Goal: Transaction & Acquisition: Purchase product/service

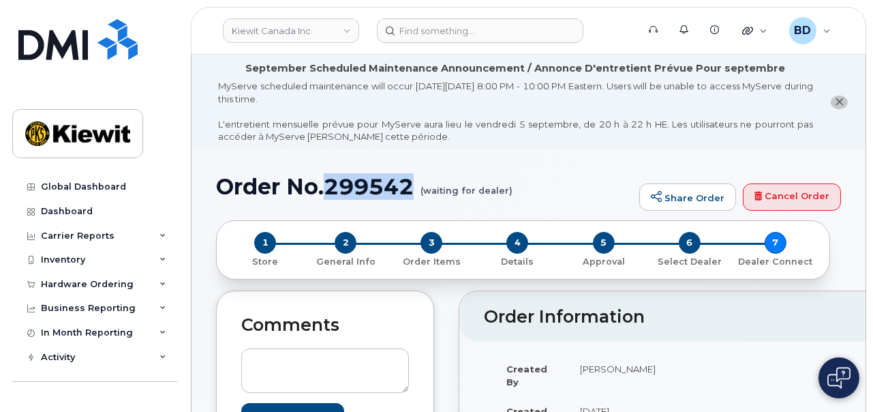
drag, startPoint x: 331, startPoint y: 190, endPoint x: 25, endPoint y: 162, distance: 306.7
click at [331, 190] on h1 "Order No.299542 (waiting for dealer)" at bounding box center [424, 186] width 416 height 24
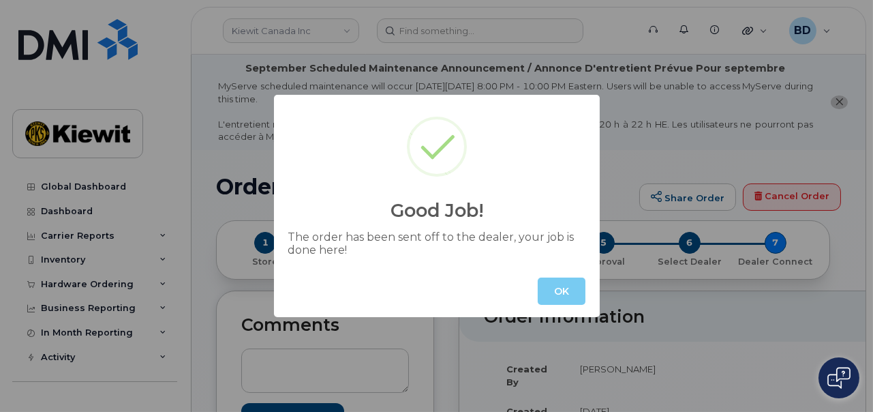
click at [566, 295] on button "OK" at bounding box center [562, 290] width 48 height 27
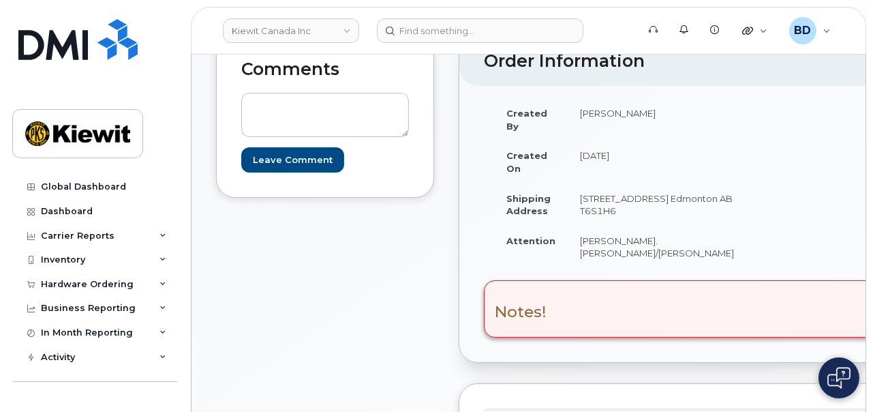
scroll to position [341, 0]
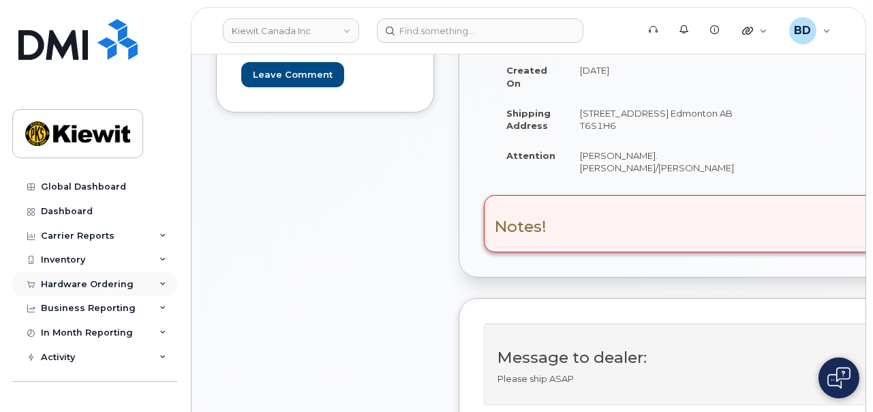
click at [161, 281] on icon at bounding box center [162, 284] width 7 height 7
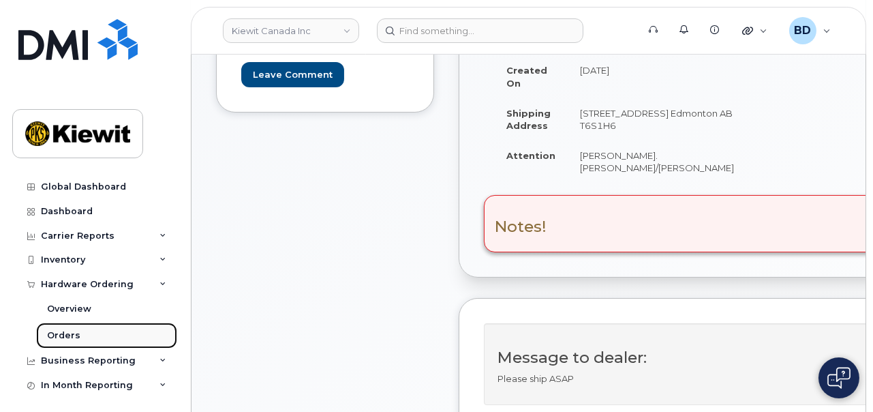
click at [66, 338] on div "Orders" at bounding box center [63, 335] width 33 height 12
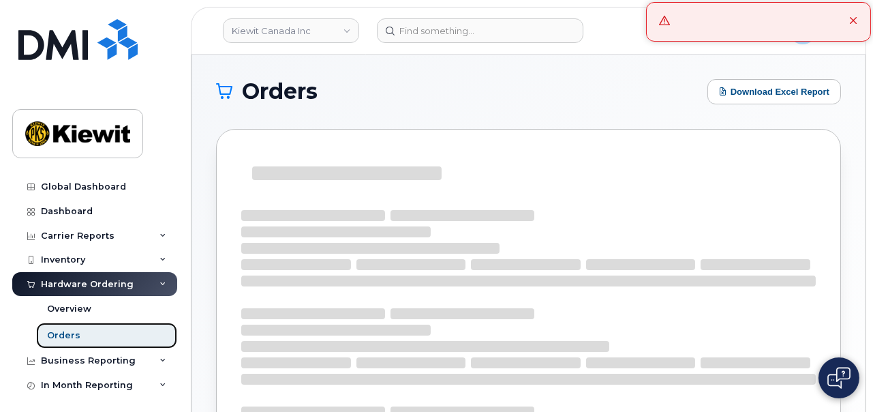
click at [87, 334] on link "Orders" at bounding box center [106, 335] width 141 height 26
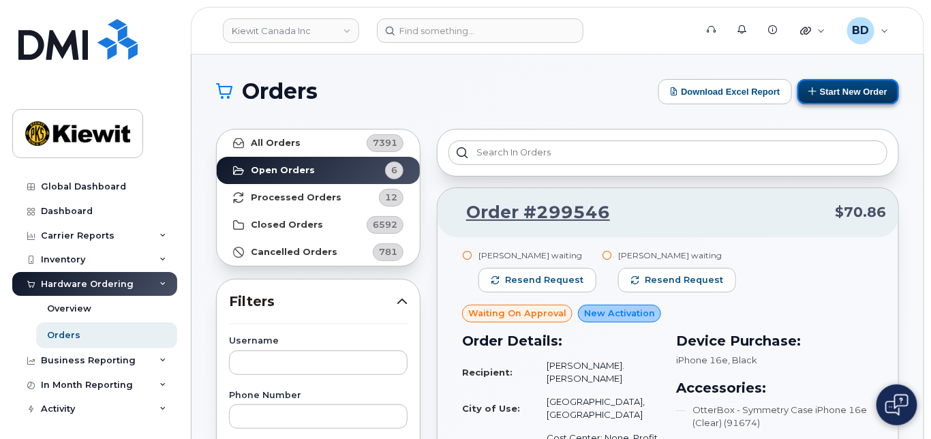
click at [824, 88] on button "Start New Order" at bounding box center [848, 91] width 102 height 25
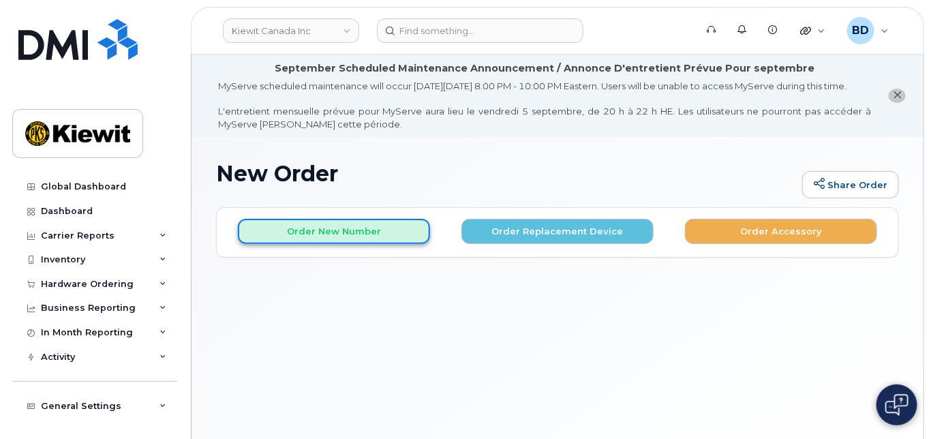
click at [318, 243] on button "Order New Number" at bounding box center [334, 231] width 192 height 25
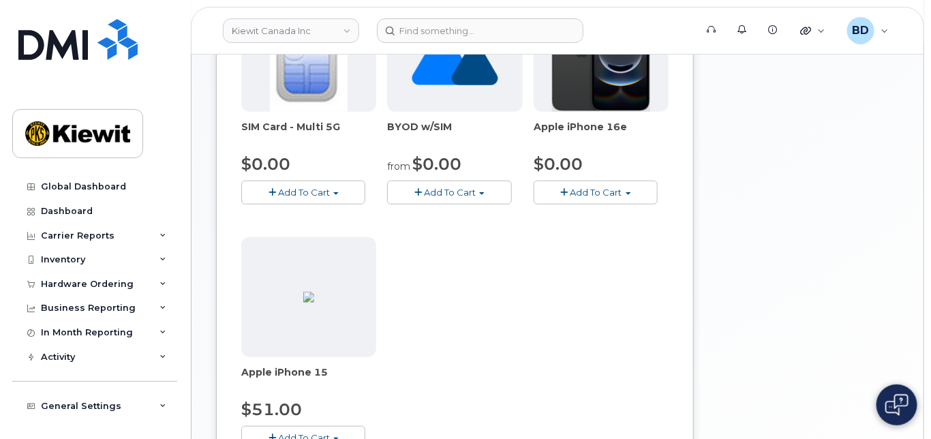
scroll to position [363, 0]
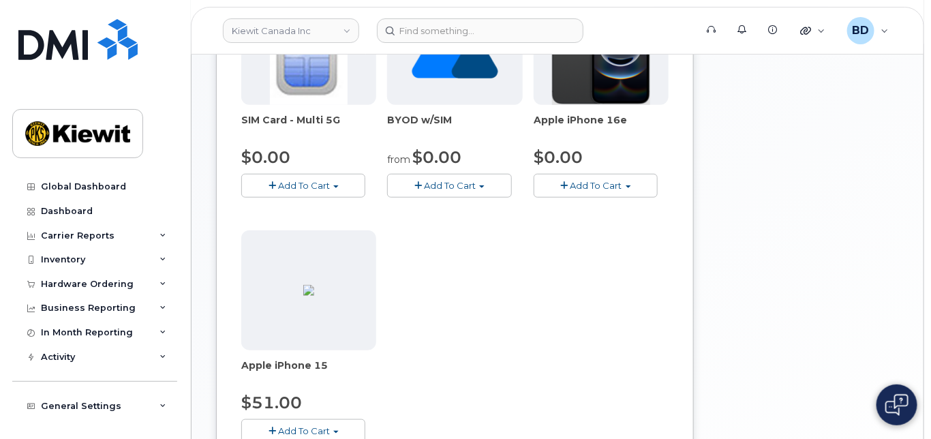
click at [607, 185] on div "Apple iPhone 16e $0.00 Add To Cart $0.00 - 3 Year Activation (128GB)" at bounding box center [601, 91] width 135 height 213
click at [603, 190] on button "Add To Cart" at bounding box center [596, 186] width 124 height 24
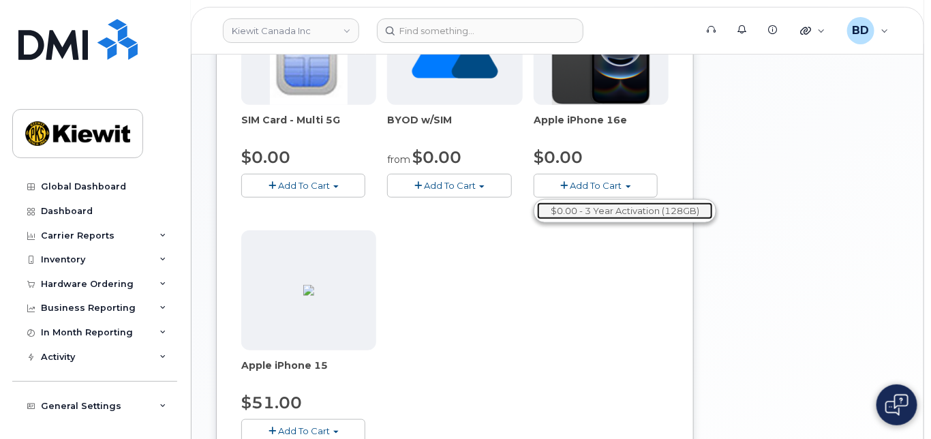
click at [585, 215] on link "$0.00 - 3 Year Activation (128GB)" at bounding box center [625, 210] width 176 height 17
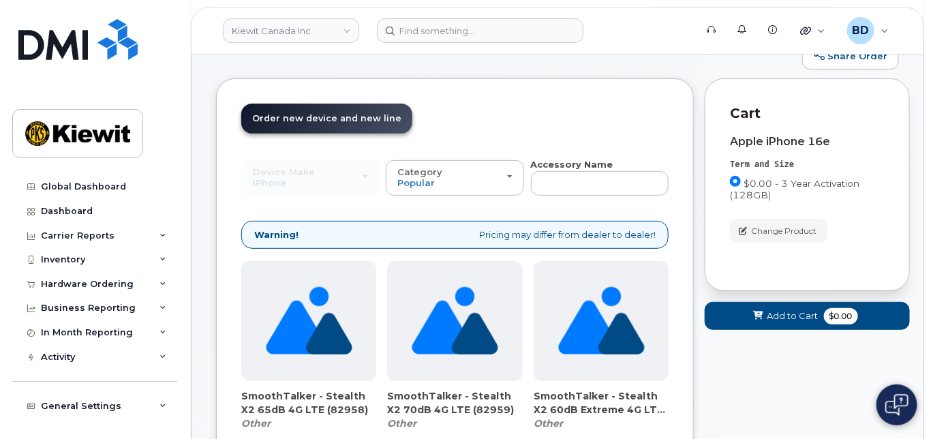
scroll to position [0, 0]
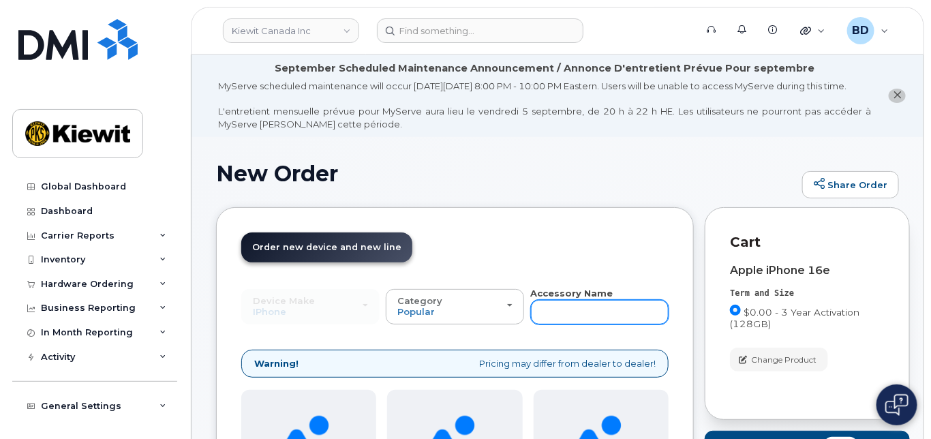
drag, startPoint x: 577, startPoint y: 320, endPoint x: 567, endPoint y: 320, distance: 10.2
click at [577, 320] on input "text" at bounding box center [600, 312] width 138 height 25
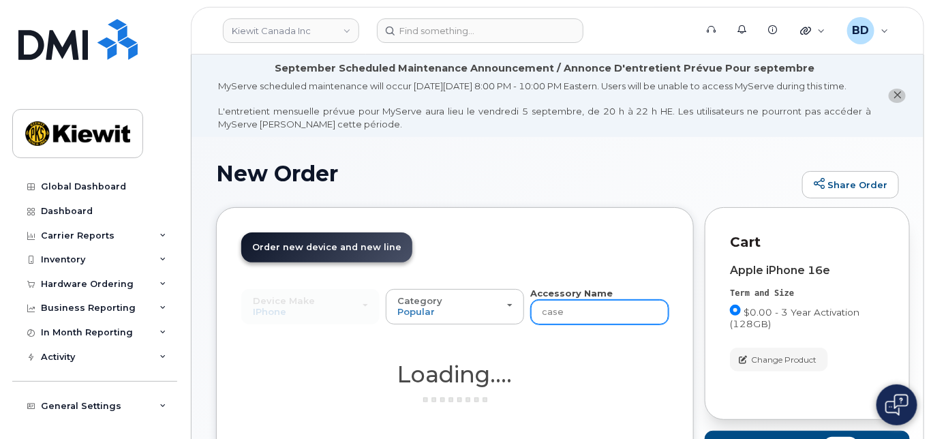
type input "case"
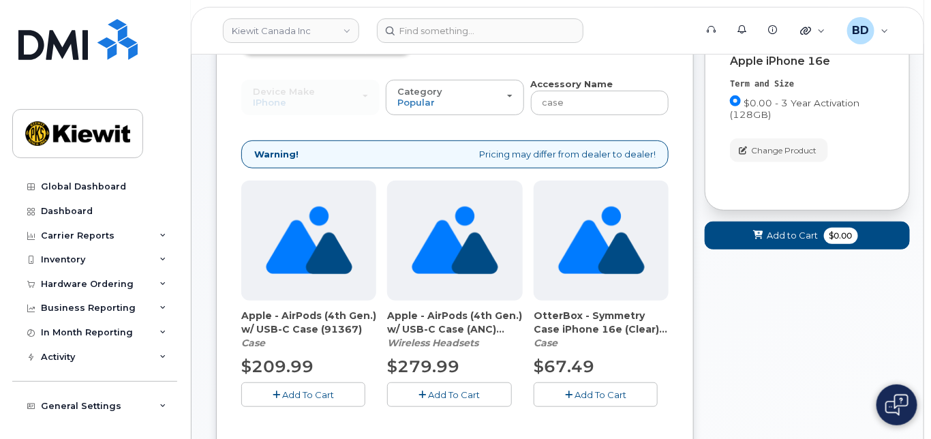
scroll to position [273, 0]
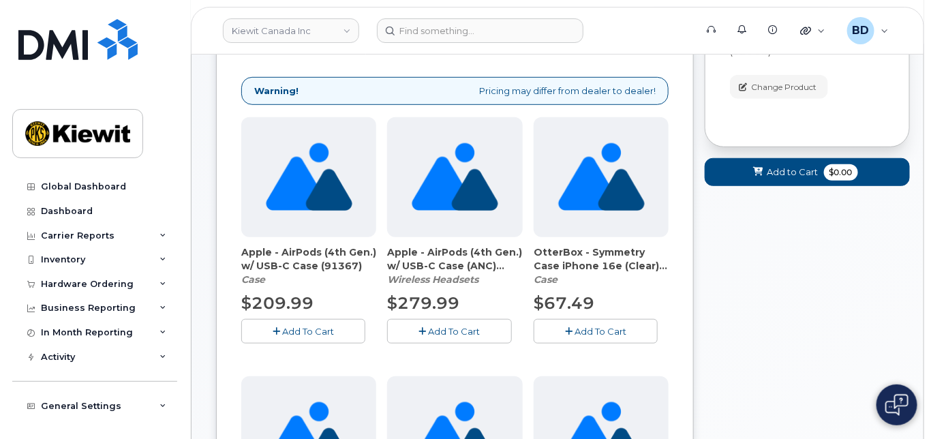
click at [599, 337] on span "Add To Cart" at bounding box center [601, 331] width 52 height 11
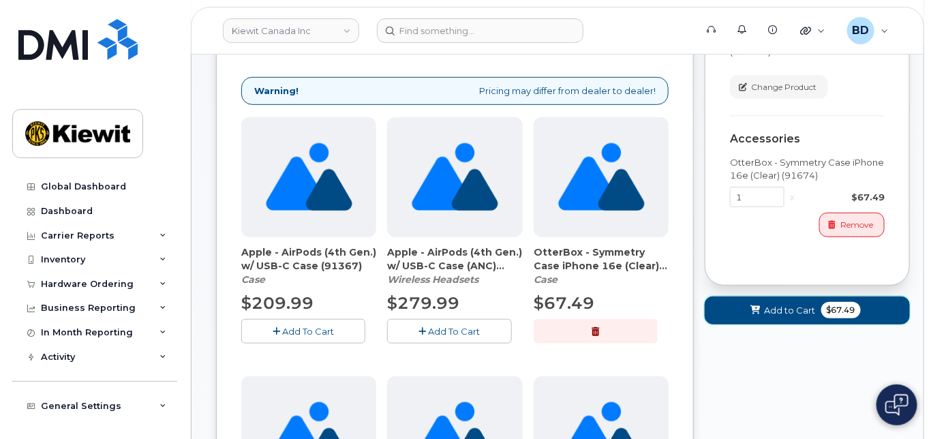
click at [763, 316] on button "Add to Cart $67.49" at bounding box center [807, 310] width 205 height 28
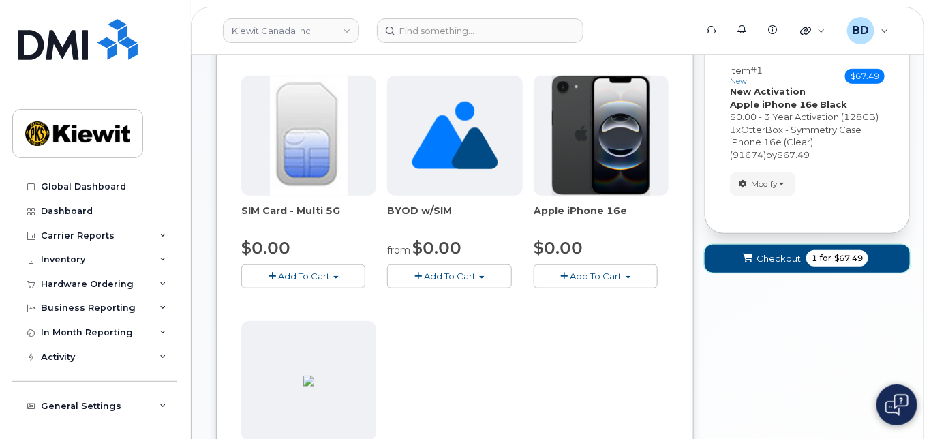
click at [755, 265] on span "submit" at bounding box center [748, 258] width 13 height 13
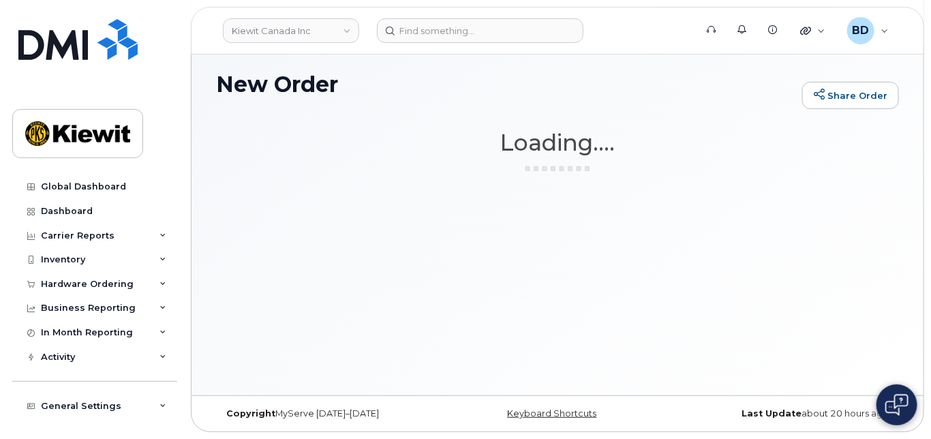
scroll to position [102, 0]
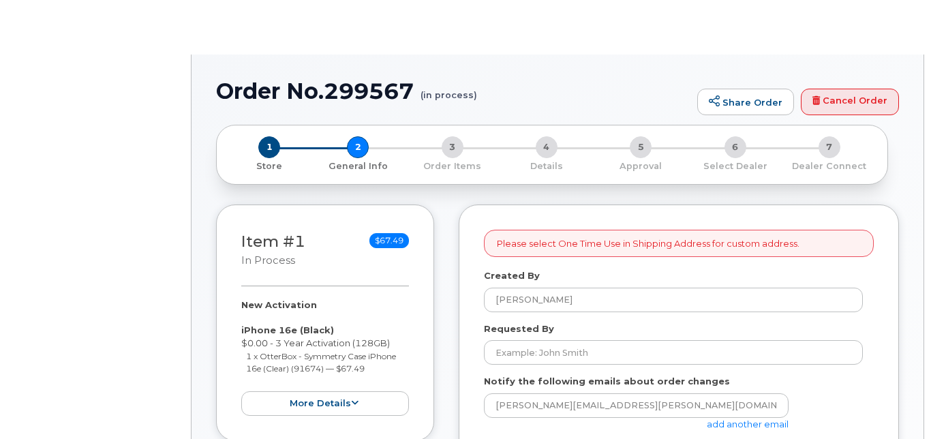
select select
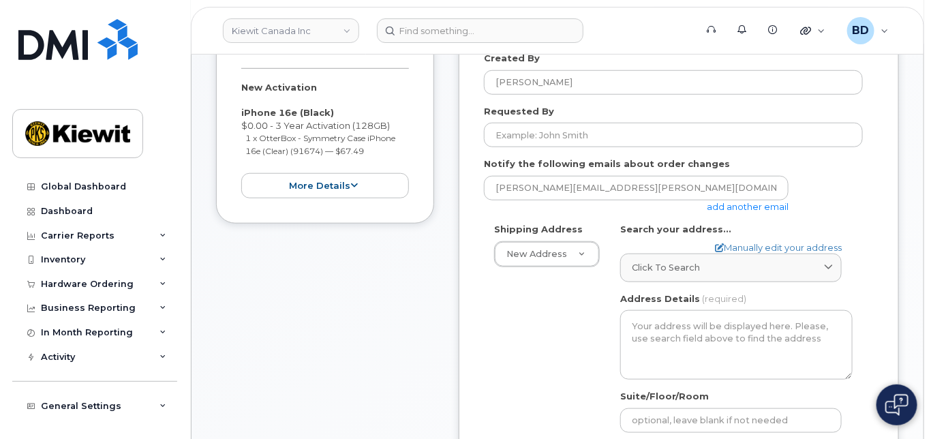
scroll to position [363, 0]
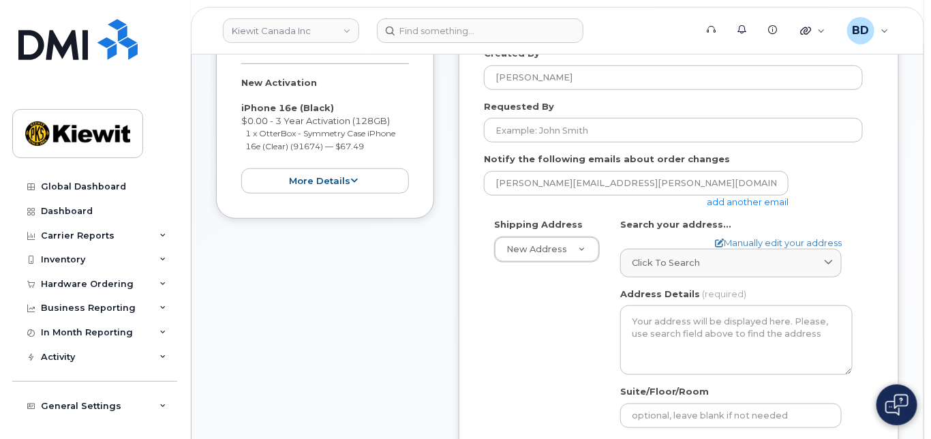
click at [733, 207] on link "add another email" at bounding box center [748, 201] width 82 height 11
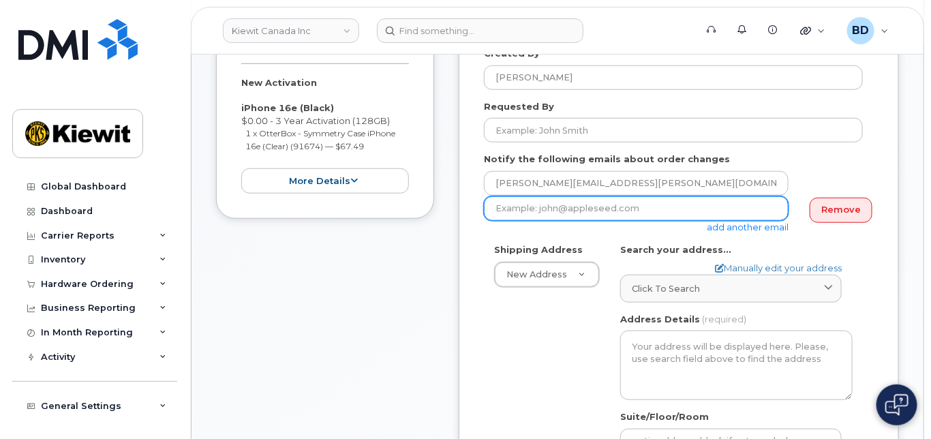
click at [503, 219] on input "email" at bounding box center [636, 208] width 305 height 25
paste input "mary.stein@kiewit.com"
type input "mary.stein@kiewit.com"
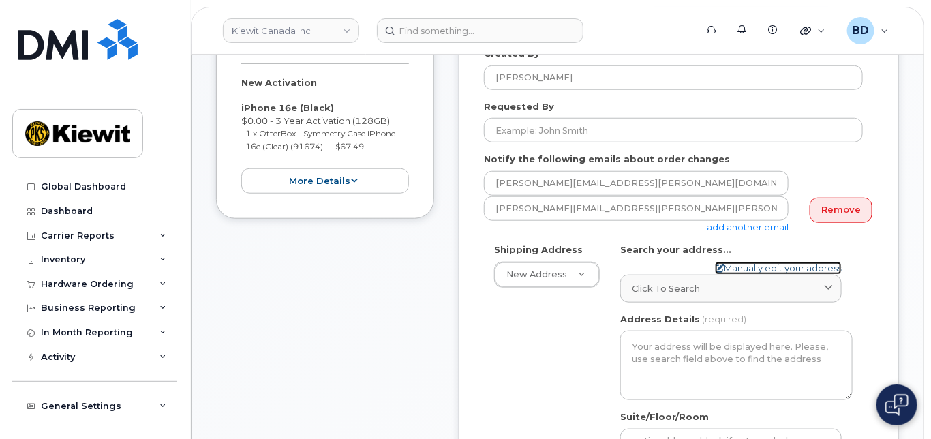
click at [757, 275] on link "Manually edit your address" at bounding box center [778, 268] width 127 height 13
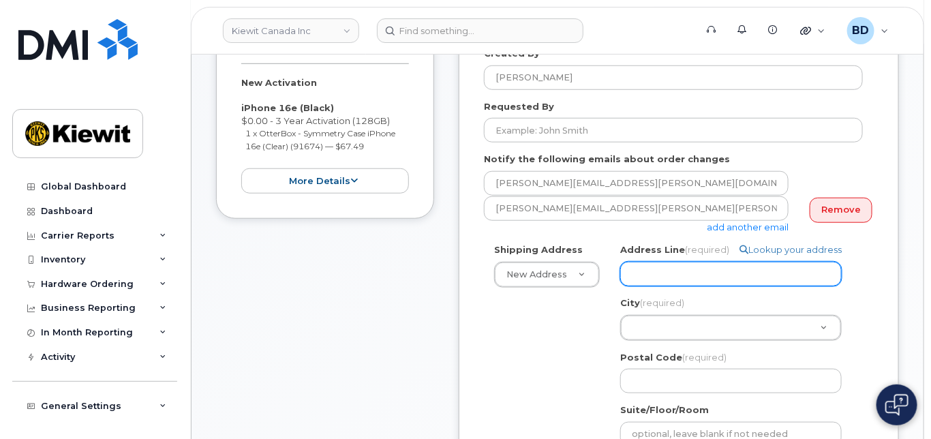
paste input "1 Holt Rd South"
select select
click at [648, 286] on input "1 Holt Rd South" at bounding box center [731, 274] width 222 height 25
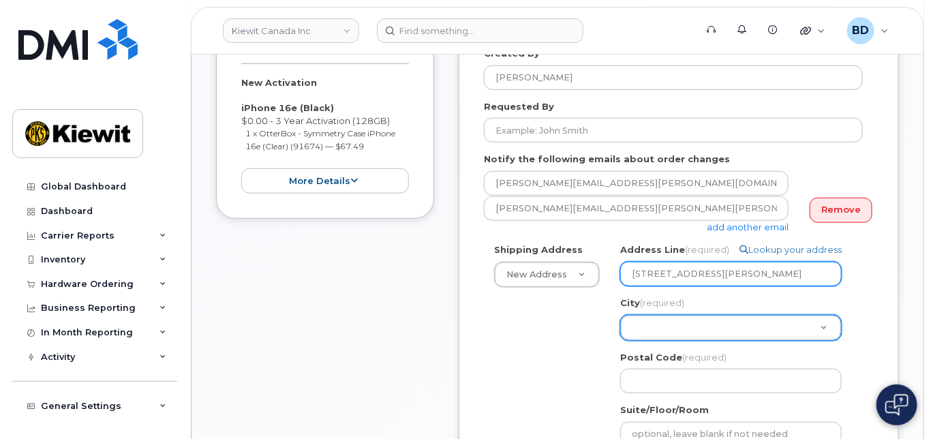
type input "1 Holt Rd South"
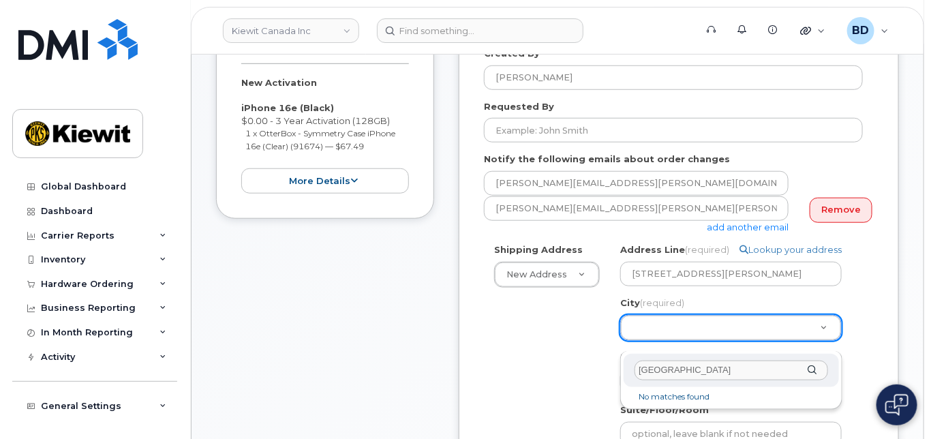
drag, startPoint x: 688, startPoint y: 369, endPoint x: 607, endPoint y: 376, distance: 81.4
click at [607, 377] on body "Kiewit Canada Inc Support Alerts Knowledge Base Quicklinks Suspend / Cancel Dev…" at bounding box center [465, 404] width 931 height 1534
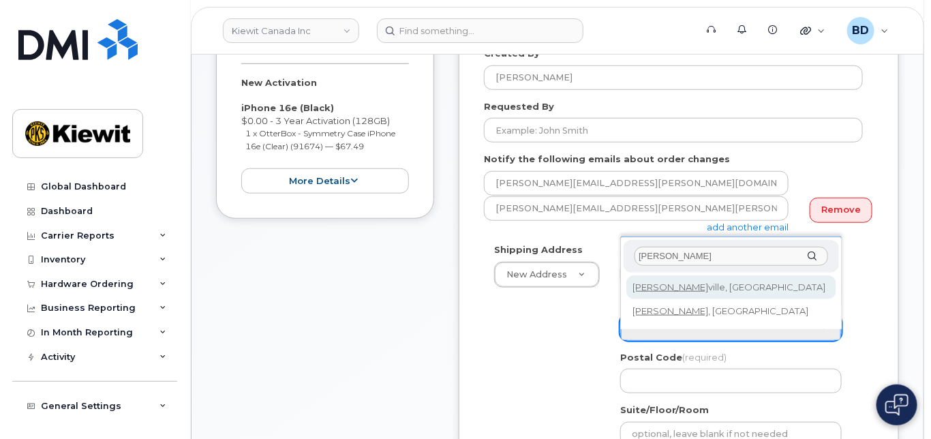
type input "bowman"
select select
type input "3729"
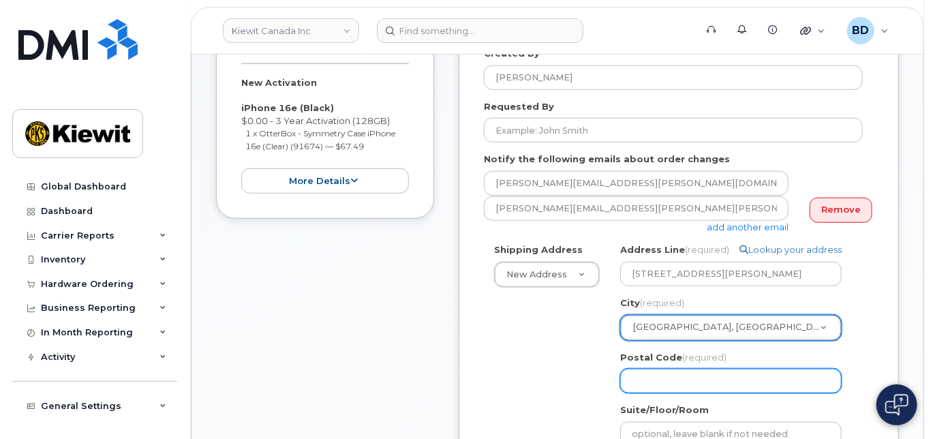
click at [649, 393] on input "Postal Code (required)" at bounding box center [731, 381] width 222 height 25
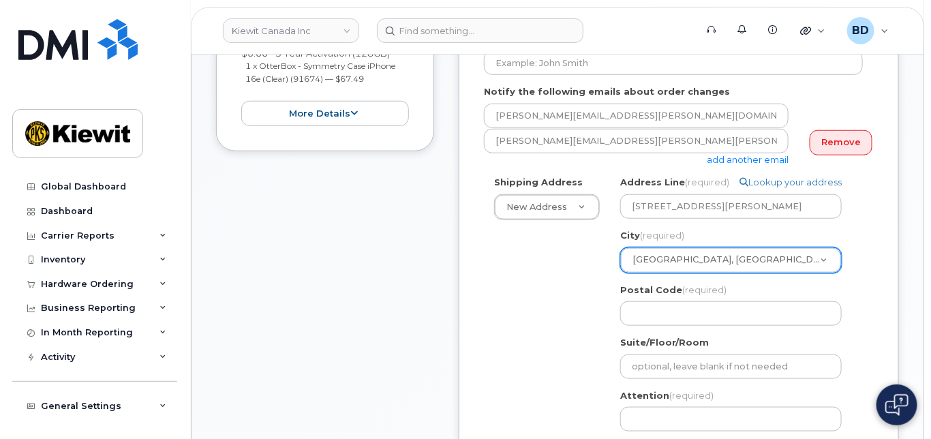
scroll to position [454, 0]
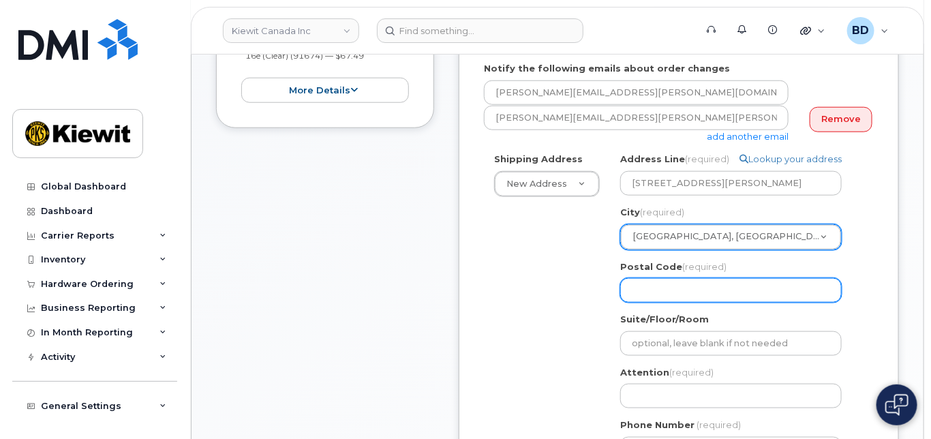
click at [643, 299] on input "Postal Code (required)" at bounding box center [731, 290] width 222 height 25
paste input "L1C 3Z8"
select select
type input "L1C 3Z8"
click at [652, 303] on input "L1C 3Z8" at bounding box center [731, 290] width 222 height 25
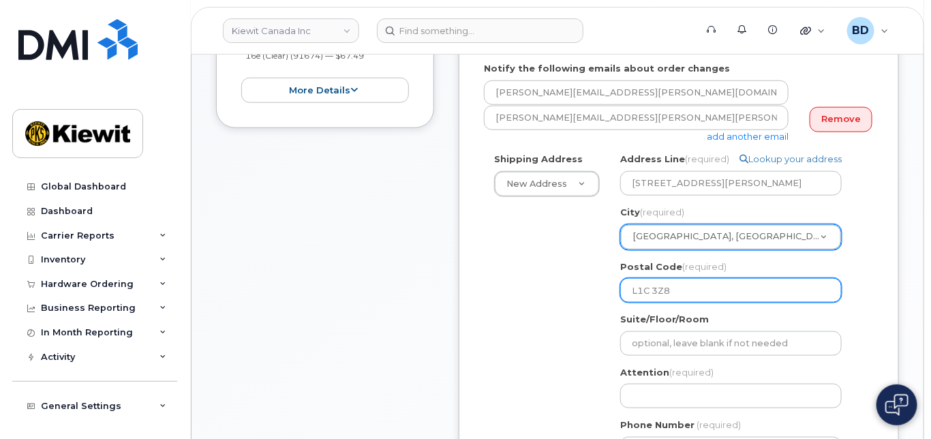
select select
type input "L1C3Z8"
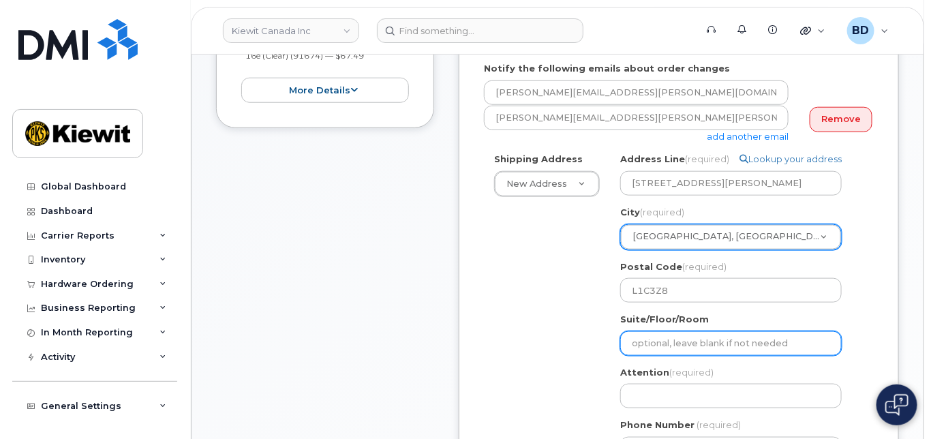
click at [666, 356] on input "Suite/Floor/Room" at bounding box center [731, 343] width 222 height 25
paste input "Receiving Area 13,"
select select
type input "Receiving Area 13,"
click at [726, 348] on input "Receiving Area 13," at bounding box center [731, 343] width 222 height 25
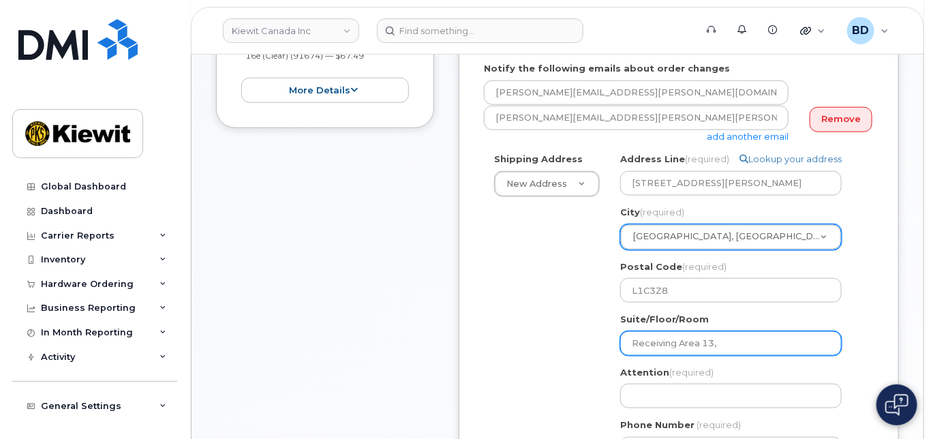
select select
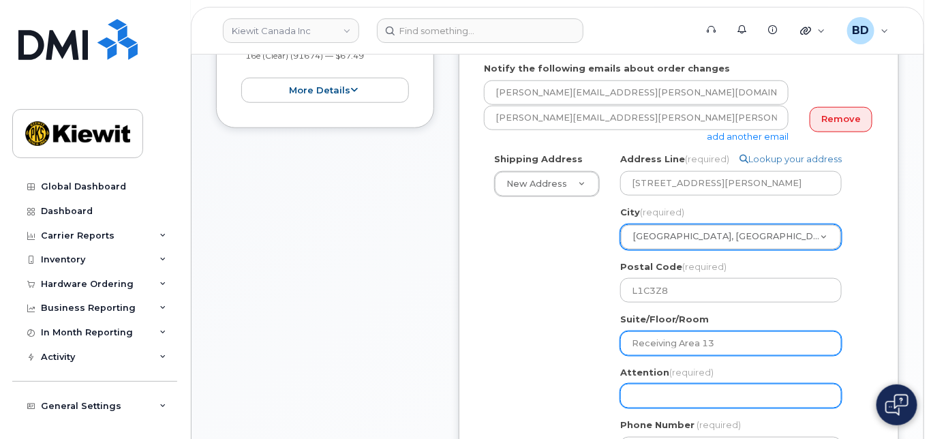
type input "Receiving Area 13"
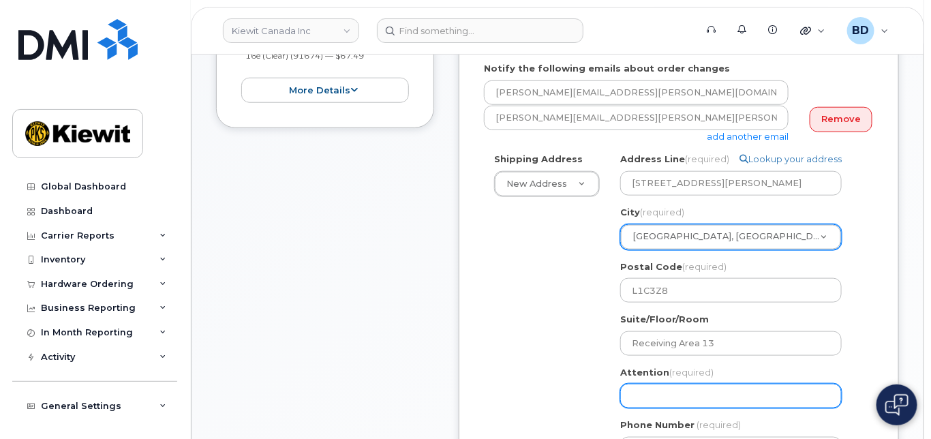
click at [654, 399] on input "Attention (required)" at bounding box center [731, 396] width 222 height 25
click at [642, 406] on input "Attention (required)" at bounding box center [731, 396] width 222 height 25
paste input "Craig Williams/Courtney Robia"
select select
type input "Craig Williams/Courtney Robia"
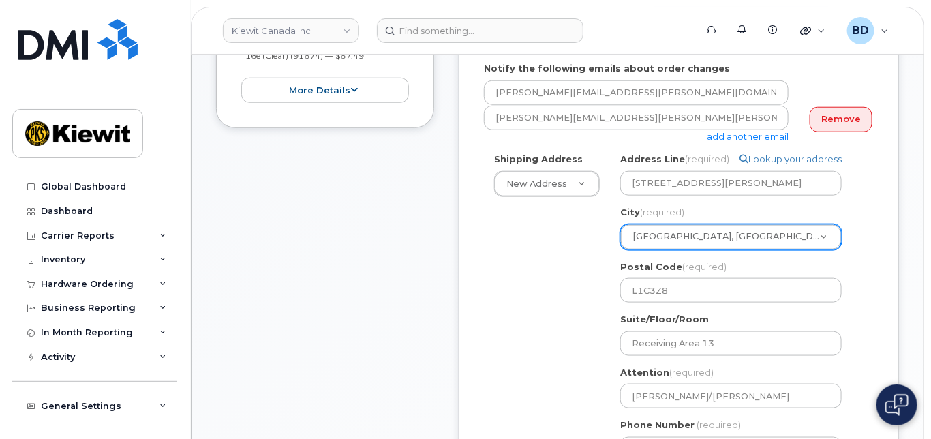
drag, startPoint x: 476, startPoint y: 307, endPoint x: 487, endPoint y: 313, distance: 12.2
click at [476, 307] on div "Please select One Time Use in Shipping Address for custom address. Created By B…" at bounding box center [679, 284] width 440 height 787
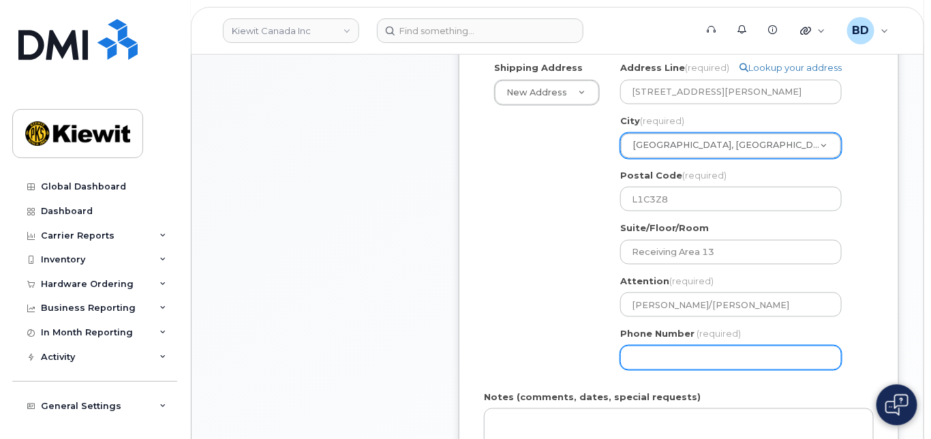
click at [663, 362] on input "Phone Number" at bounding box center [731, 358] width 222 height 25
type input "877772770"
select select
type input "8777727707"
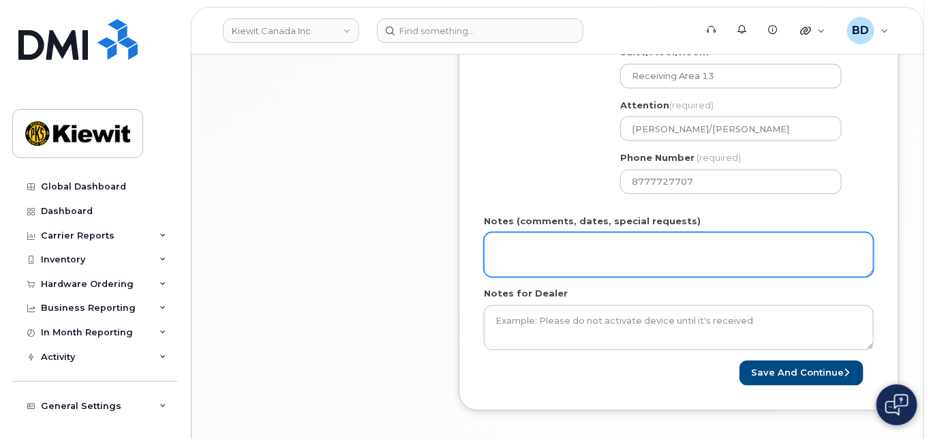
scroll to position [729, 0]
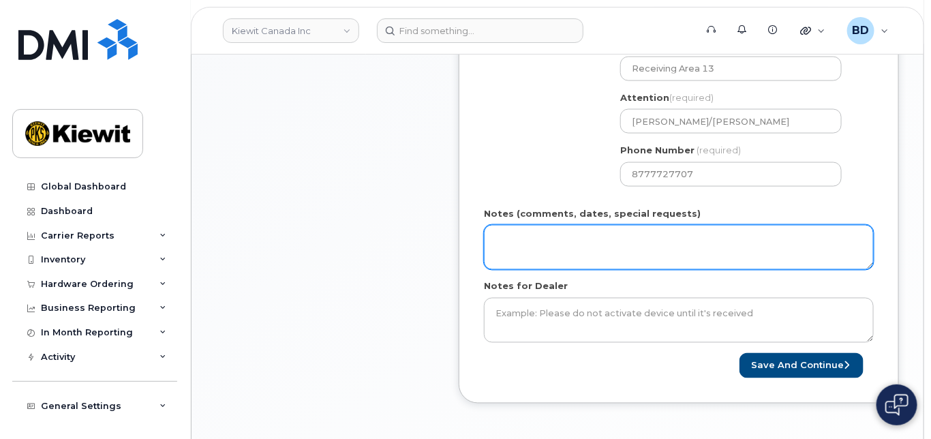
click at [530, 248] on textarea "Notes (comments, dates, special requests)" at bounding box center [679, 247] width 390 height 45
drag, startPoint x: 599, startPoint y: 243, endPoint x: 442, endPoint y: 260, distance: 158.3
click at [442, 260] on div "Item #1 in process $67.49 New Activation iPhone 16e (Black) $0.00 - 3 Year Acti…" at bounding box center [557, 19] width 683 height 807
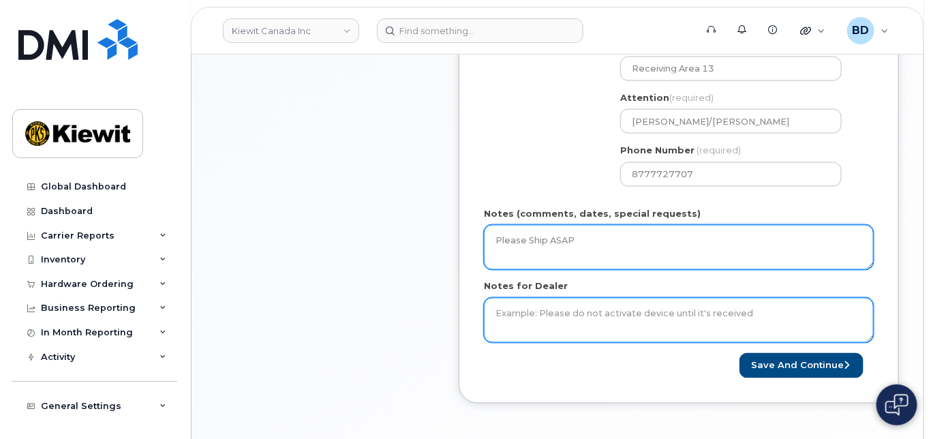
type textarea "Please Ship ASAP"
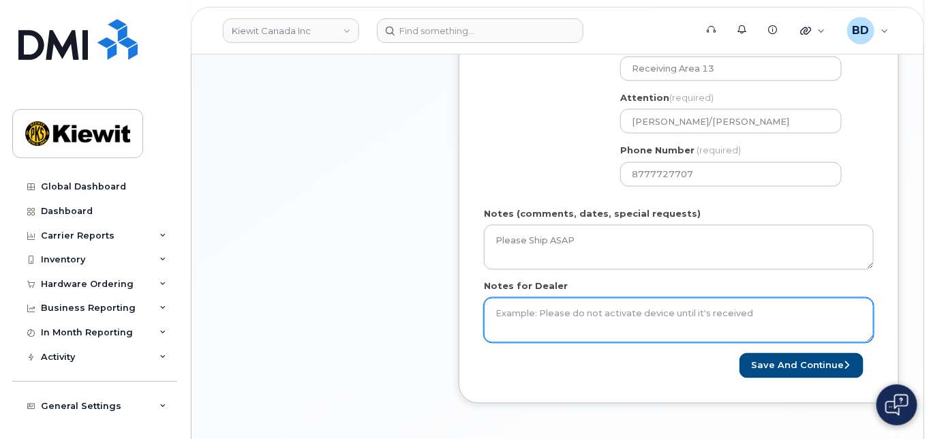
click at [513, 337] on textarea "Notes for Dealer" at bounding box center [679, 320] width 390 height 45
paste textarea "Please Ship ASAP"
type textarea "Please Ship ASAP"
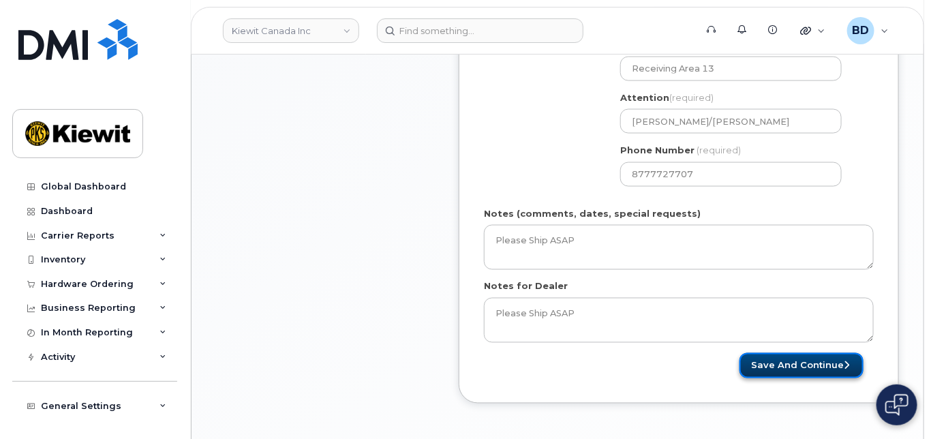
click at [809, 376] on button "Save and Continue" at bounding box center [802, 365] width 124 height 25
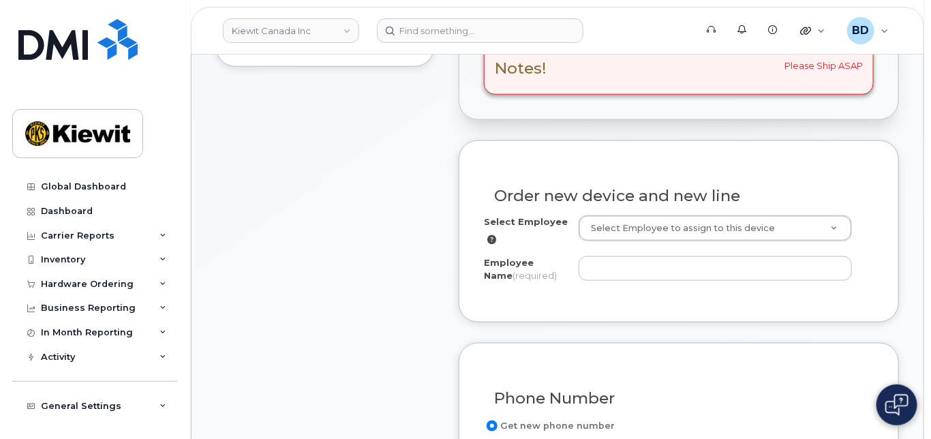
scroll to position [545, 0]
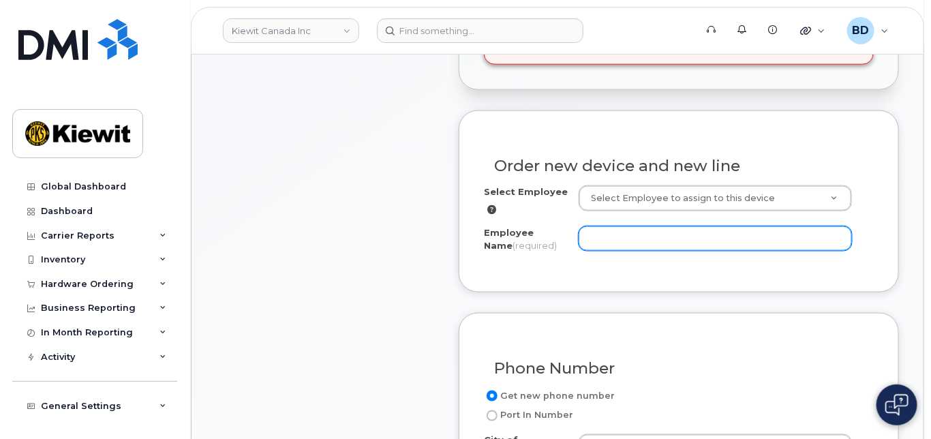
click at [588, 239] on input "Employee Name (required)" at bounding box center [715, 238] width 273 height 25
paste input "[PERSON_NAME]"
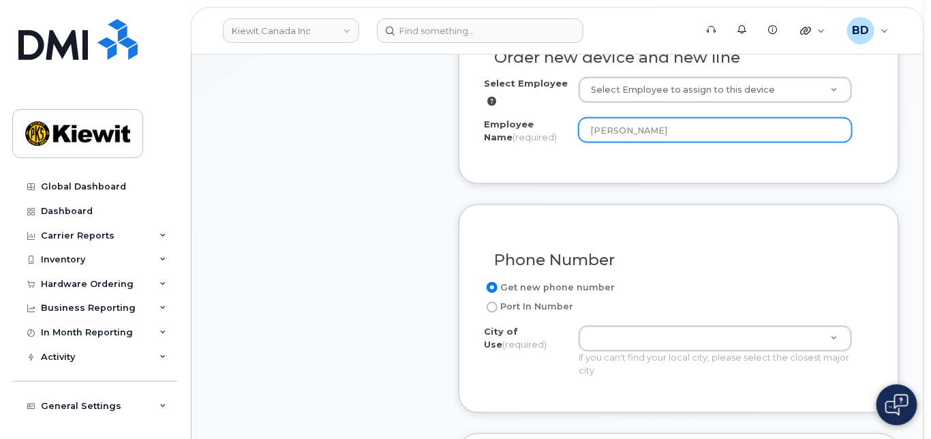
scroll to position [727, 0]
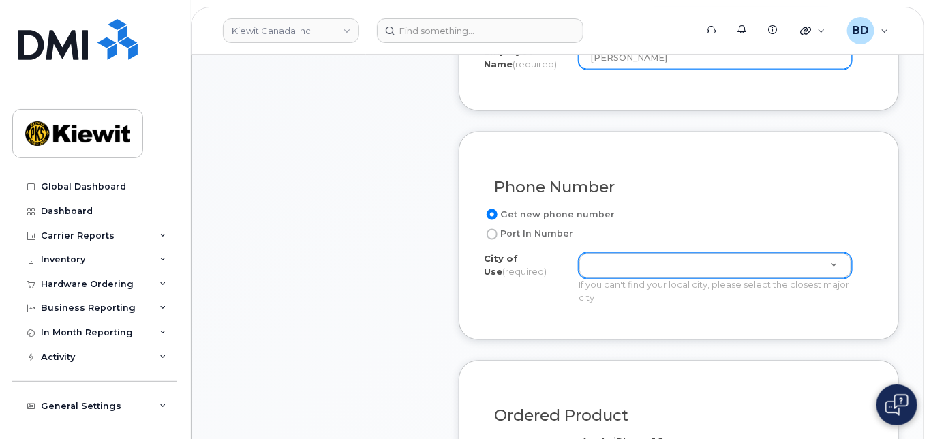
type input "[PERSON_NAME]"
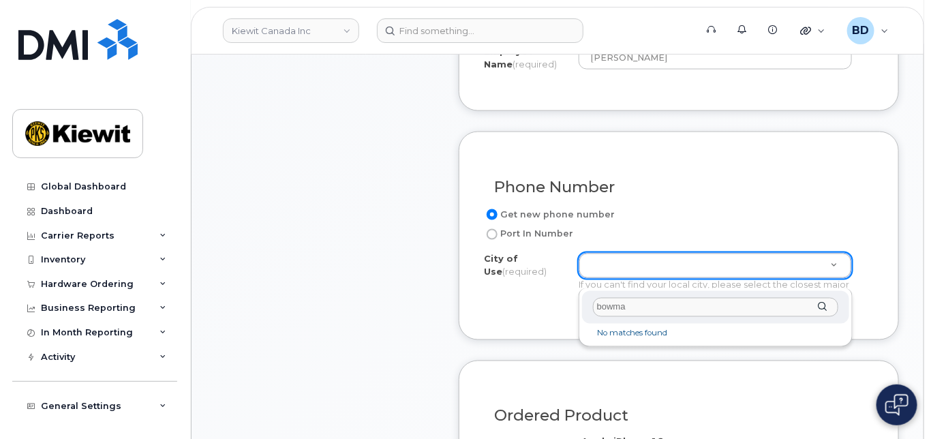
type input "bowma"
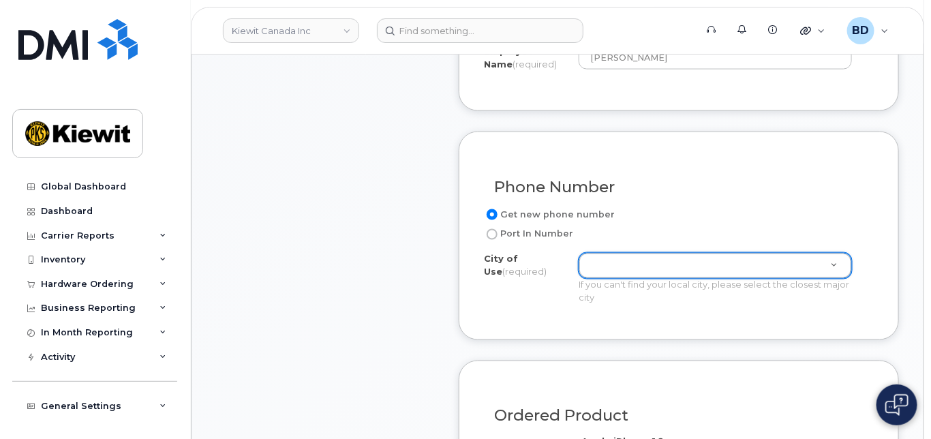
type input "C"
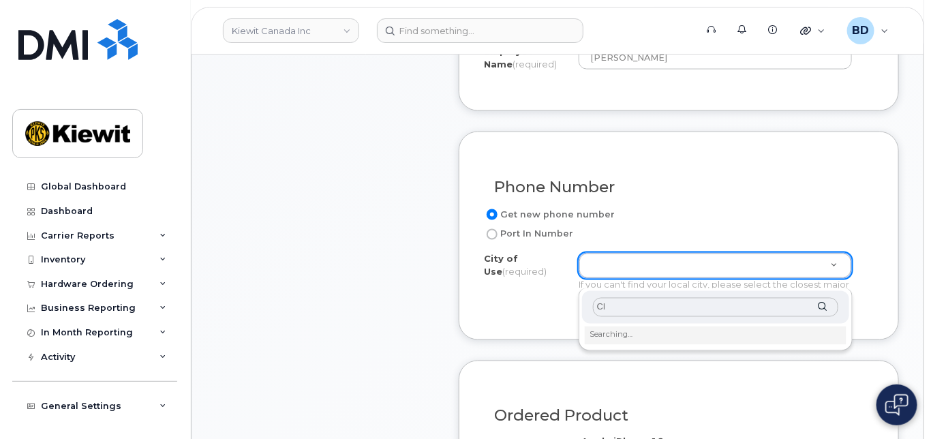
type input "C"
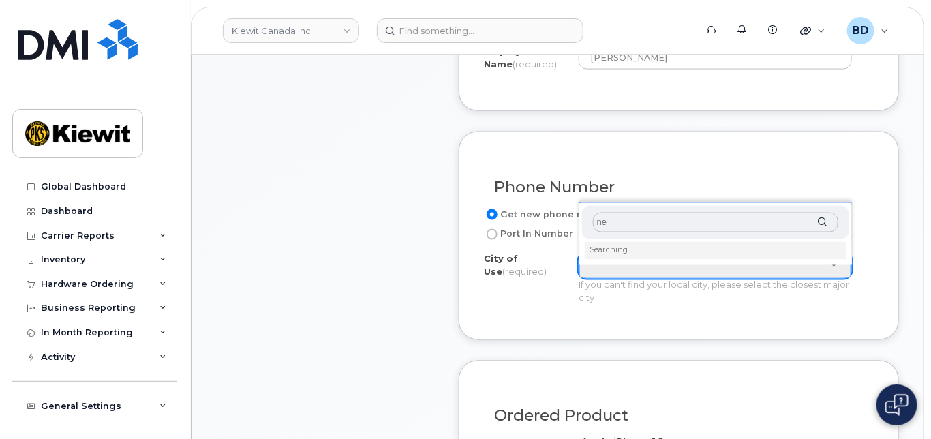
type input "n"
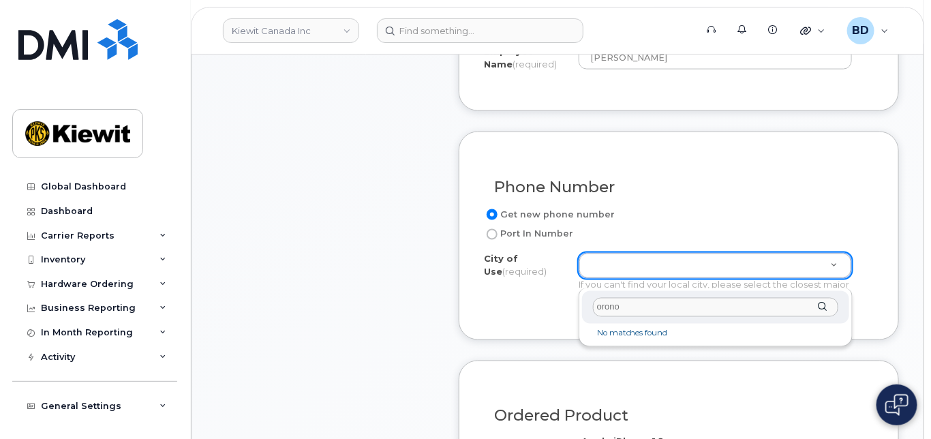
drag, startPoint x: 634, startPoint y: 305, endPoint x: 504, endPoint y: 315, distance: 130.5
type input "o"
type input "p"
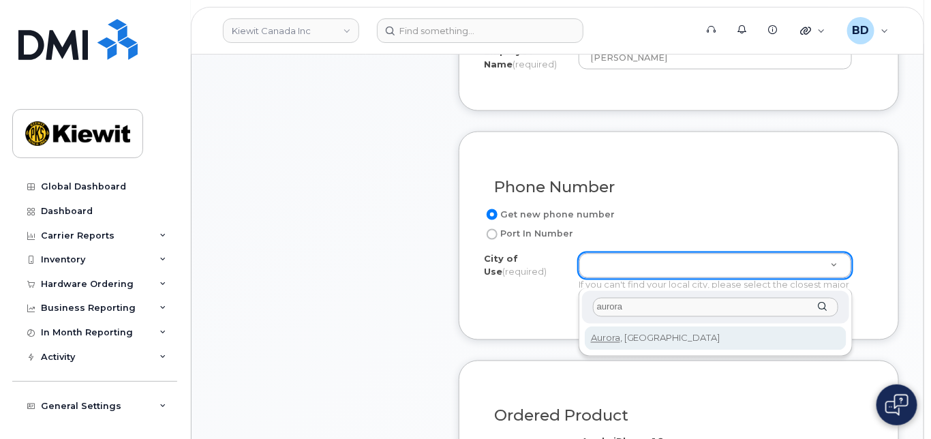
type input "aurora"
type input "3638"
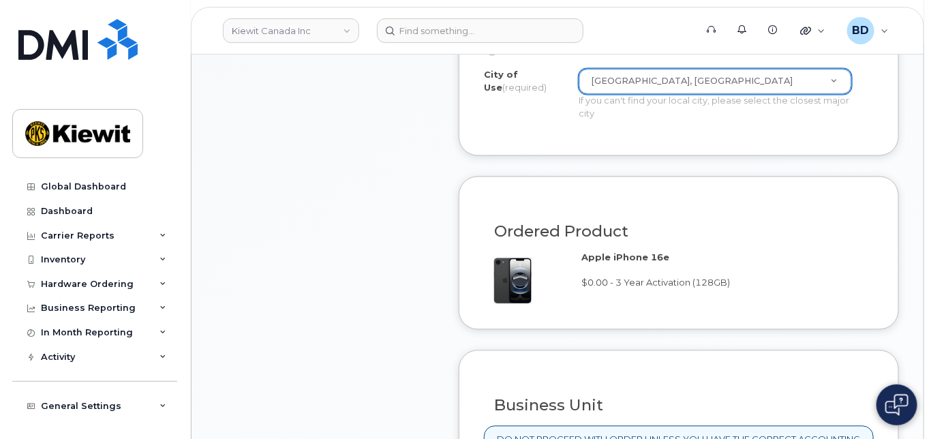
scroll to position [1181, 0]
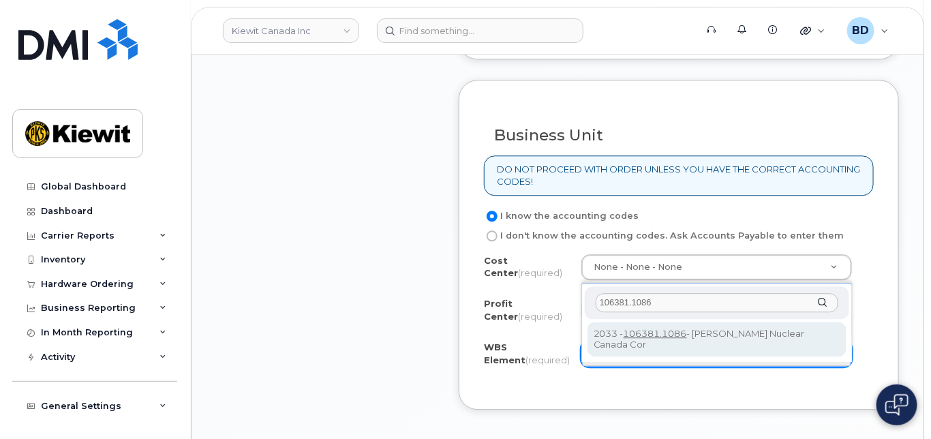
type input "106381.1086"
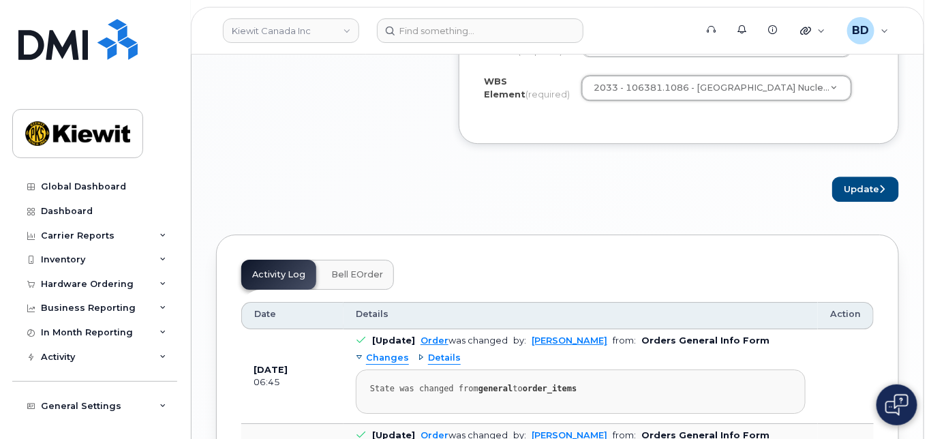
scroll to position [1454, 0]
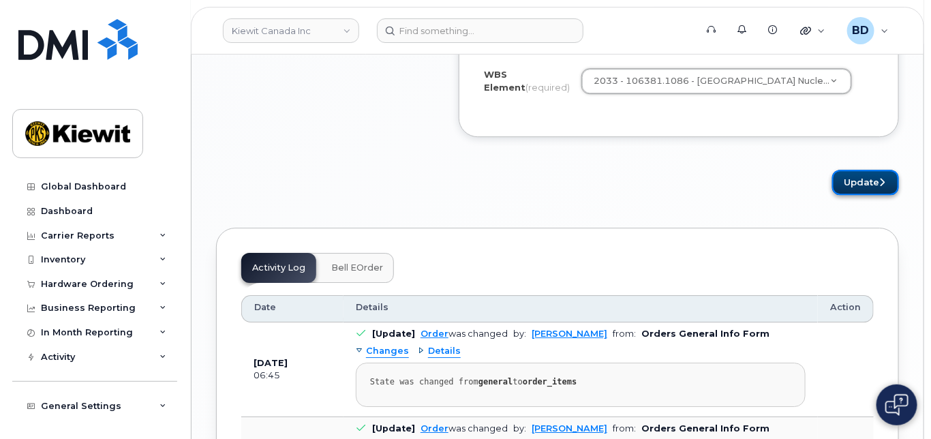
click at [855, 191] on button "Update" at bounding box center [865, 182] width 67 height 25
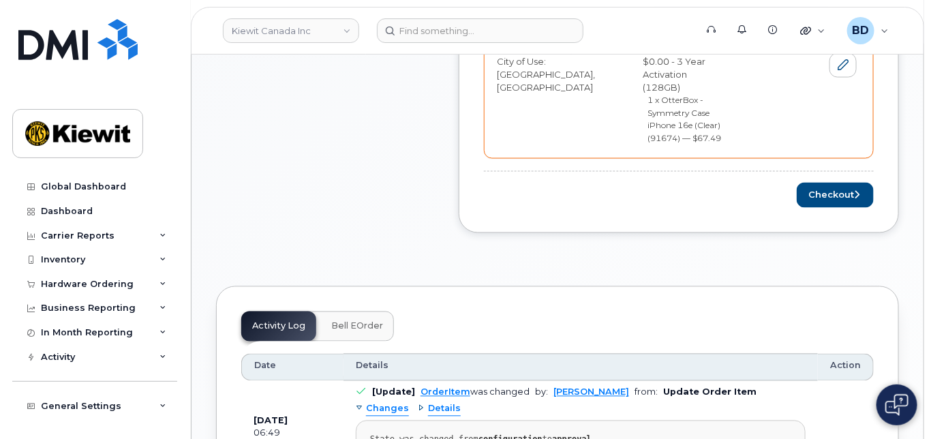
scroll to position [818, 0]
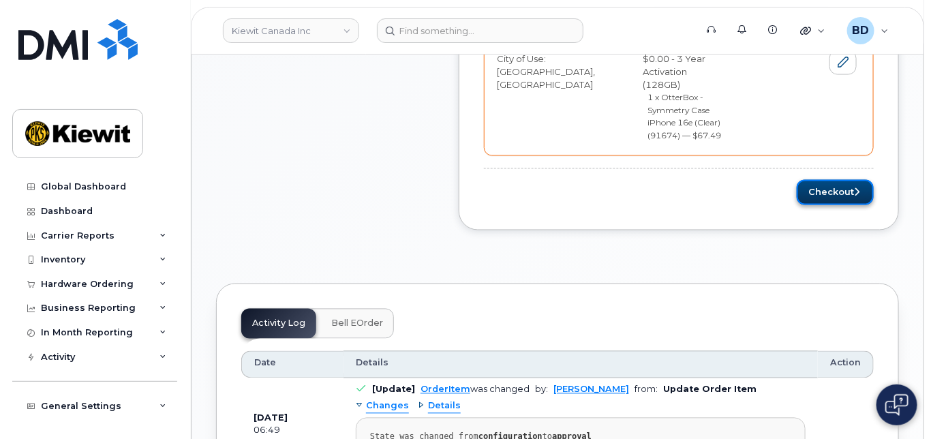
click at [839, 180] on button "Checkout" at bounding box center [835, 192] width 77 height 25
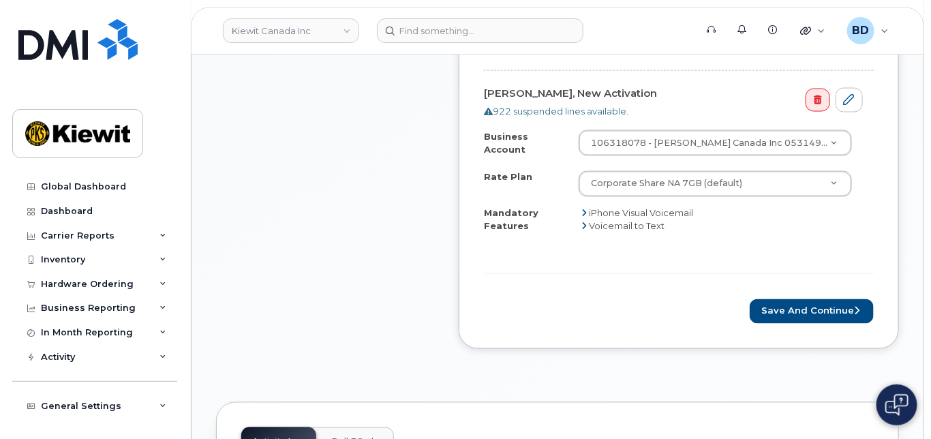
scroll to position [818, 0]
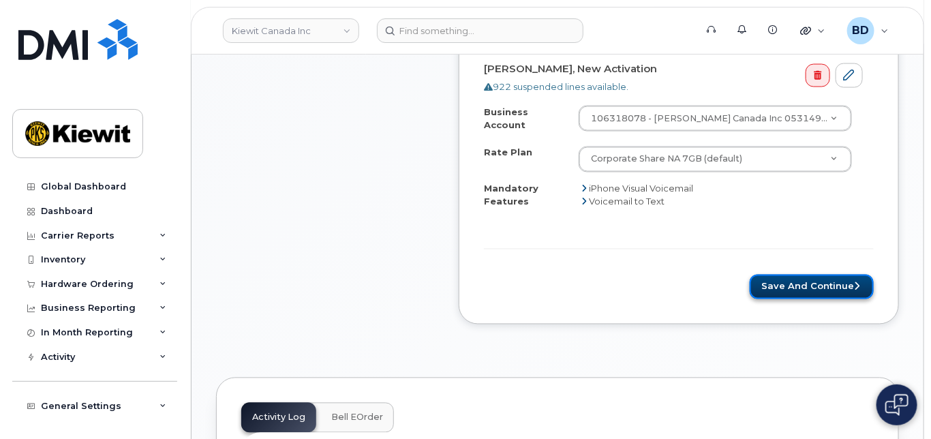
click at [780, 285] on button "Save and Continue" at bounding box center [812, 287] width 124 height 25
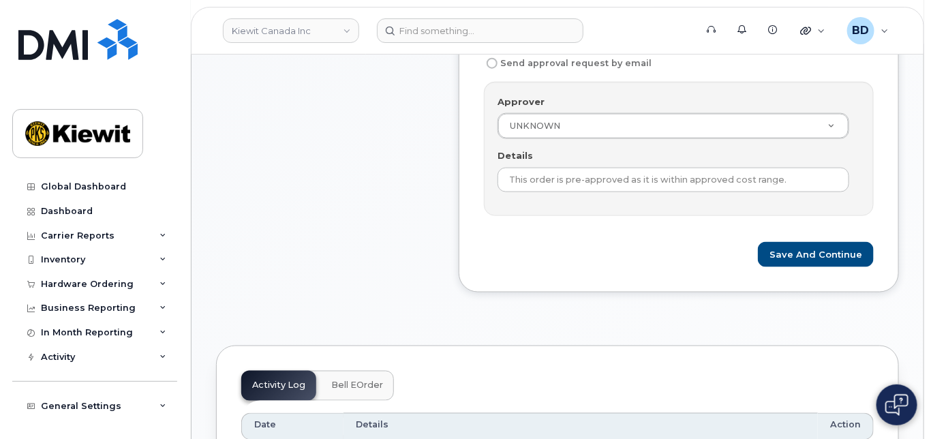
scroll to position [727, 0]
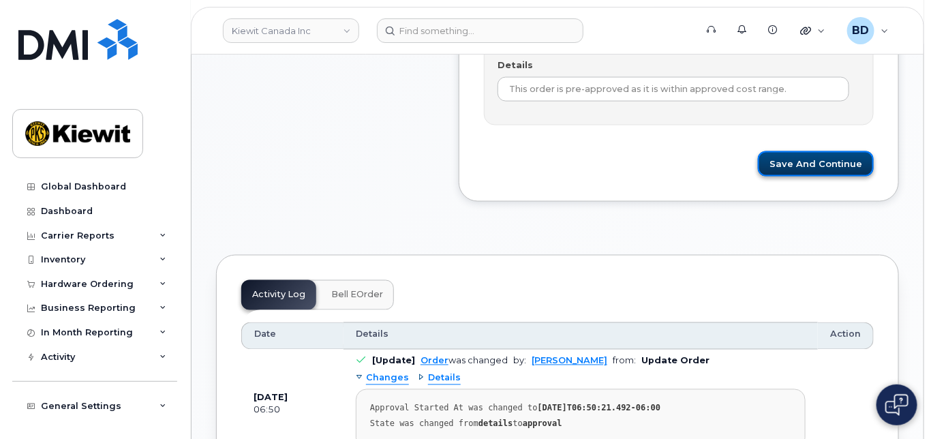
click at [801, 174] on button "Save and Continue" at bounding box center [816, 163] width 116 height 25
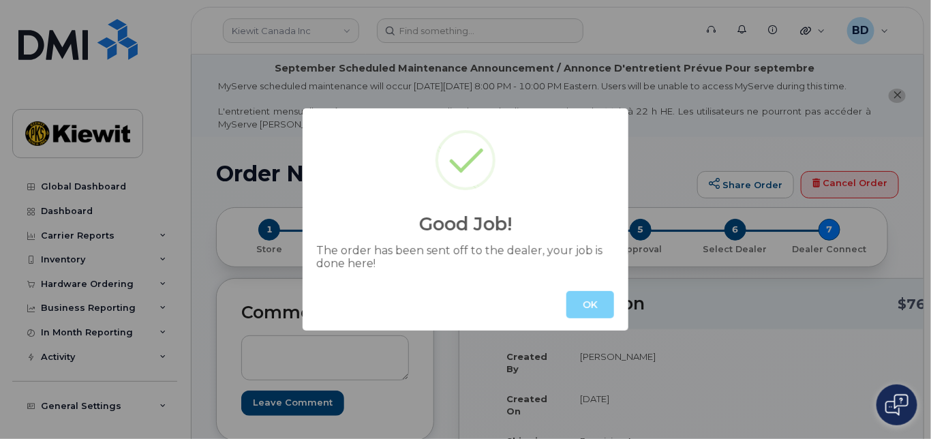
click at [590, 304] on button "OK" at bounding box center [590, 304] width 48 height 27
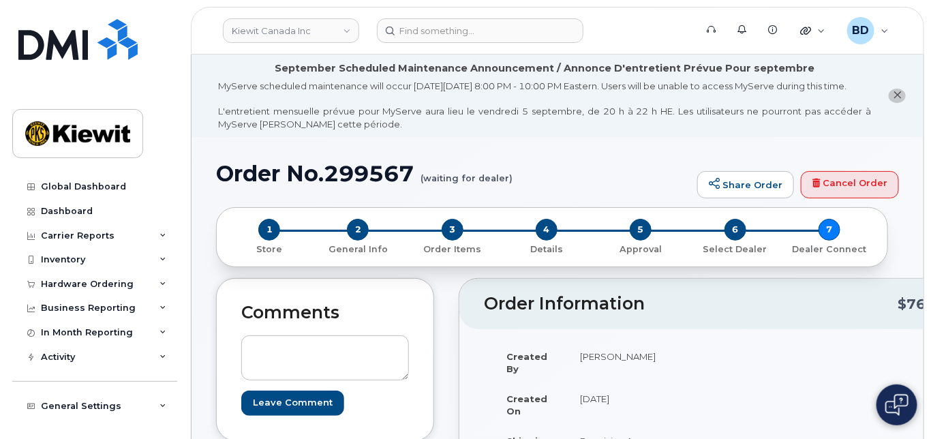
click at [374, 178] on h1 "Order No.299567 (waiting for dealer)" at bounding box center [453, 174] width 474 height 24
copy h1 "299567"
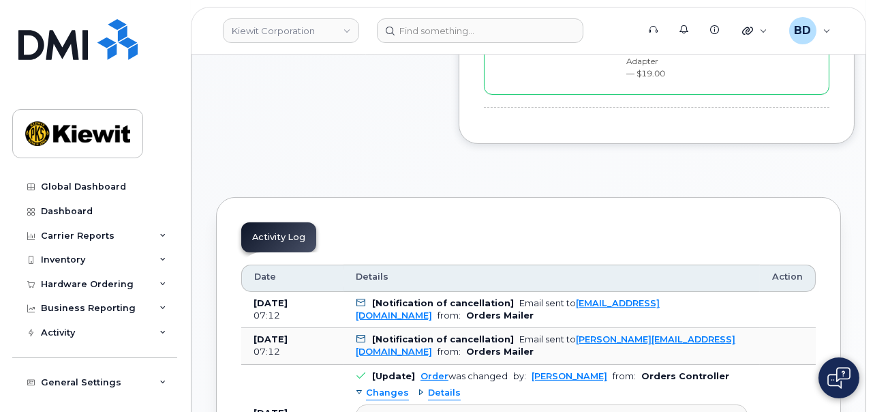
scroll to position [767, 0]
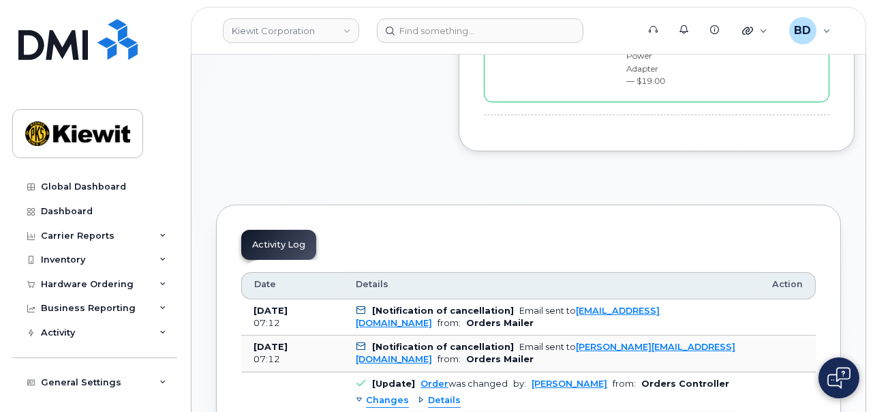
click at [844, 377] on img at bounding box center [838, 378] width 23 height 22
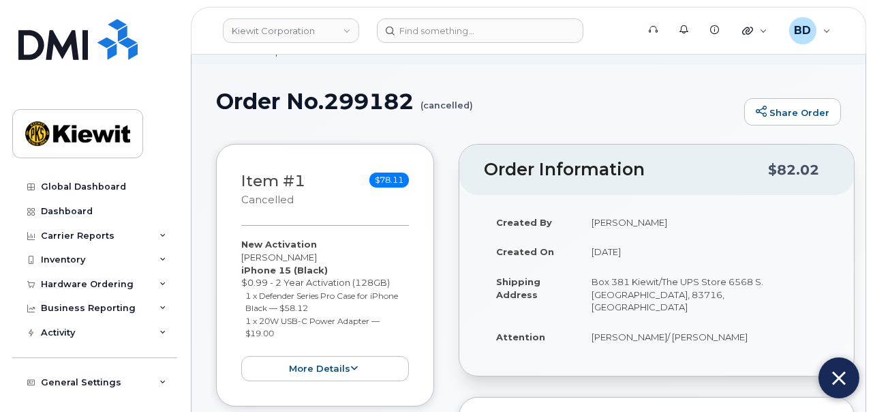
scroll to position [0, 0]
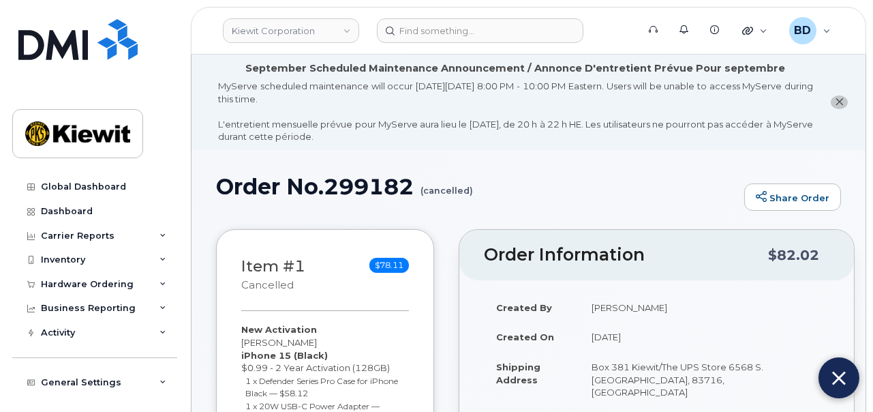
click at [363, 187] on h1 "Order No.299182 (cancelled)" at bounding box center [476, 186] width 521 height 24
copy h1 "299182"
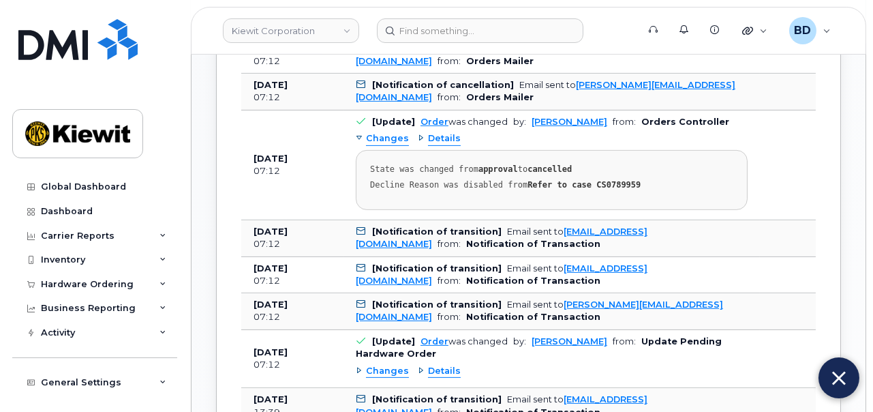
scroll to position [1022, 0]
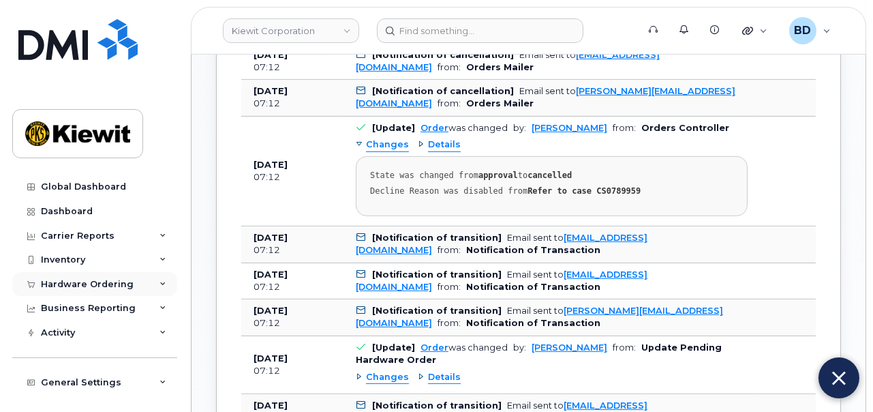
click at [153, 280] on div "Hardware Ordering" at bounding box center [94, 284] width 165 height 25
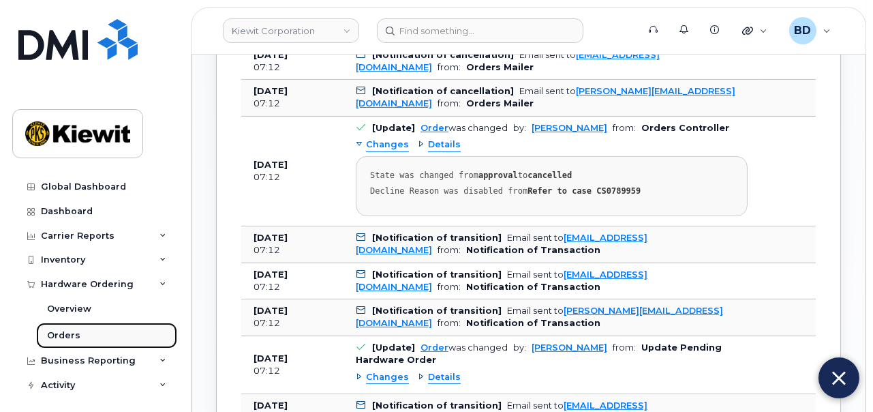
click at [85, 336] on link "Orders" at bounding box center [106, 335] width 141 height 26
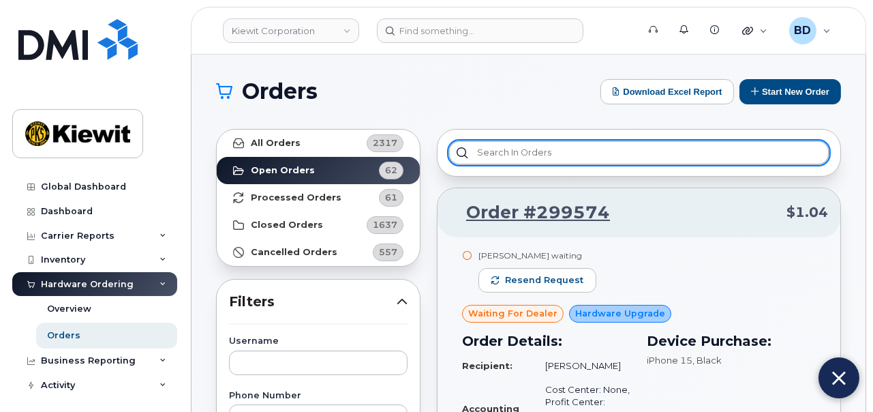
click at [504, 154] on input "text" at bounding box center [638, 152] width 381 height 25
type input "299572"
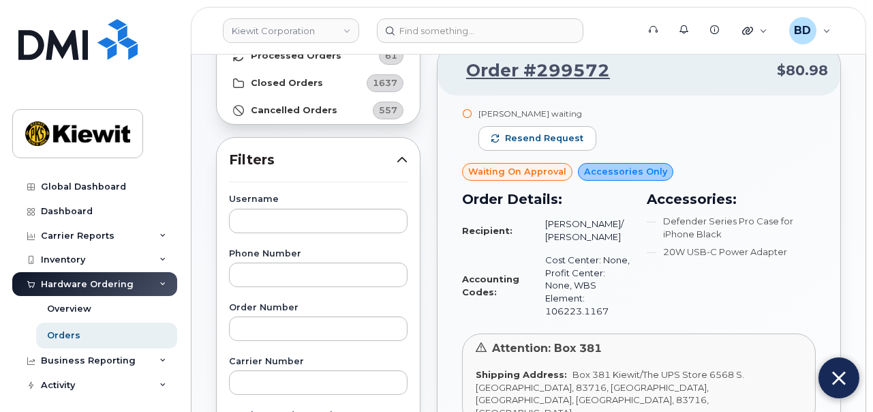
scroll to position [170, 0]
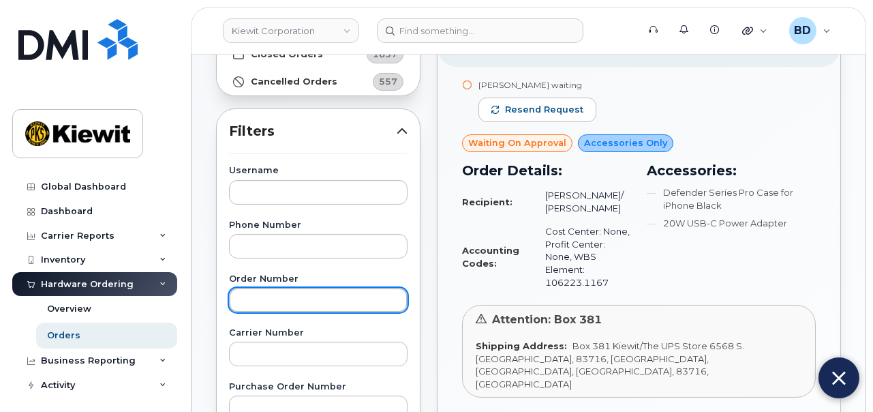
click at [265, 294] on input "text" at bounding box center [318, 300] width 179 height 25
type input "299572"
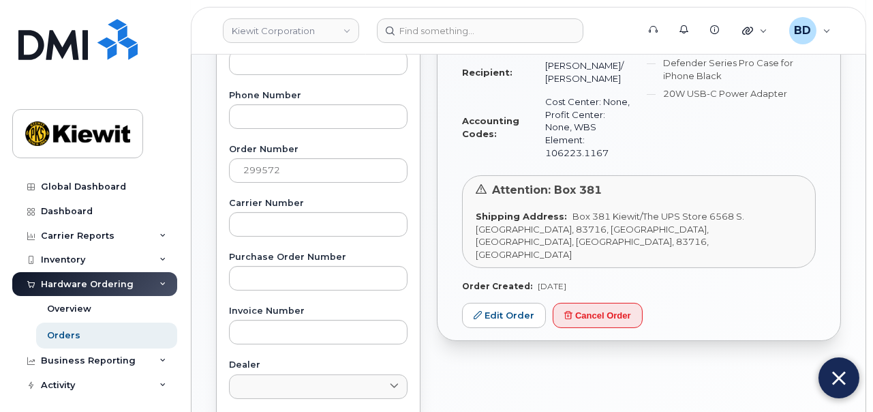
scroll to position [298, 0]
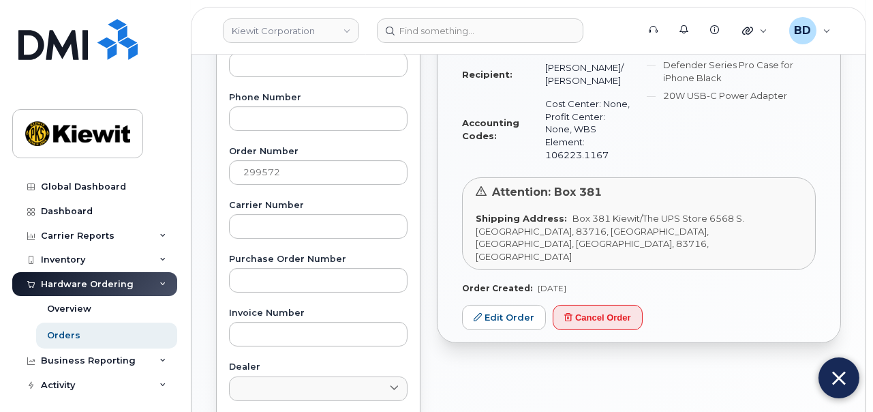
drag, startPoint x: 432, startPoint y: 123, endPoint x: 442, endPoint y: 121, distance: 10.4
click at [433, 123] on div "299572 Order #299572 $80.98 Lee Rivero waiting Resend request Waiting On Approv…" at bounding box center [639, 302] width 421 height 958
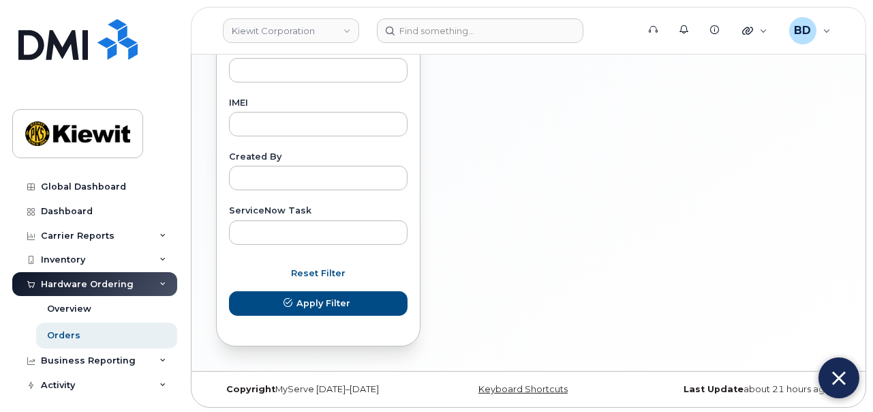
click at [844, 384] on img at bounding box center [839, 378] width 14 height 22
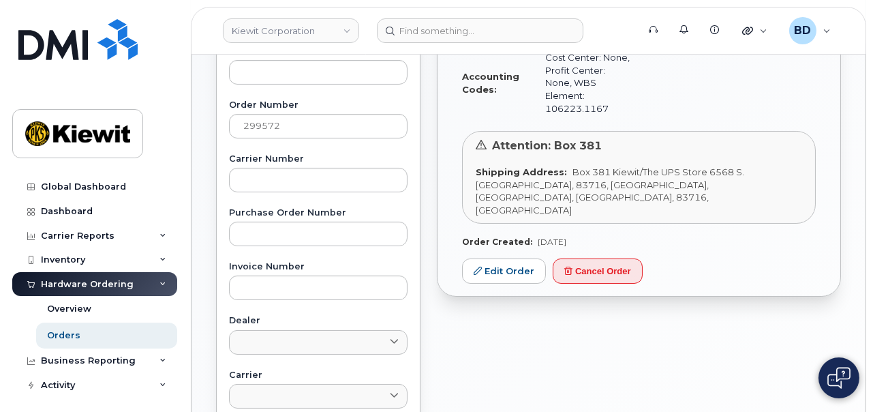
scroll to position [0, 0]
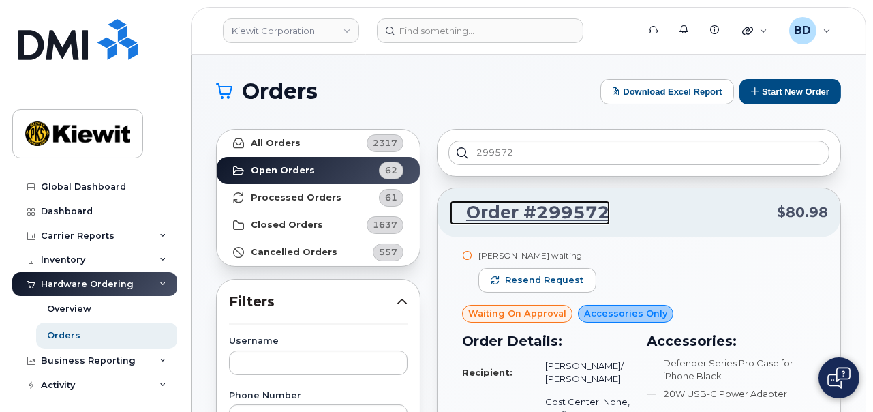
click at [530, 204] on link "Order #299572" at bounding box center [530, 212] width 160 height 25
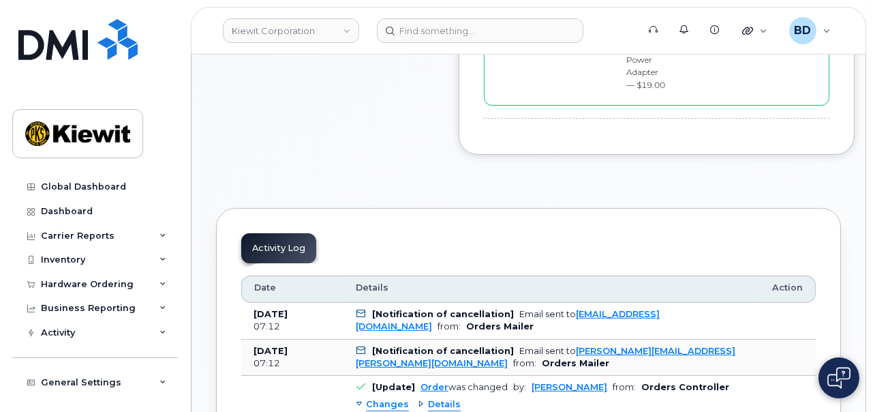
scroll to position [767, 0]
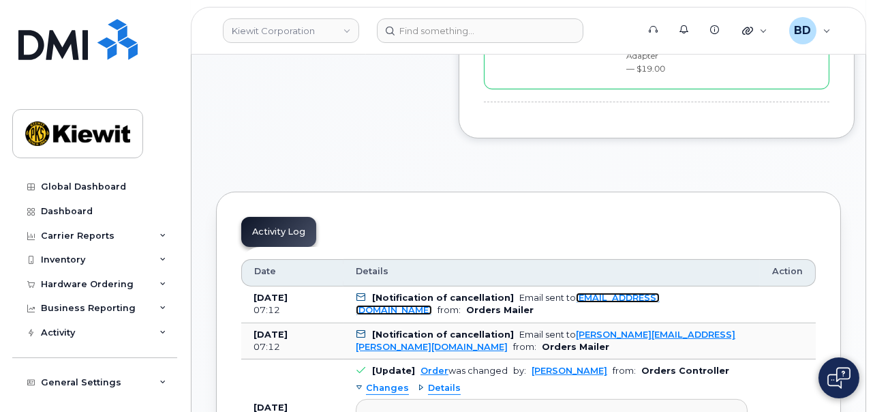
click at [422, 292] on link "[EMAIL_ADDRESS][DOMAIN_NAME]" at bounding box center [508, 303] width 304 height 22
click at [162, 232] on icon at bounding box center [162, 235] width 7 height 7
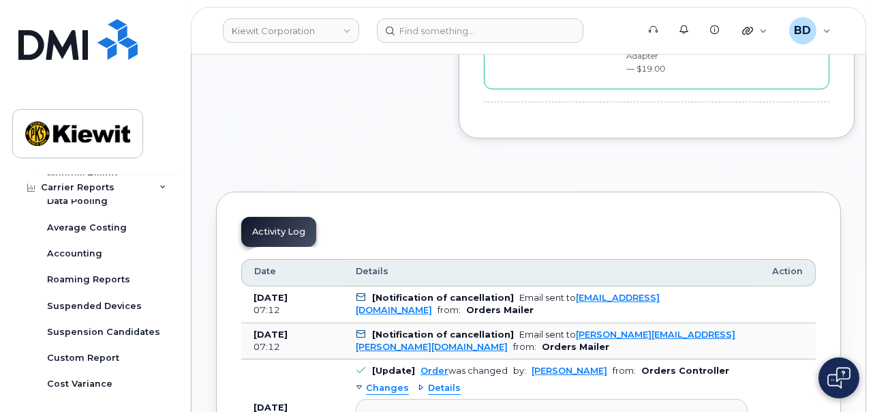
scroll to position [170, 0]
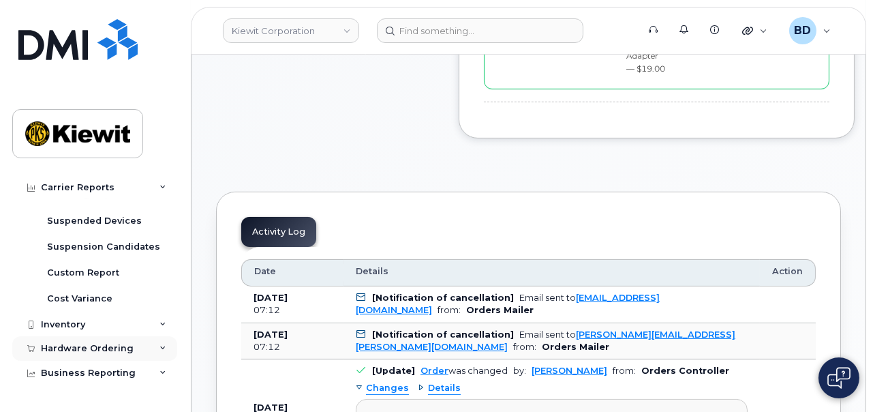
click at [161, 348] on icon at bounding box center [162, 348] width 7 height 7
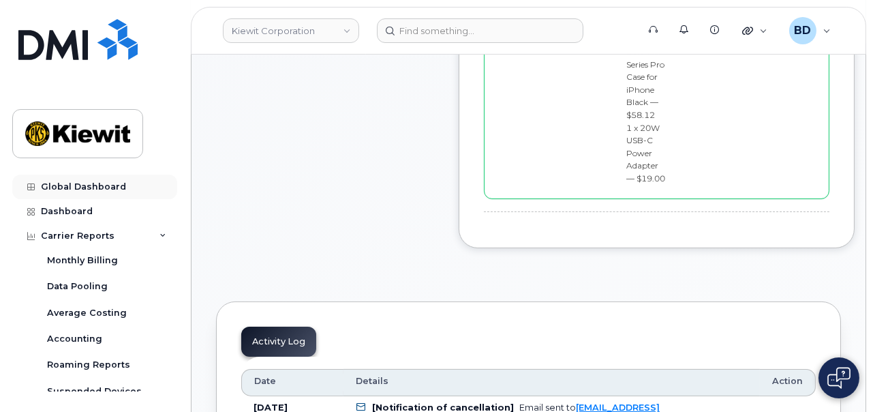
scroll to position [341, 0]
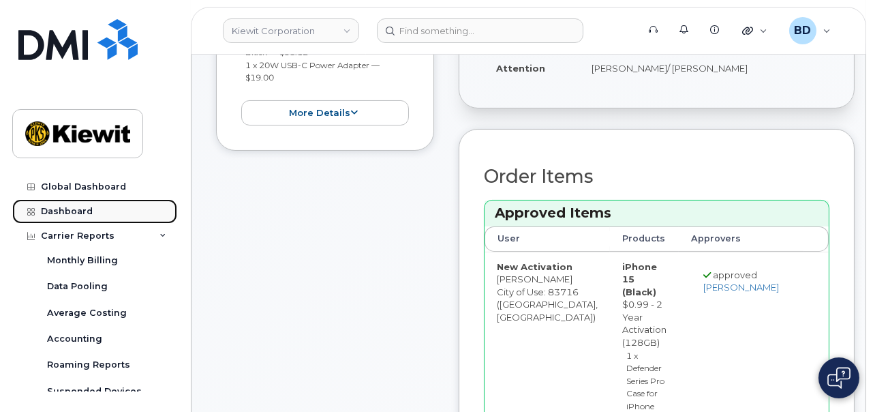
click at [153, 209] on link "Dashboard" at bounding box center [94, 211] width 165 height 25
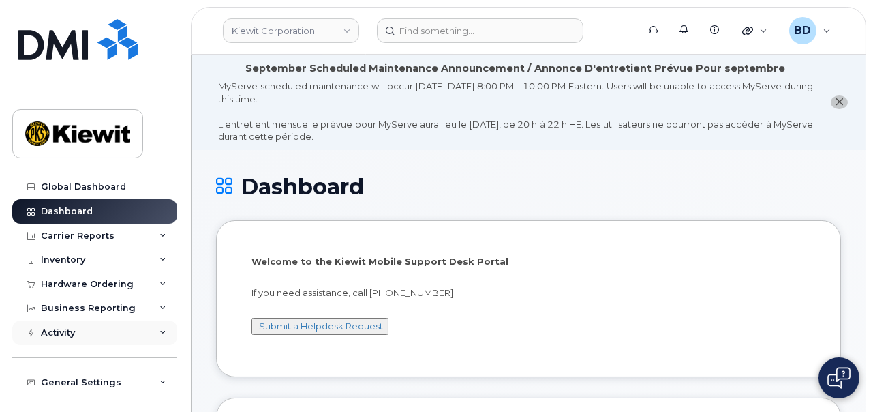
click at [159, 332] on icon at bounding box center [162, 332] width 7 height 7
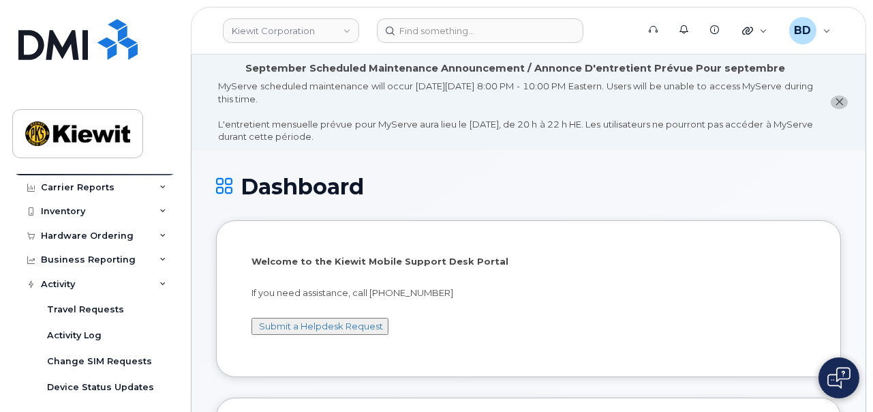
scroll to position [46, 0]
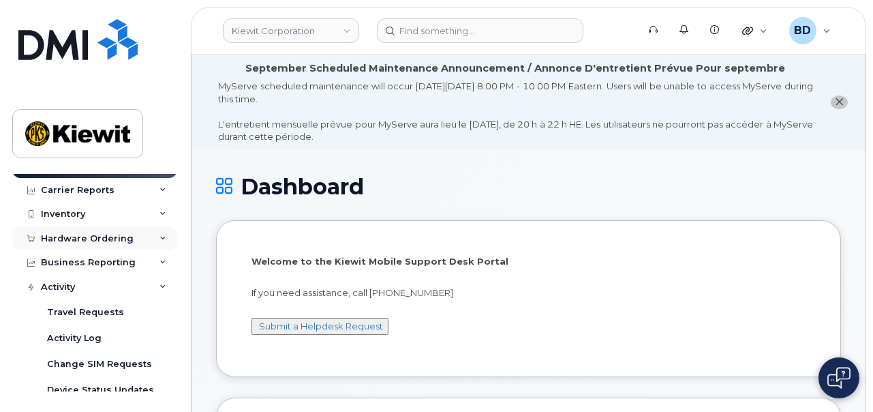
click at [159, 233] on div "Hardware Ordering" at bounding box center [94, 238] width 165 height 25
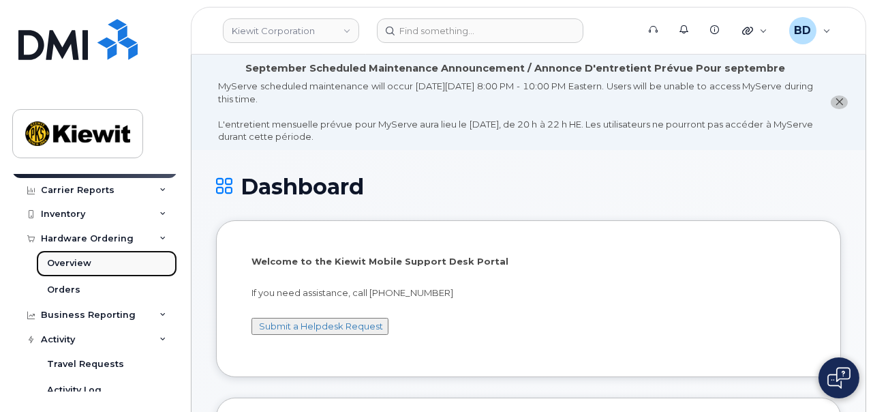
click at [95, 262] on link "Overview" at bounding box center [106, 263] width 141 height 26
click at [77, 260] on div "Overview" at bounding box center [69, 263] width 44 height 12
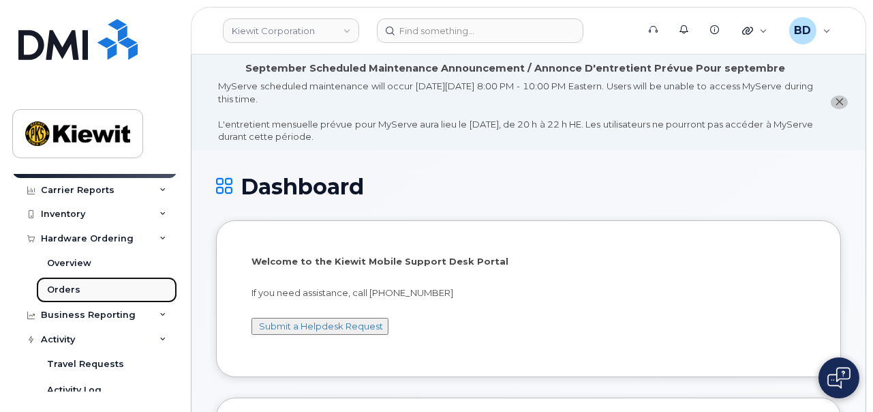
click at [85, 288] on link "Orders" at bounding box center [106, 290] width 141 height 26
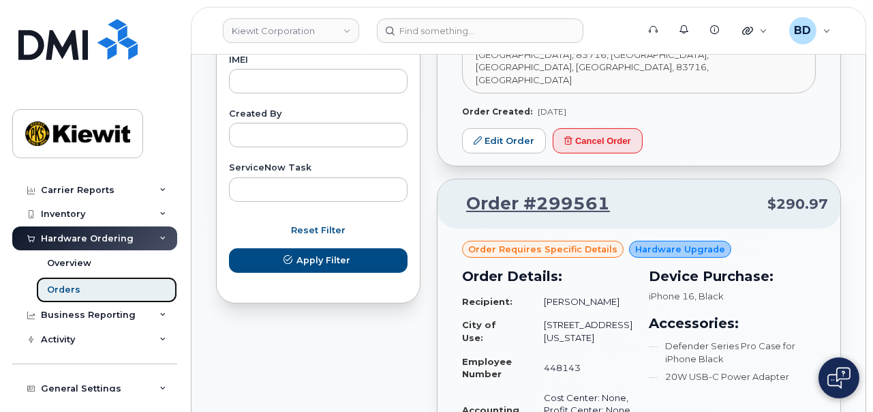
scroll to position [852, 0]
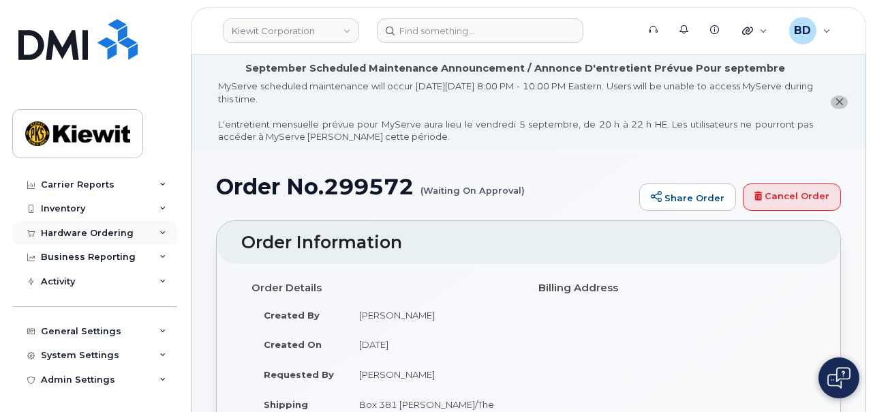
click at [114, 232] on div "Hardware Ordering" at bounding box center [87, 233] width 93 height 11
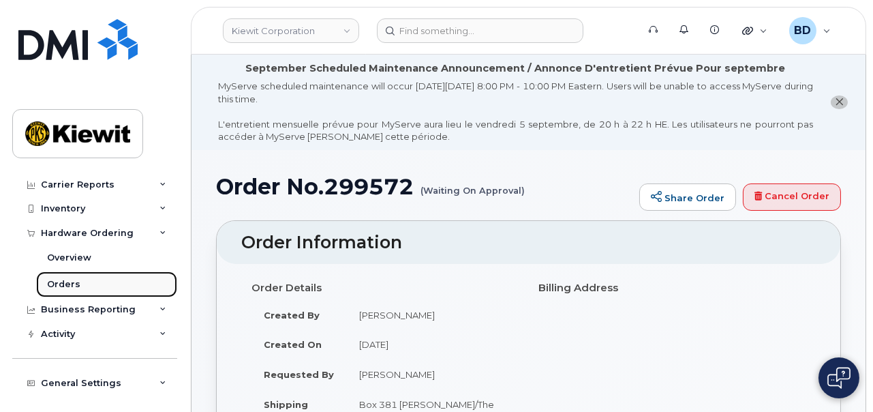
click at [67, 282] on div "Orders" at bounding box center [63, 284] width 33 height 12
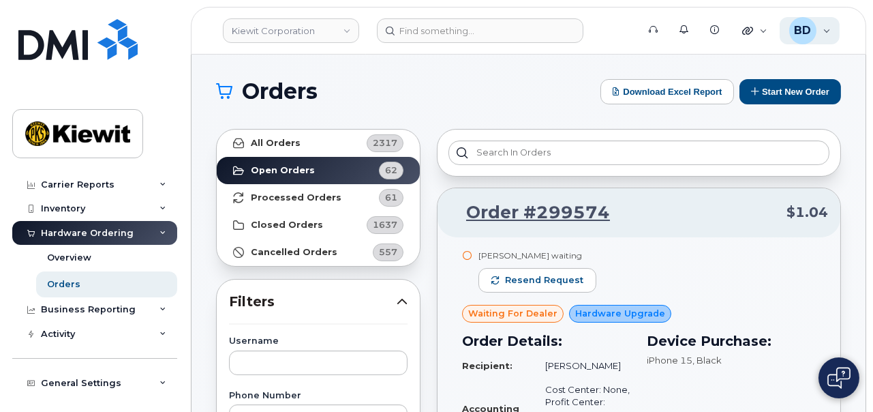
click at [809, 25] on span "BD" at bounding box center [802, 30] width 17 height 16
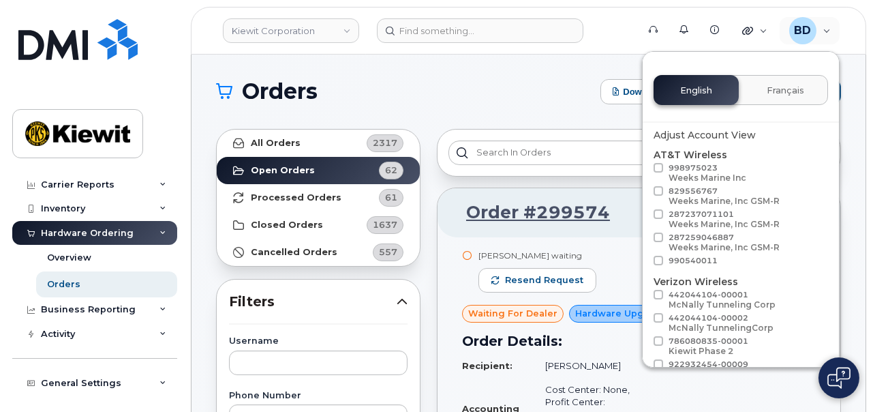
click at [721, 7] on div "[PERSON_NAME] Corporation Support Alerts Knowledge Base Quicklinks Suspend / Ca…" at bounding box center [528, 31] width 675 height 48
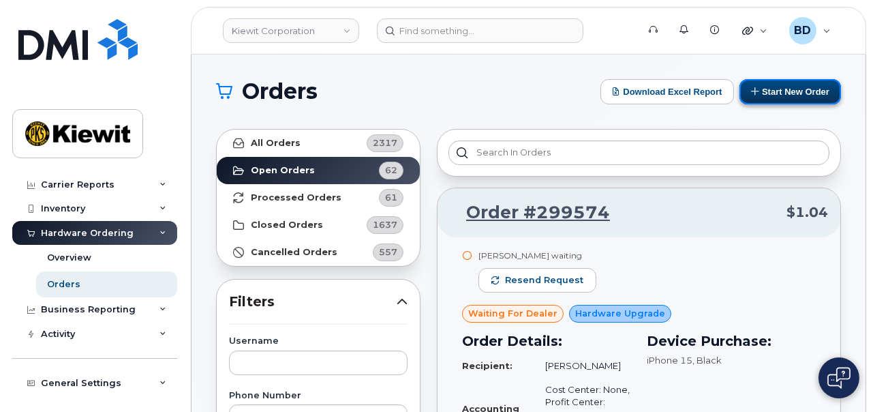
click at [785, 89] on button "Start New Order" at bounding box center [791, 91] width 102 height 25
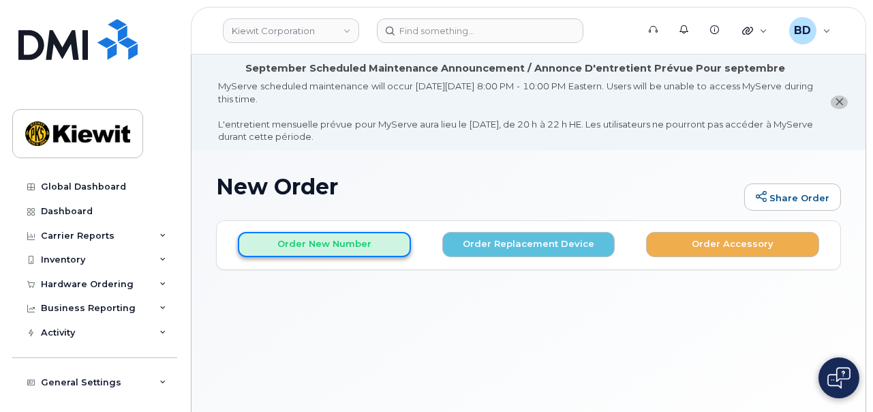
click at [286, 235] on button "Order New Number" at bounding box center [324, 244] width 173 height 25
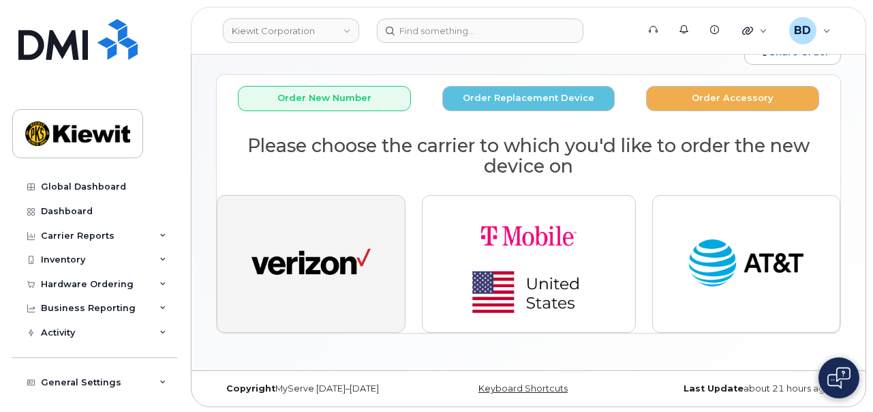
click at [309, 265] on img "button" at bounding box center [311, 263] width 119 height 61
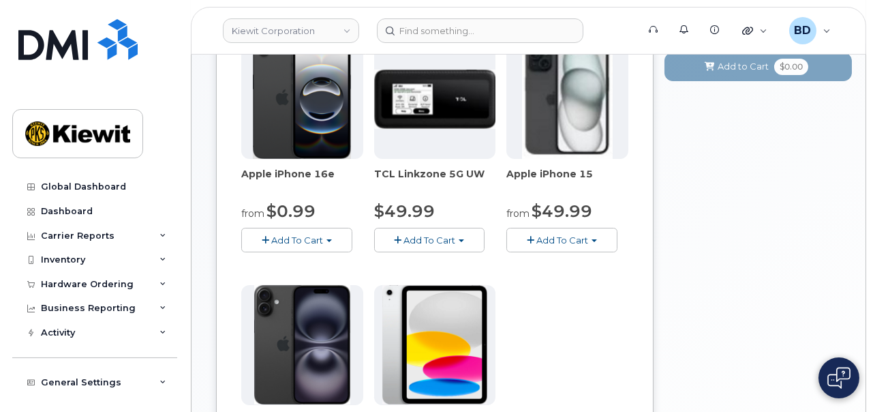
scroll to position [316, 0]
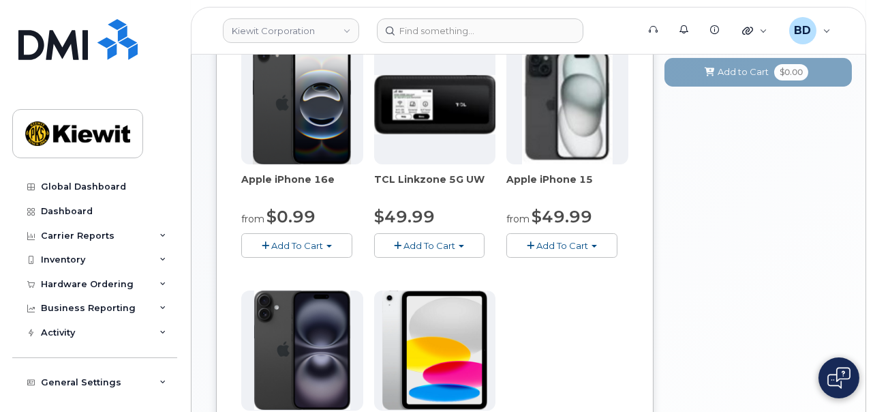
click at [299, 244] on span "Add To Cart" at bounding box center [297, 245] width 52 height 11
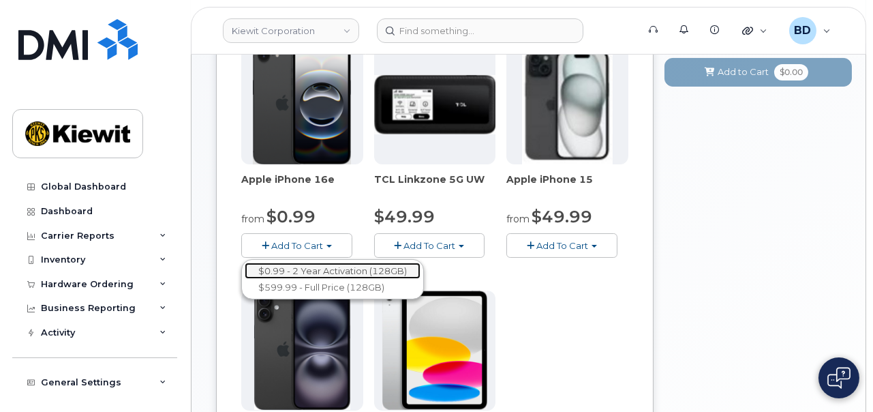
click at [298, 267] on link "$0.99 - 2 Year Activation (128GB)" at bounding box center [333, 270] width 176 height 17
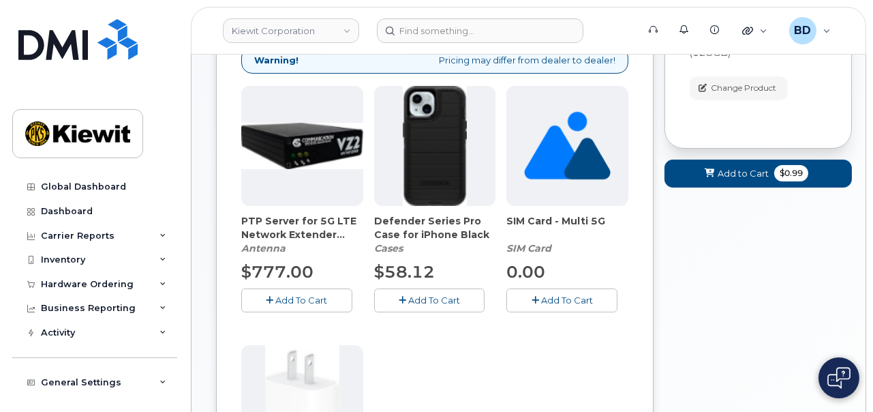
click at [403, 296] on icon "button" at bounding box center [402, 300] width 7 height 9
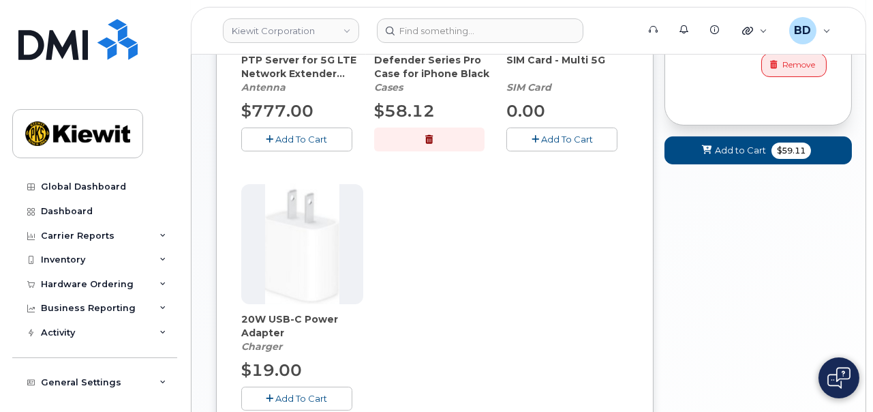
scroll to position [487, 0]
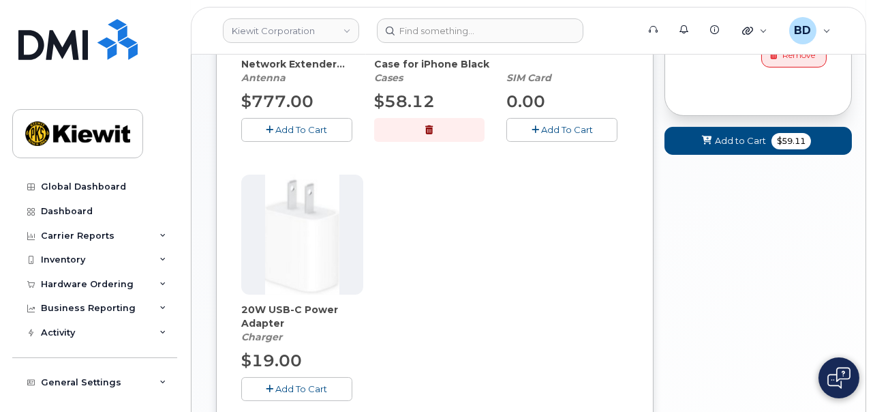
click at [299, 389] on span "Add To Cart" at bounding box center [301, 388] width 52 height 11
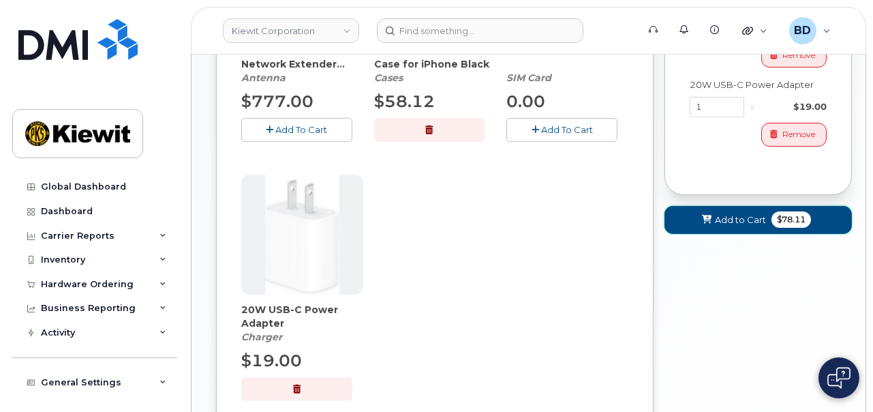
click at [740, 217] on span "Add to Cart" at bounding box center [740, 219] width 51 height 13
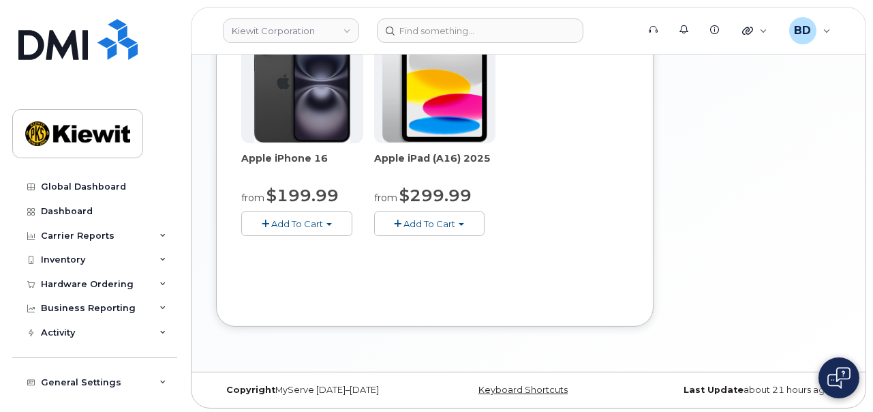
scroll to position [413, 0]
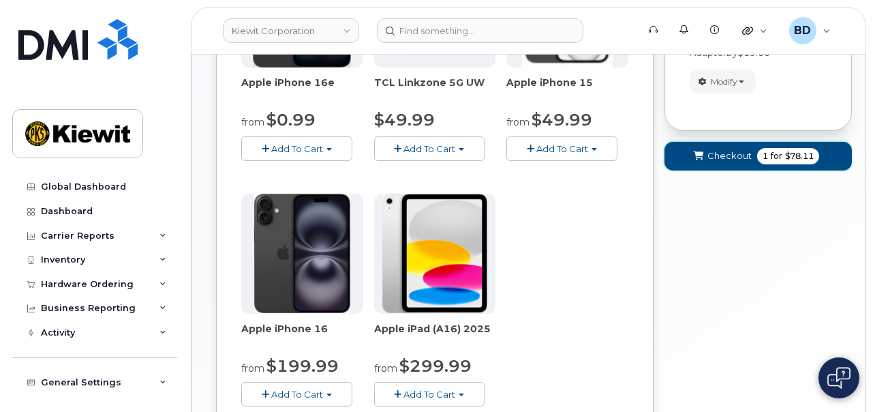
click at [726, 153] on span "Checkout" at bounding box center [729, 155] width 44 height 13
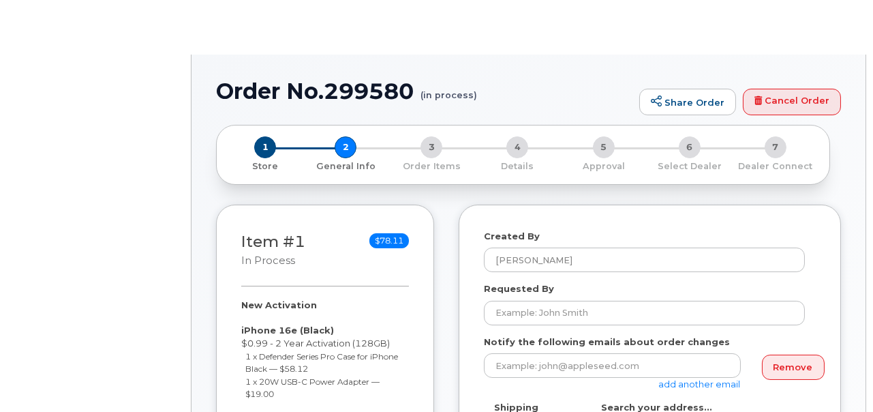
select select
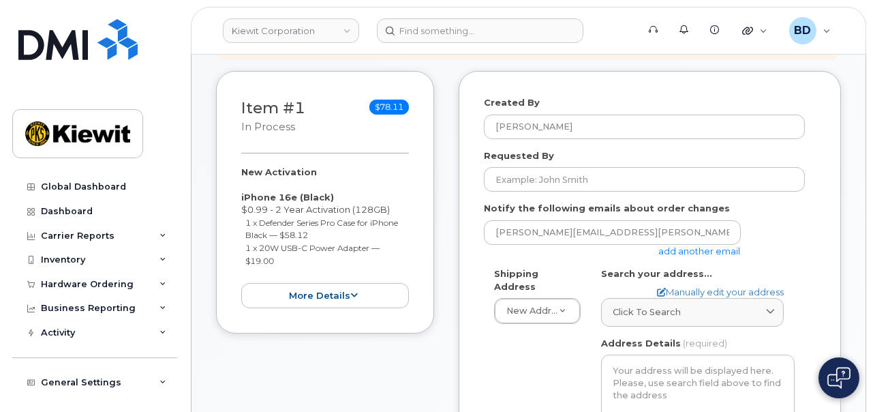
scroll to position [341, 0]
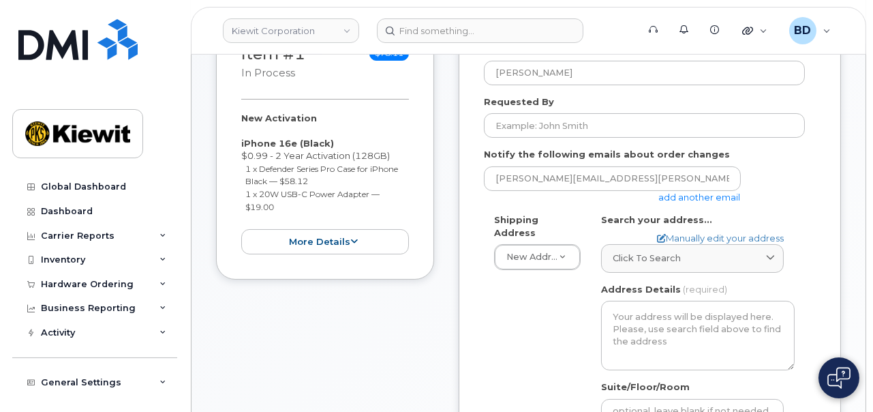
click at [683, 196] on link "add another email" at bounding box center [700, 197] width 82 height 11
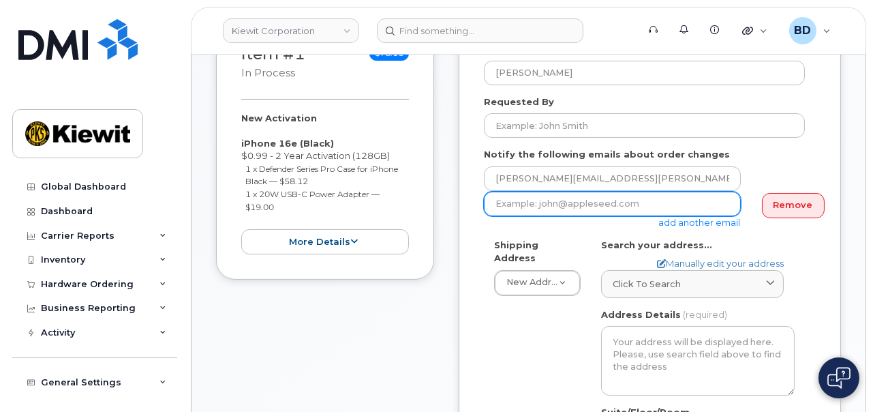
click at [502, 209] on input "email" at bounding box center [612, 204] width 257 height 25
paste input "taylor.blagdon@kiewit.com"
type input "taylor.blagdon@kiewit.com"
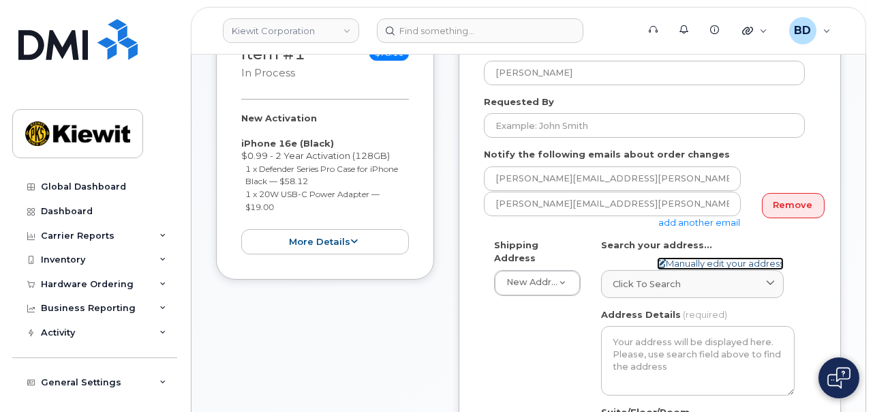
click at [675, 261] on link "Manually edit your address" at bounding box center [720, 263] width 127 height 13
select select
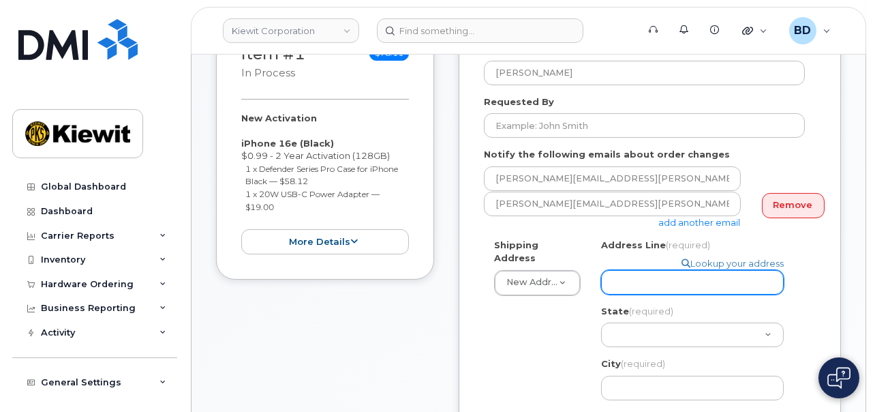
paste input "99-994 Iwaena Street"
select select
type input "99-994 Iwaena Street"
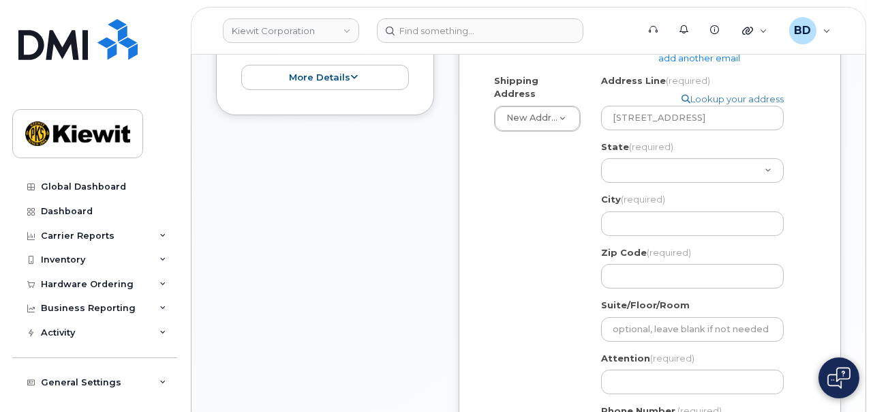
scroll to position [511, 0]
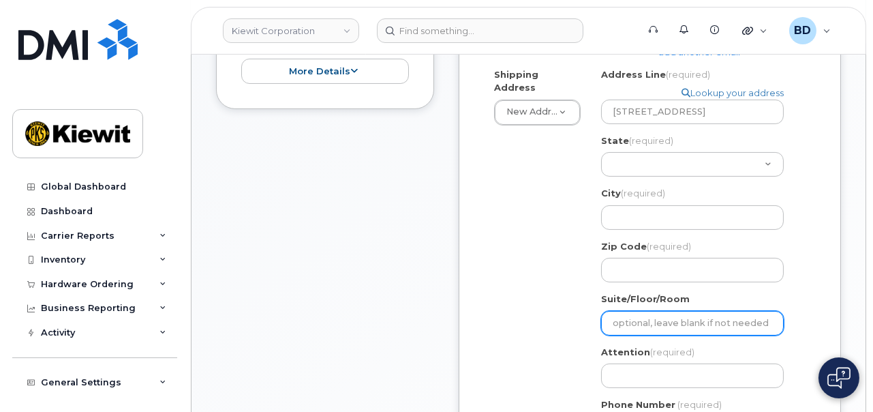
click at [622, 314] on input "Suite/Floor/Room" at bounding box center [692, 323] width 183 height 25
click at [622, 324] on input "Suite/Floor/Room" at bounding box center [692, 323] width 183 height 25
paste input "Suite A"
select select
type input "Suite A"
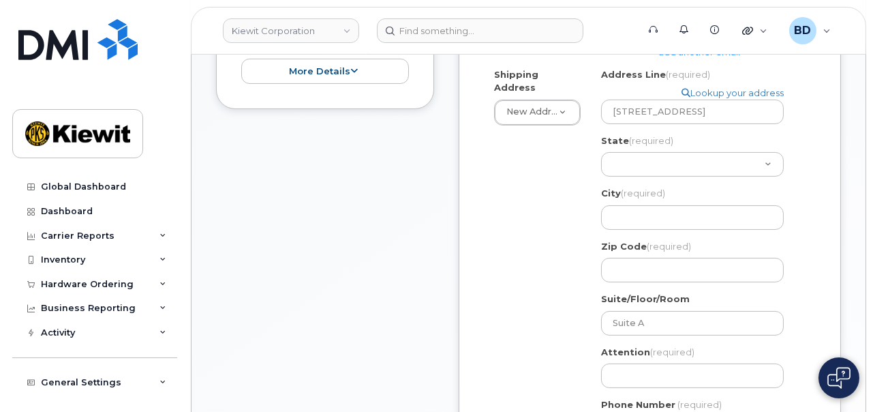
click at [553, 240] on div "Shipping Address New Address New Address 9701 Renner Blvd 1 Sand Island Access …" at bounding box center [644, 259] width 321 height 383
click at [655, 155] on select "Alabama Alaska American Samoa Arizona Arkansas California Colorado Connecticut …" at bounding box center [692, 164] width 183 height 25
select select "HI"
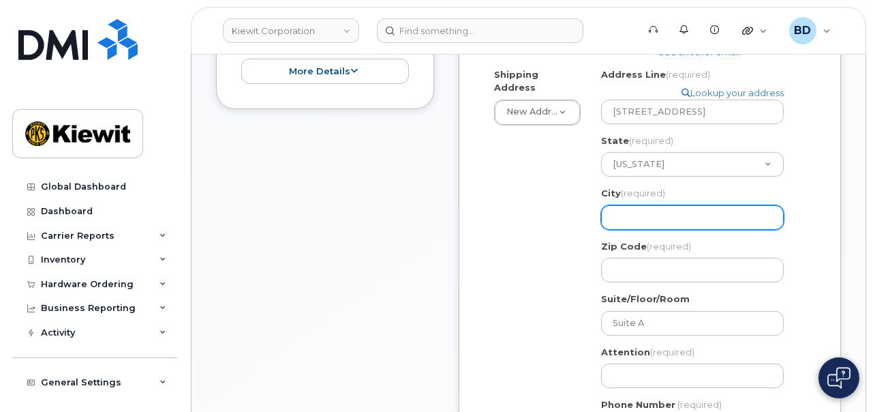
click at [645, 210] on input "City (required)" at bounding box center [692, 217] width 183 height 25
paste input "Aiea"
select select
type input "Aiea"
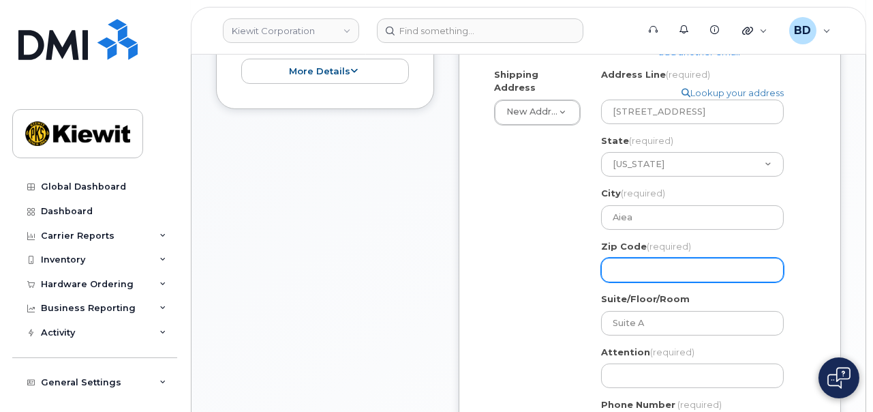
click at [620, 269] on input "Zip Code (required)" at bounding box center [692, 270] width 183 height 25
paste input "96701"
select select
type input "96701"
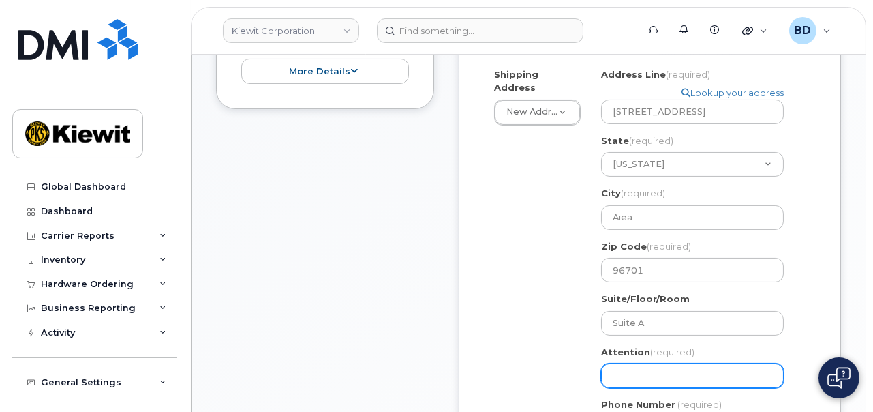
click at [622, 372] on input "Attention (required)" at bounding box center [692, 375] width 183 height 25
select select
type input "e"
select select
type input "em"
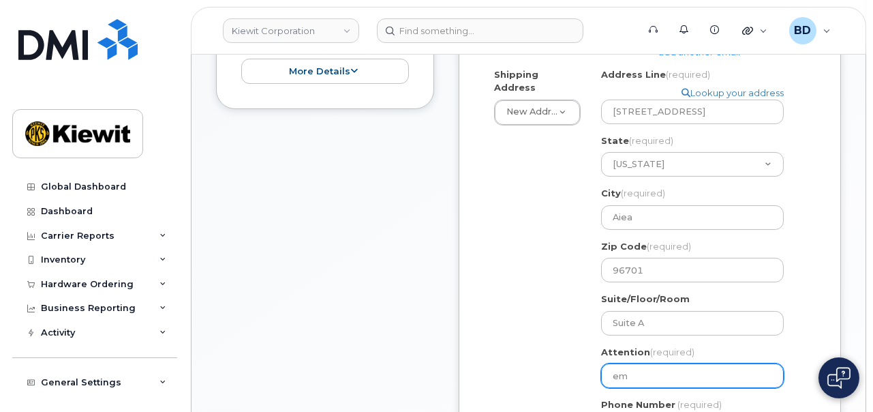
select select
type input "emm"
select select
type input "emme"
select select
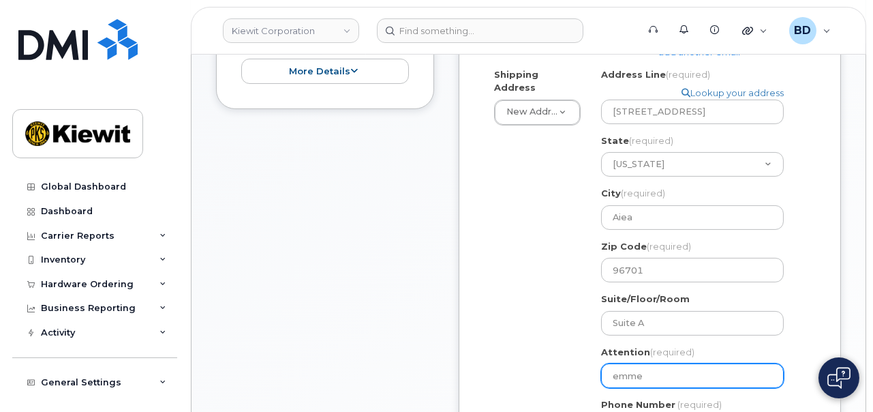
type input "emmet"
select select
type input "emmett"
select select
type input "emmett K"
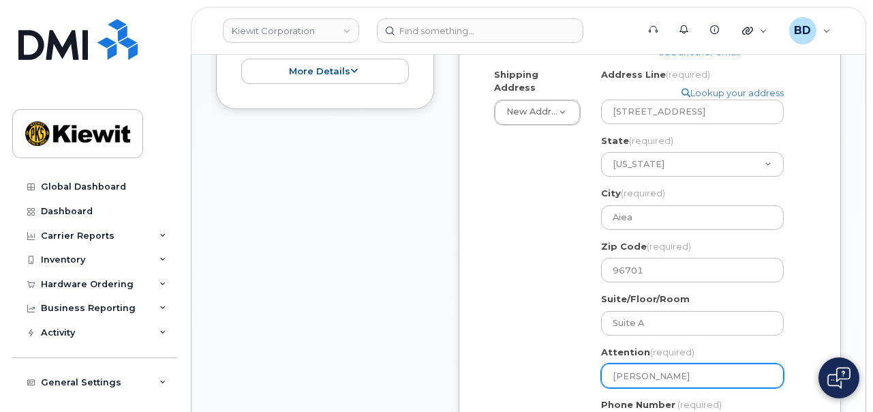
select select
type input "emmett Ki"
select select
type input "emmett Kin"
select select
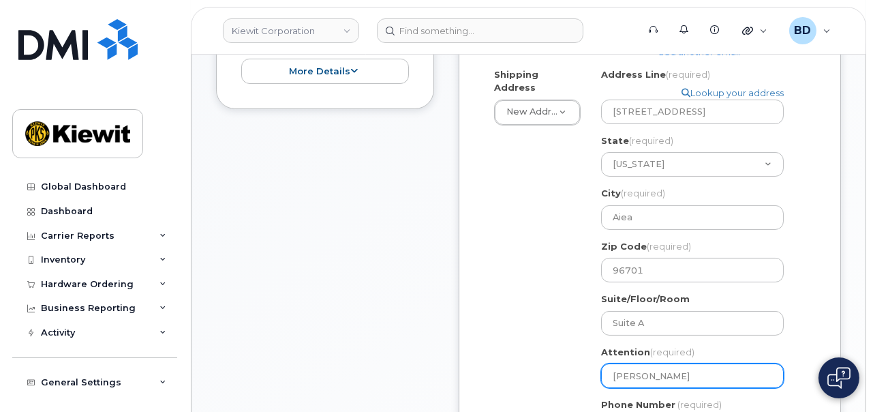
type input "emmett Kinn"
select select
type input "emmett Kinne"
select select
type input "emmett Kinney"
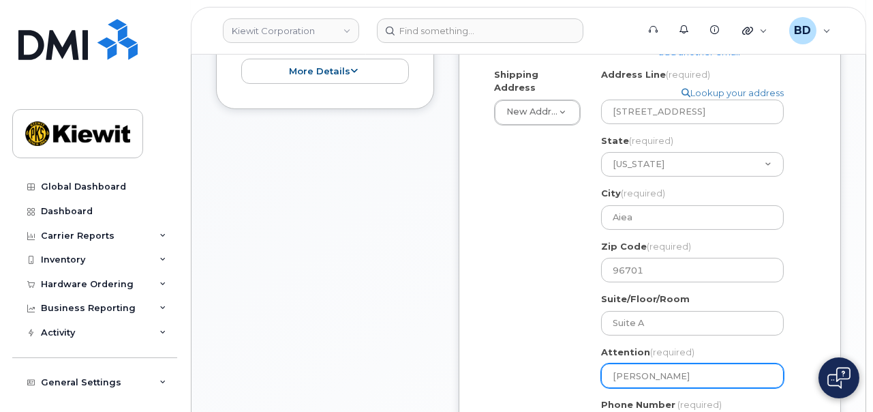
drag, startPoint x: 617, startPoint y: 379, endPoint x: 603, endPoint y: 382, distance: 13.9
click at [603, 382] on input "emmett Kinney" at bounding box center [692, 375] width 183 height 25
select select
type input "Emmett Kinney"
select select
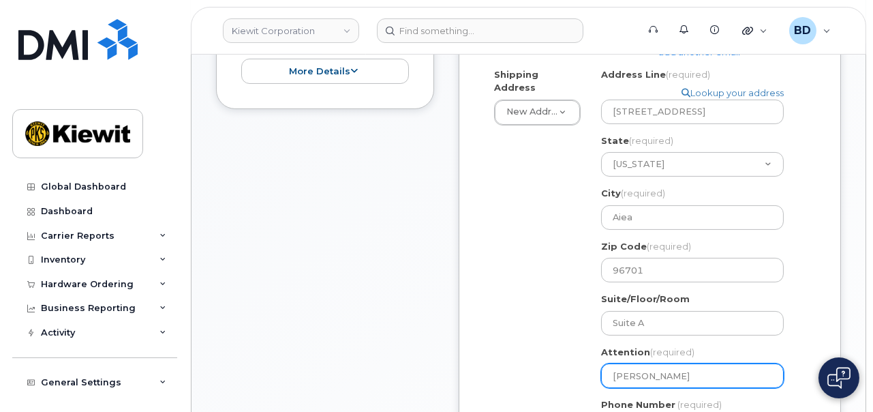
type input "Emmett Kinney/"
select select
type input "Emmett Kinney/C"
select select
type input "Emmett Kinney/Ch"
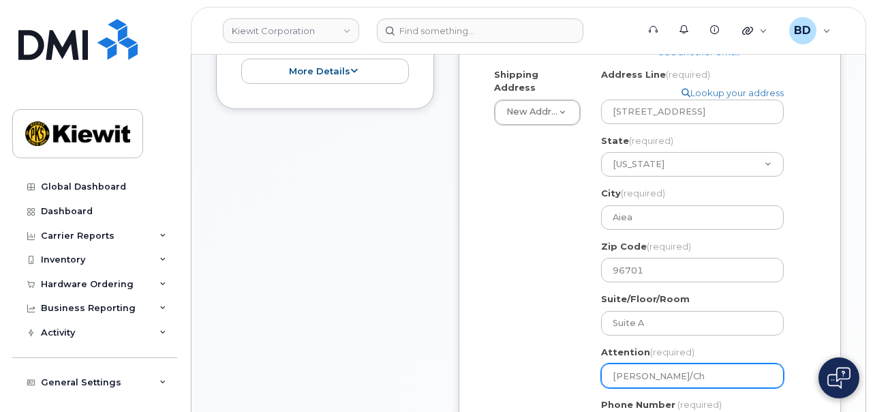
select select
type input "Emmett Kinney/Chu"
select select
type input "Emmett Kinney/Chuc"
select select
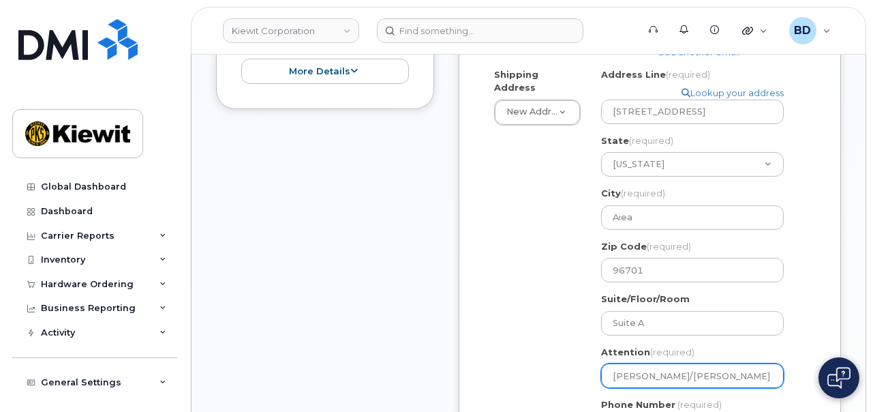
type input "Emmett Kinney/Chuck"
select select
type input "Emmett Kinney/Chuck o"
select select
type input "Emmett Kinney/Chuck ow"
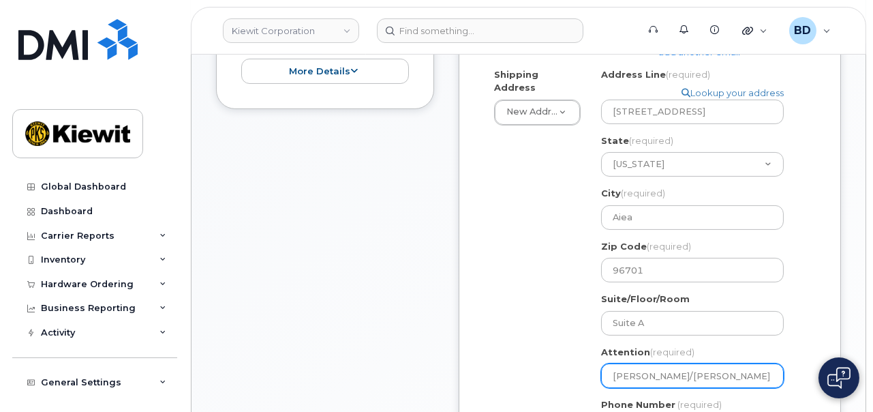
select select
type input "Emmett Kinney/Chuck owt"
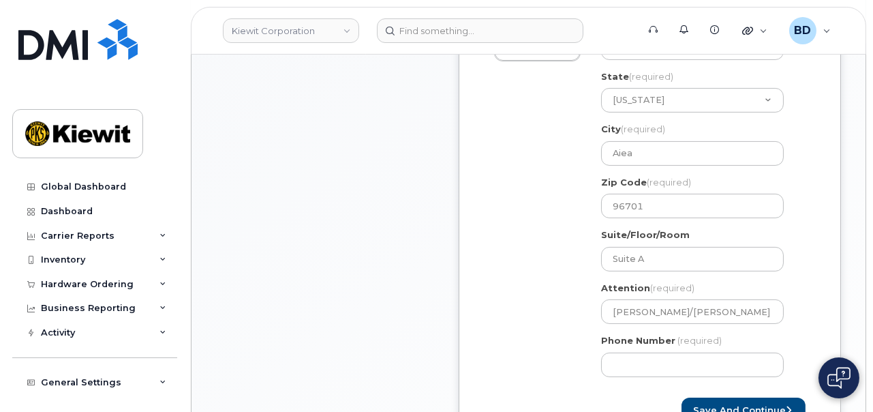
scroll to position [596, 0]
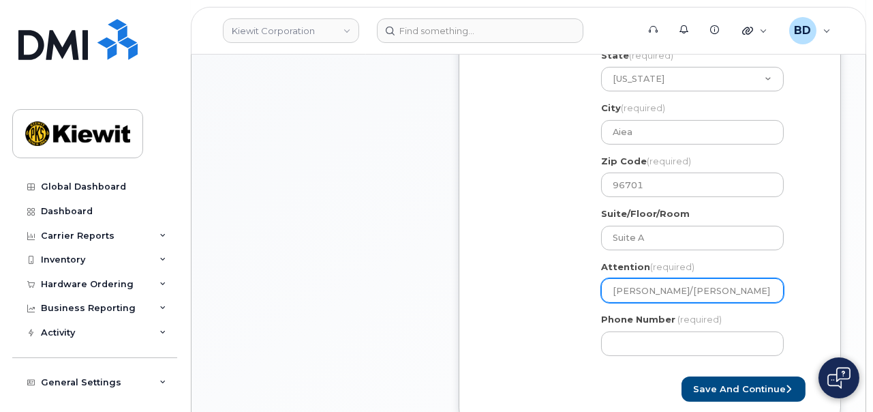
drag, startPoint x: 716, startPoint y: 287, endPoint x: 755, endPoint y: 273, distance: 41.4
click at [752, 279] on input "Emmett Kinney/Chuck owt" at bounding box center [692, 290] width 183 height 25
select select
type input "Emmett Kinney/Chuck L"
select select
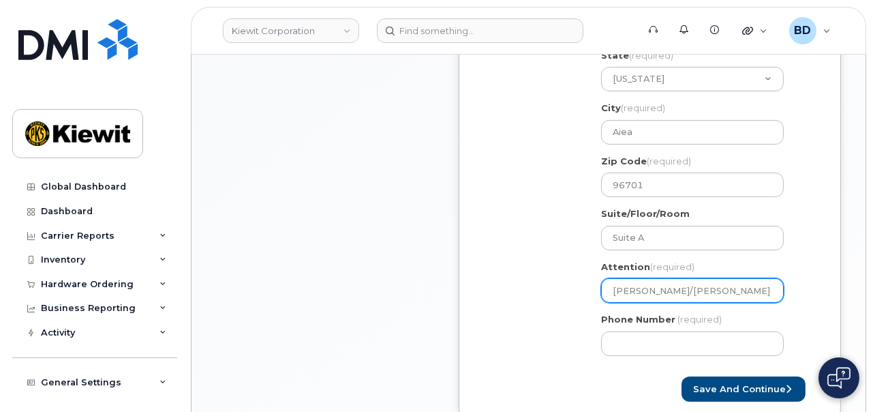
type input "Emmett Kinney/Chuck Lo"
select select
type input "Emmett Kinney/Chuck Low"
select select
type input "Emmett Kinney/Chuck Lowt"
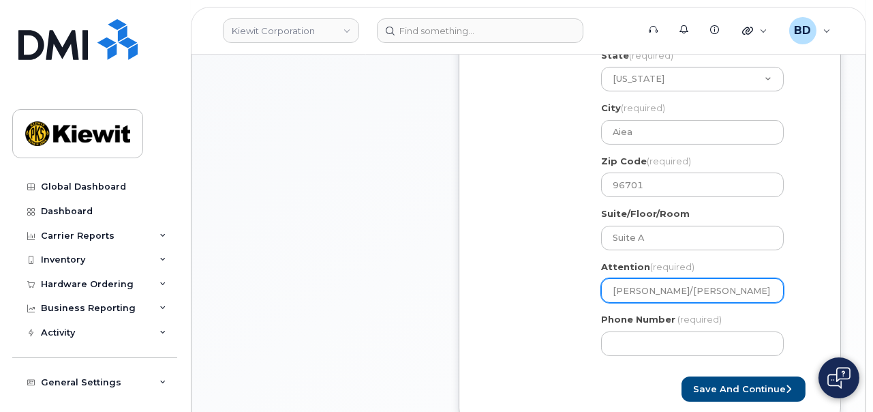
select select
type input "Emmett Kinney/Chuck Lowth"
select select
type input "Emmett Kinney/Chuck Lowthe"
select select
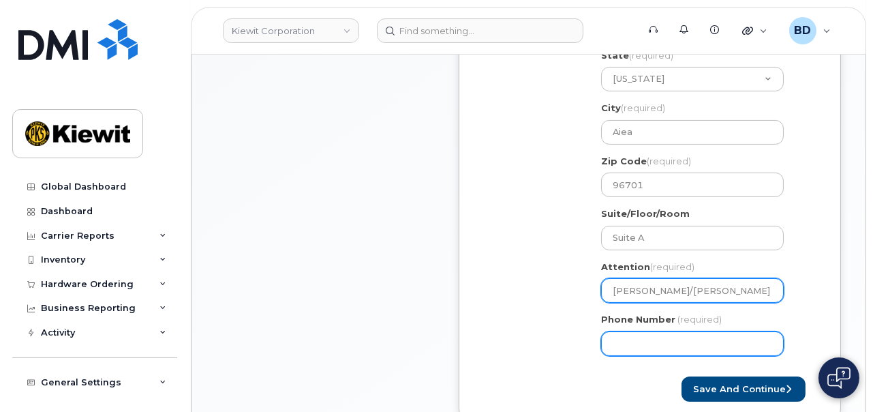
type input "Emmett Kinney/Chuck Lowther"
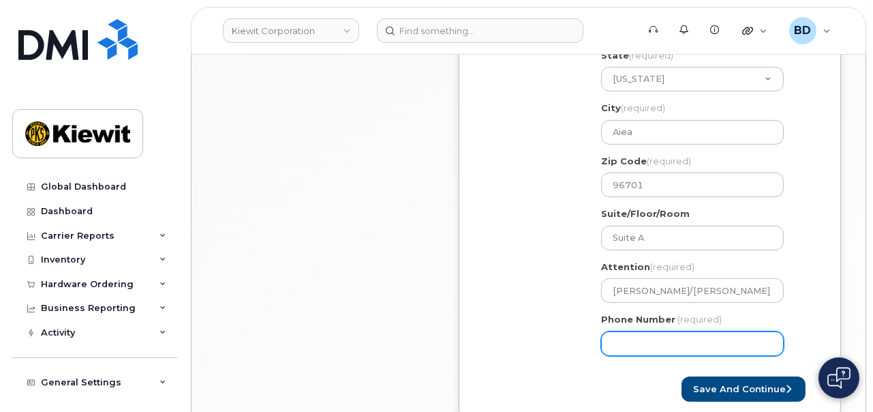
click at [626, 349] on input "Phone Number" at bounding box center [692, 343] width 183 height 25
type input "877772770"
select select
type input "8777727707"
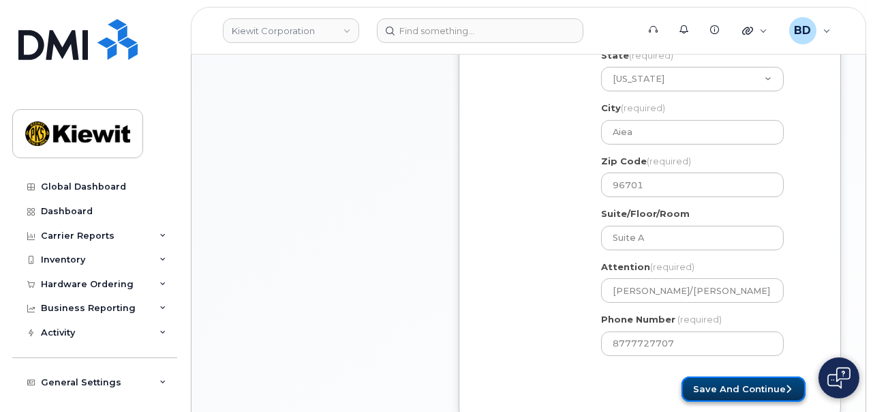
click at [748, 388] on button "Save and Continue" at bounding box center [744, 388] width 124 height 25
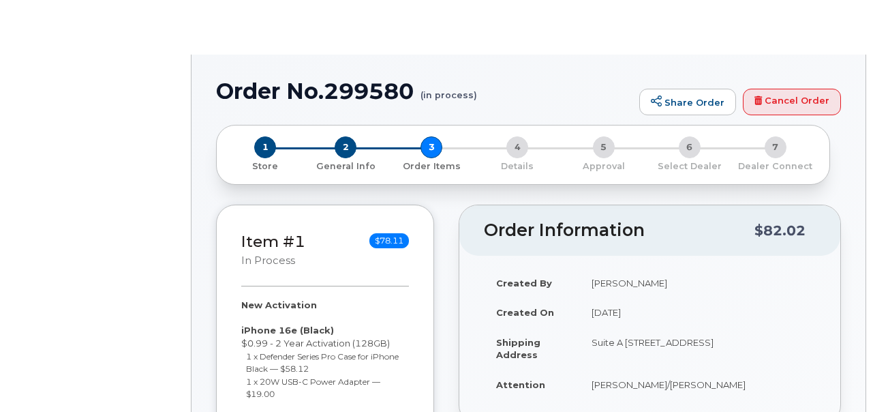
select select
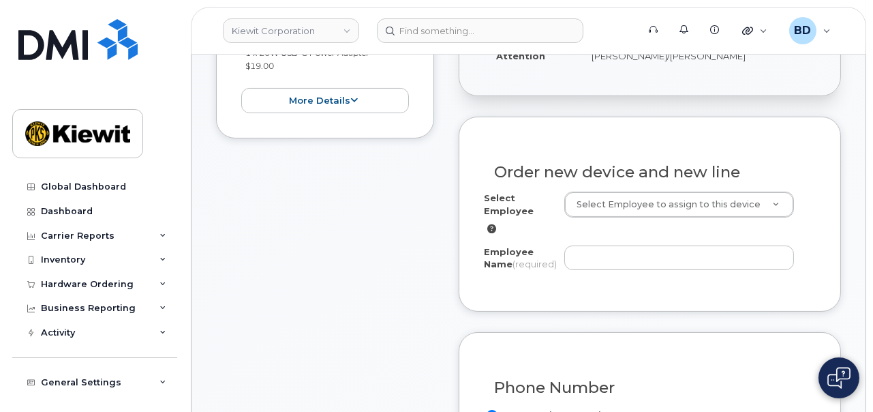
scroll to position [511, 0]
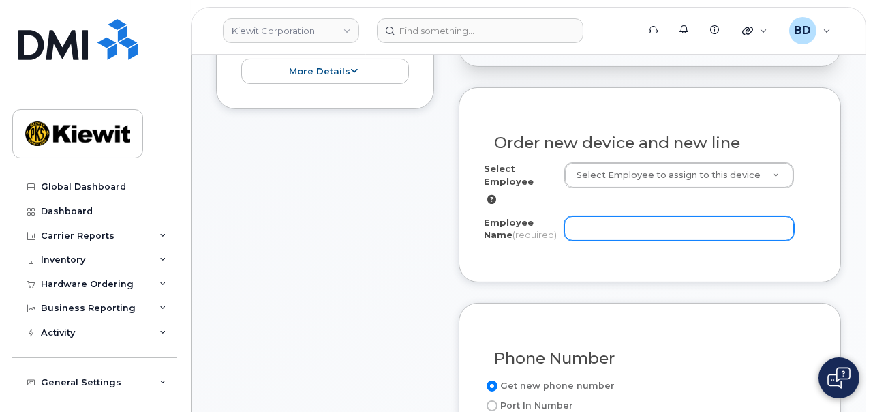
click at [673, 230] on input "Employee Name (required)" at bounding box center [679, 228] width 230 height 25
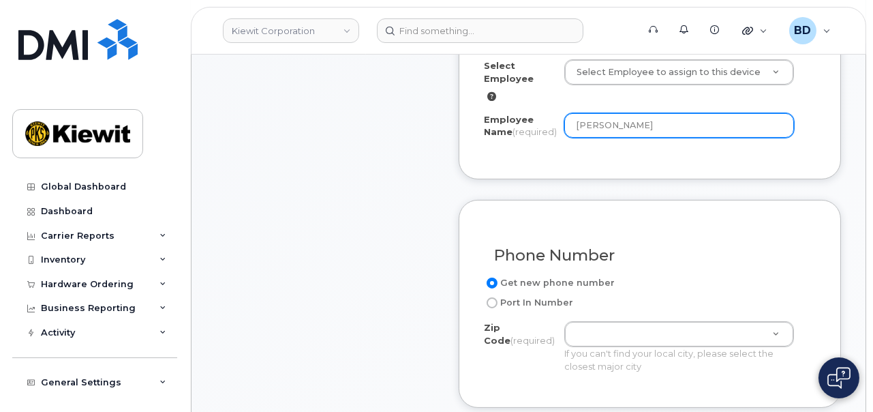
scroll to position [682, 0]
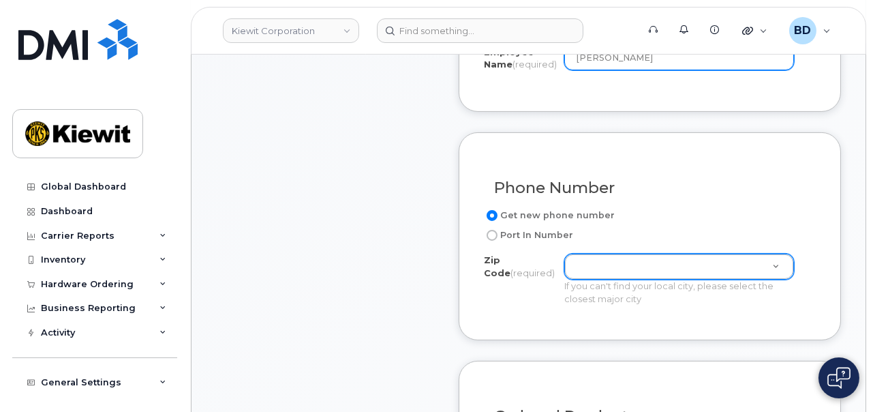
type input "[PERSON_NAME]"
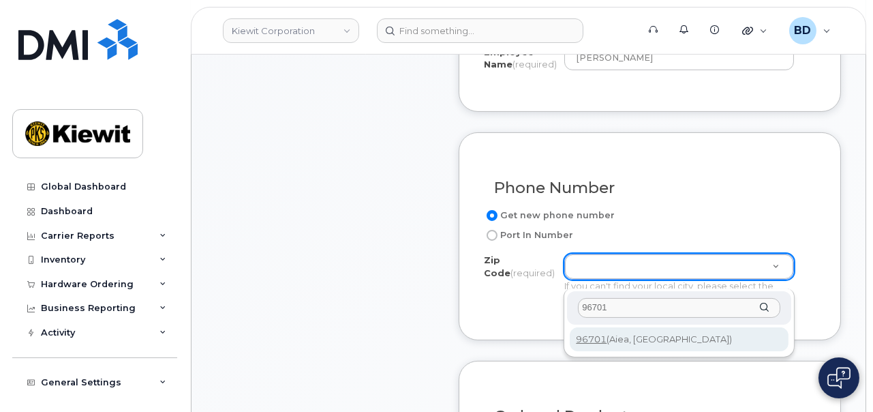
type input "96701"
type input "96701 (Aiea, HI)"
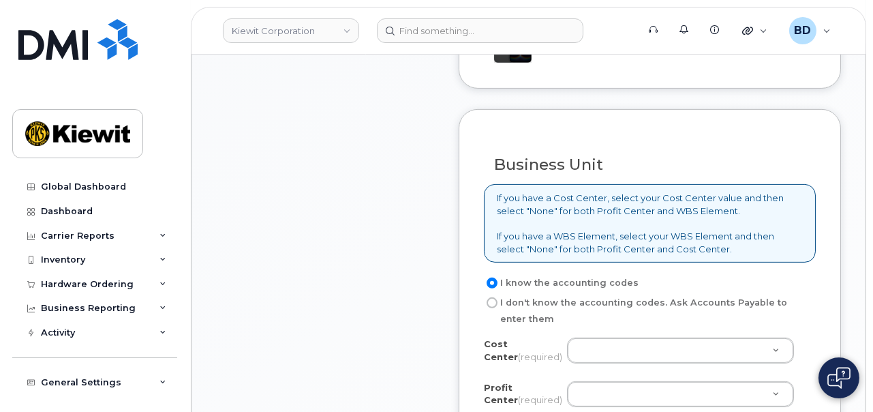
scroll to position [1193, 0]
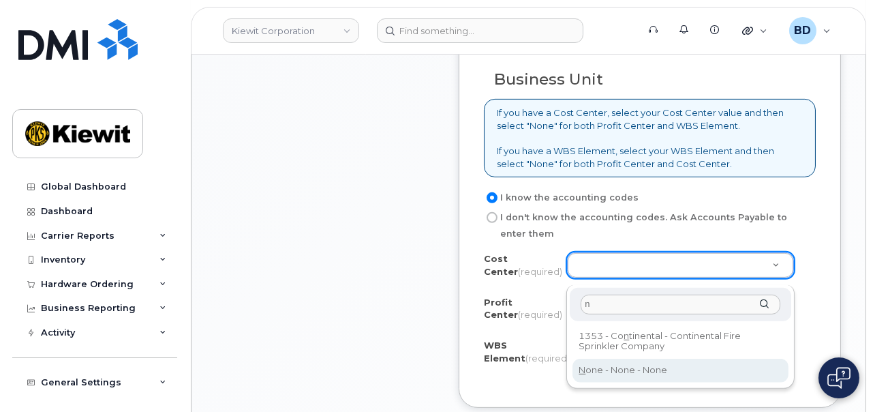
type input "n"
type input "None"
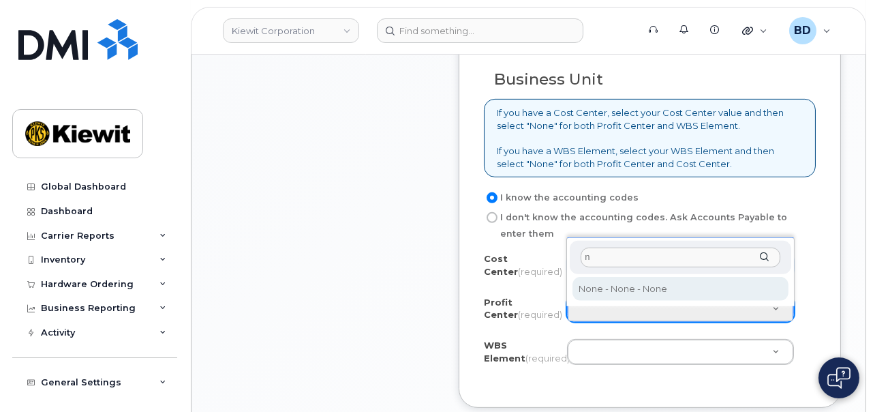
type input "n"
select select "None"
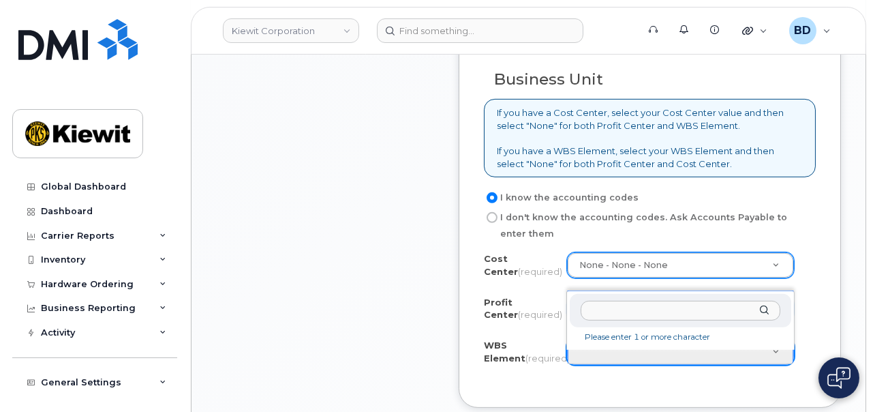
type input "110901.1119"
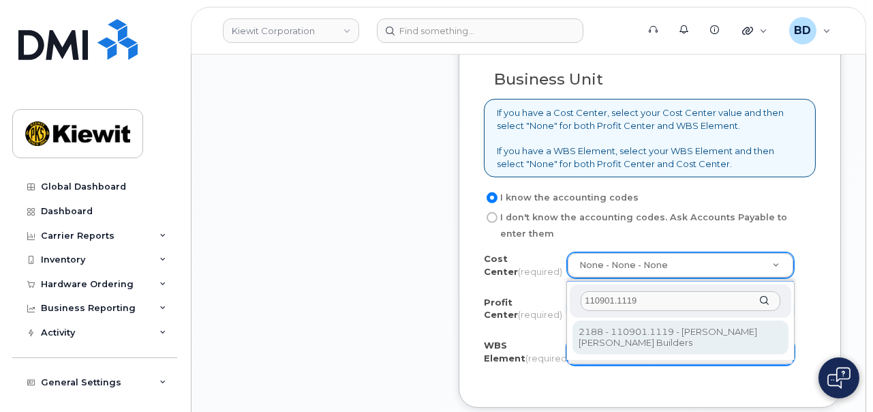
type input "110901.1119"
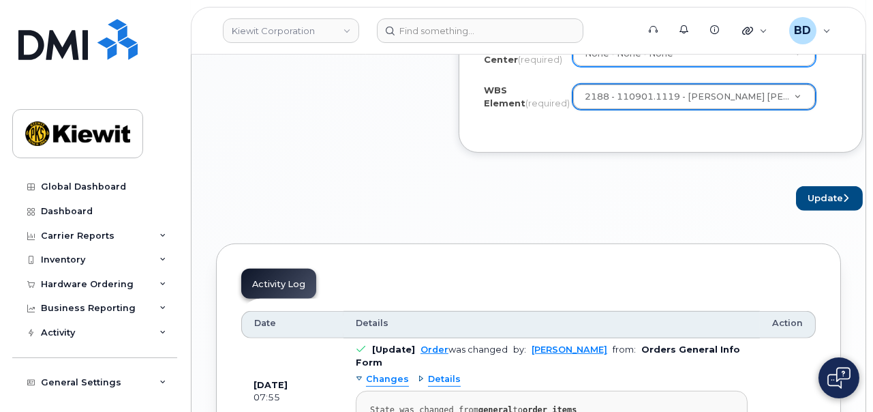
scroll to position [1448, 0]
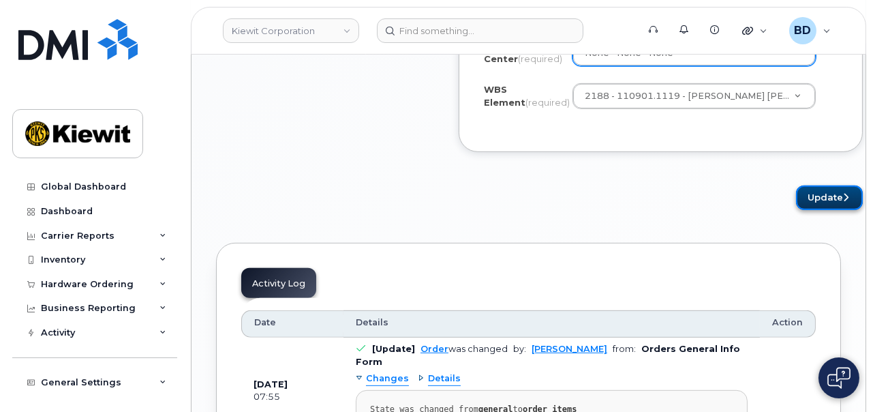
click at [800, 209] on button "Update" at bounding box center [829, 197] width 67 height 25
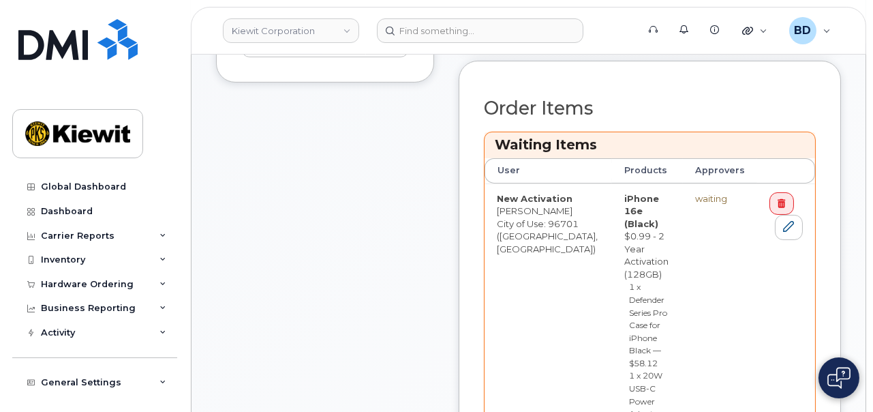
scroll to position [682, 0]
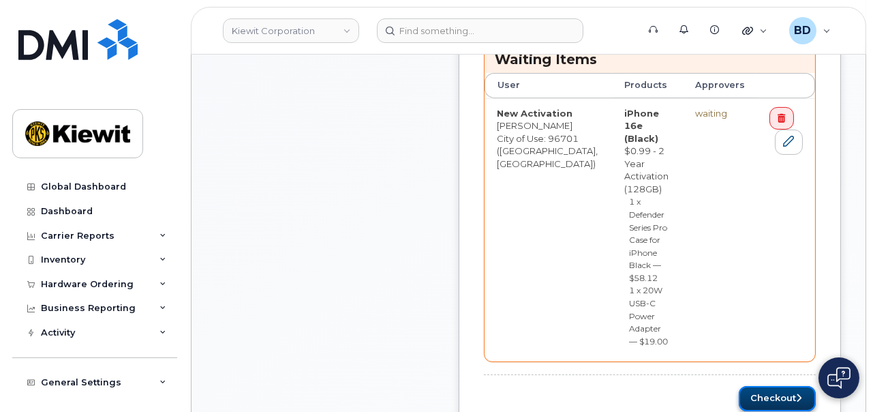
click at [766, 386] on button "Checkout" at bounding box center [777, 398] width 77 height 25
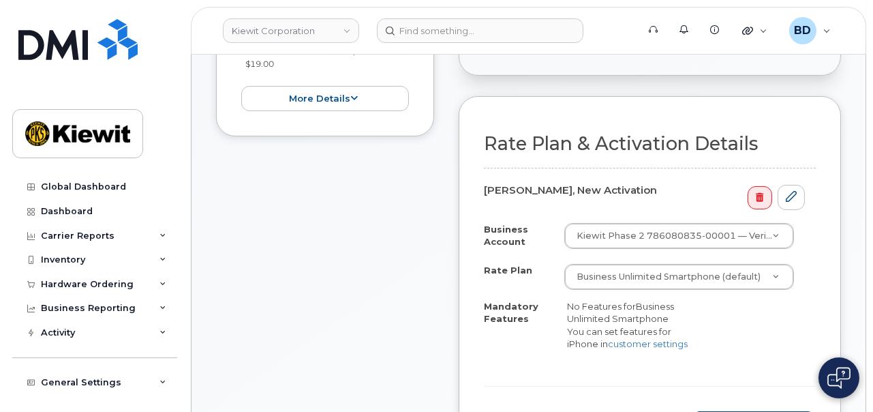
scroll to position [511, 0]
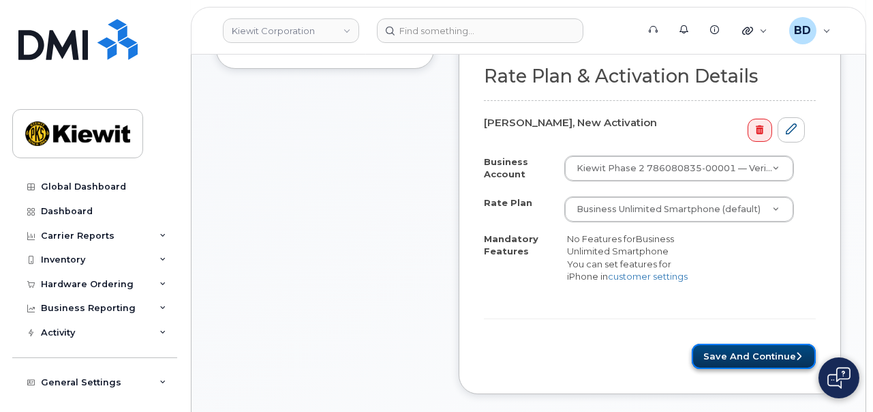
click at [739, 350] on button "Save and Continue" at bounding box center [754, 356] width 124 height 25
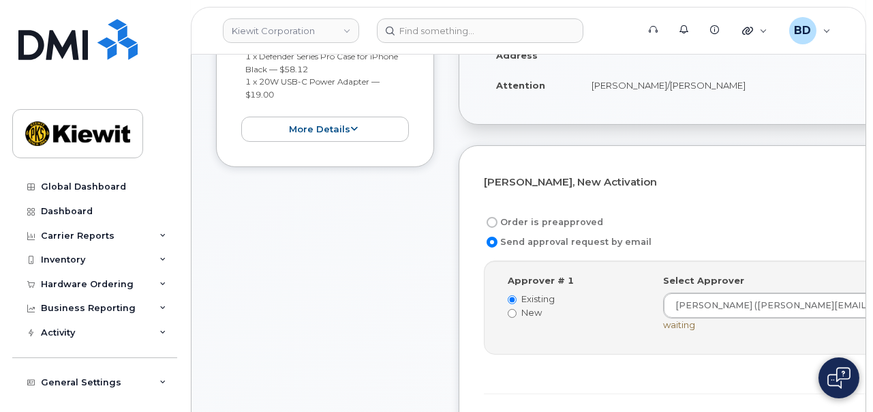
scroll to position [426, 0]
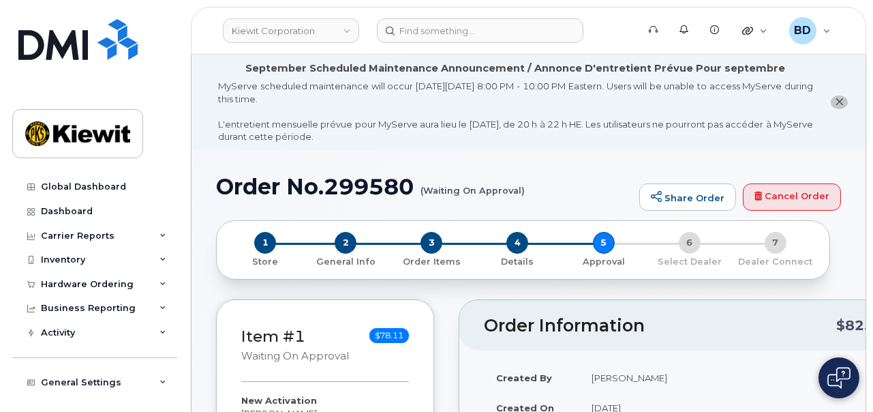
click at [346, 179] on h1 "Order No.299580 (Waiting On Approval)" at bounding box center [424, 186] width 416 height 24
click at [350, 184] on h1 "Order No.299580 (Waiting On Approval)" at bounding box center [424, 186] width 416 height 24
copy h1 "299580"
click at [110, 282] on div "Hardware Ordering" at bounding box center [87, 284] width 93 height 11
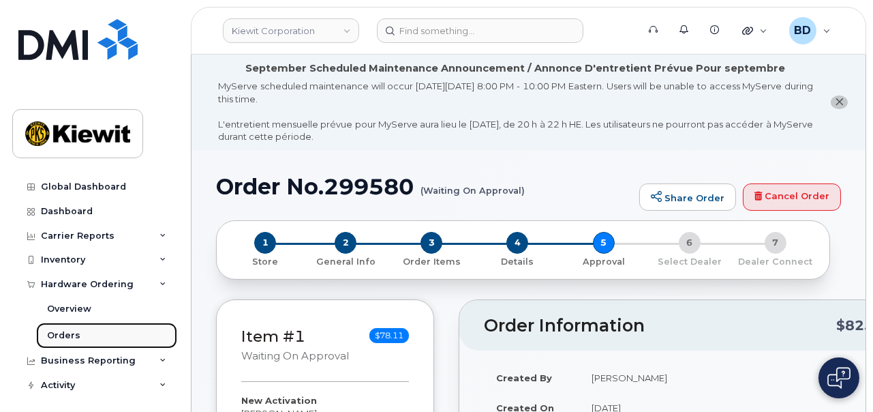
click at [119, 335] on link "Orders" at bounding box center [106, 335] width 141 height 26
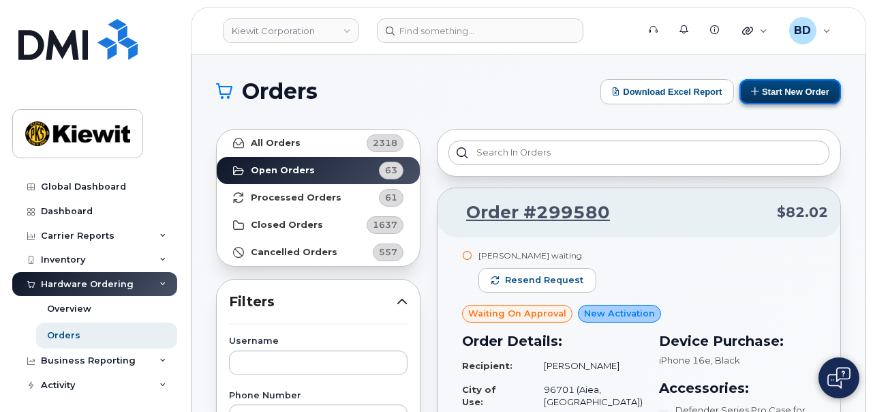
click at [766, 92] on button "Start New Order" at bounding box center [791, 91] width 102 height 25
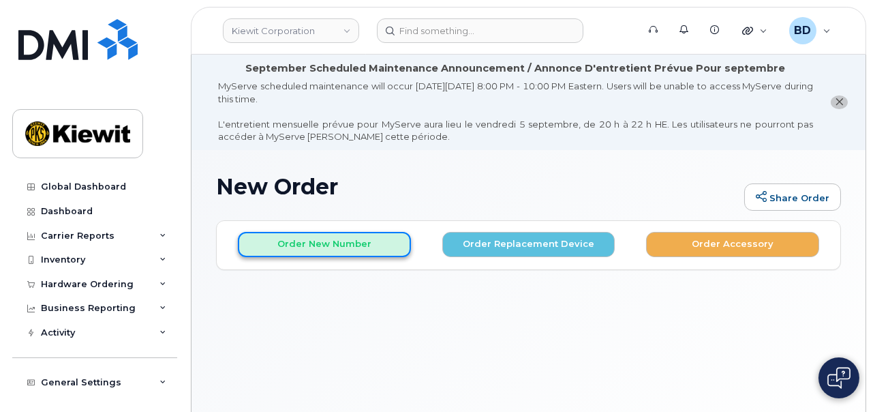
click at [286, 240] on button "Order New Number" at bounding box center [324, 244] width 173 height 25
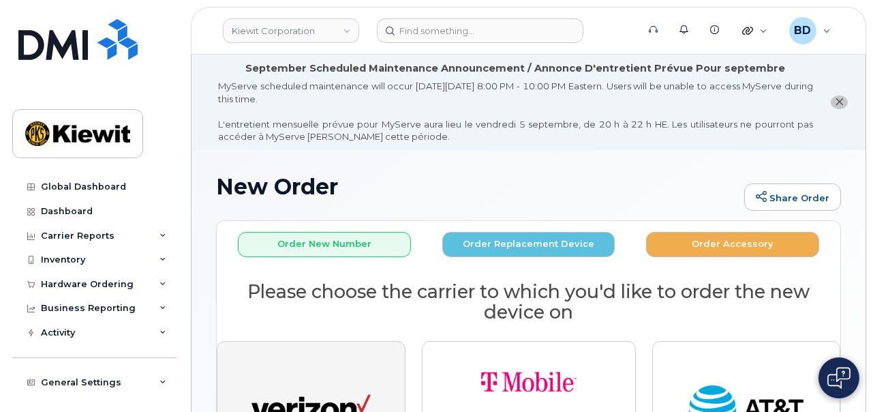
click at [272, 382] on img "button" at bounding box center [311, 409] width 119 height 61
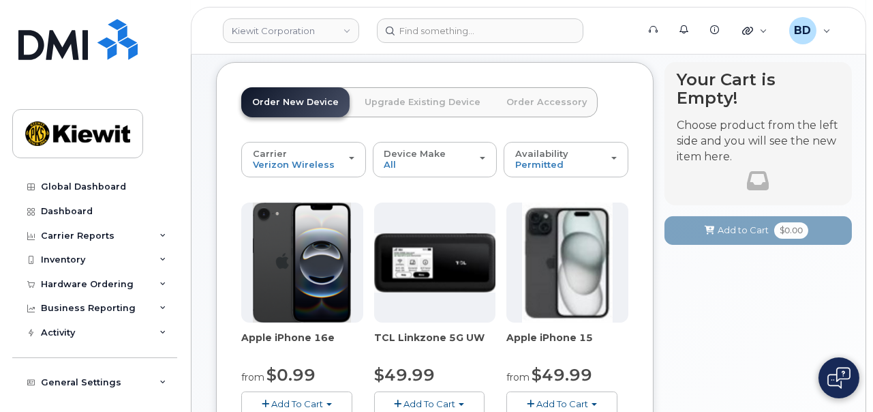
scroll to position [170, 0]
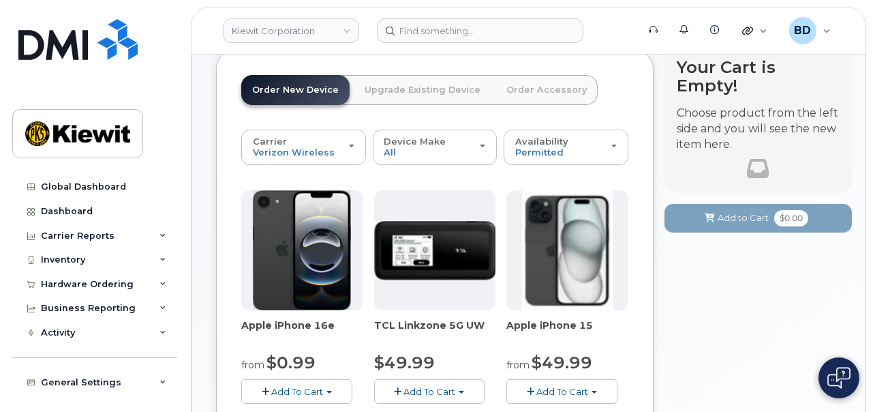
click at [300, 400] on button "Add To Cart" at bounding box center [296, 391] width 111 height 24
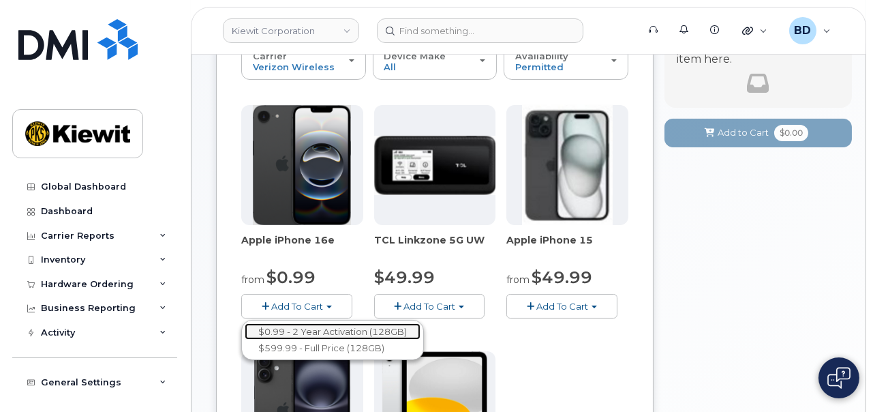
click at [297, 328] on link "$0.99 - 2 Year Activation (128GB)" at bounding box center [333, 331] width 176 height 17
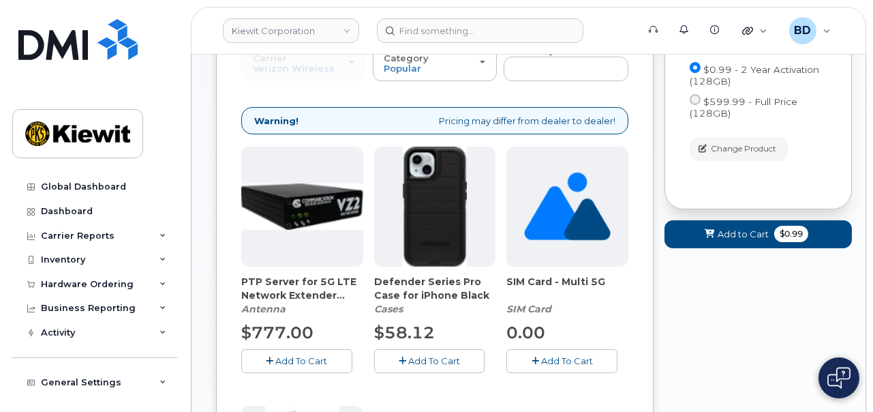
click at [412, 357] on span "Add To Cart" at bounding box center [434, 360] width 52 height 11
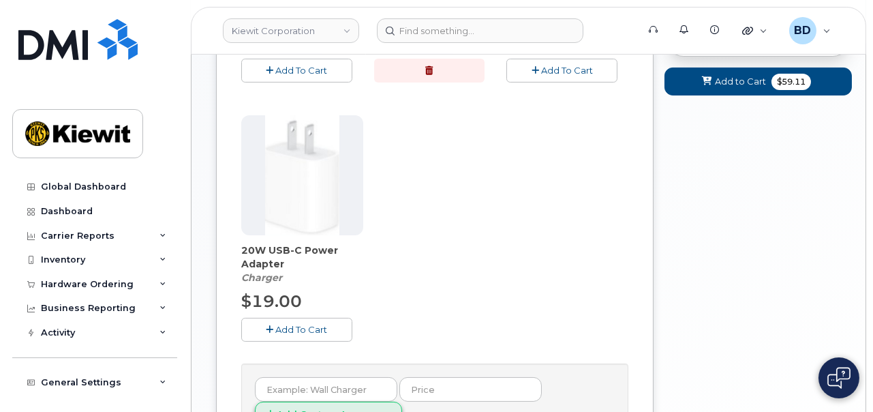
scroll to position [596, 0]
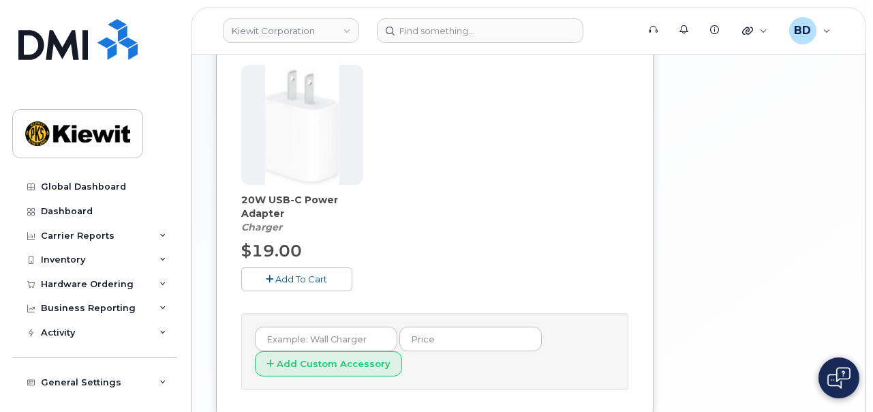
click at [299, 277] on span "Add To Cart" at bounding box center [301, 278] width 52 height 11
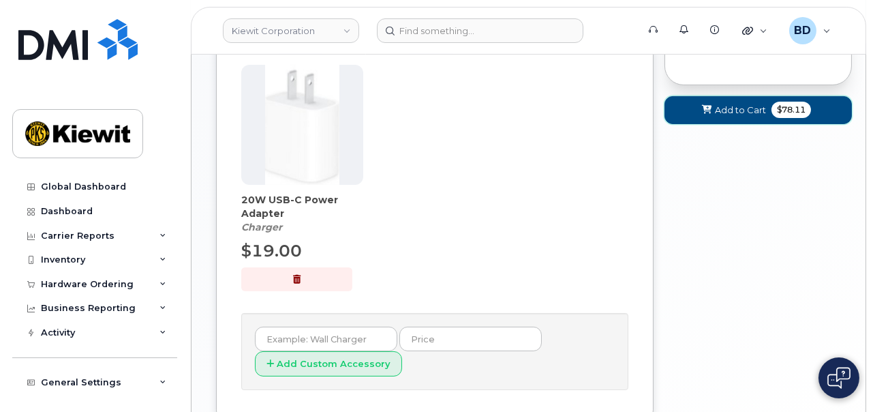
click at [720, 110] on span "Add to Cart" at bounding box center [740, 110] width 51 height 13
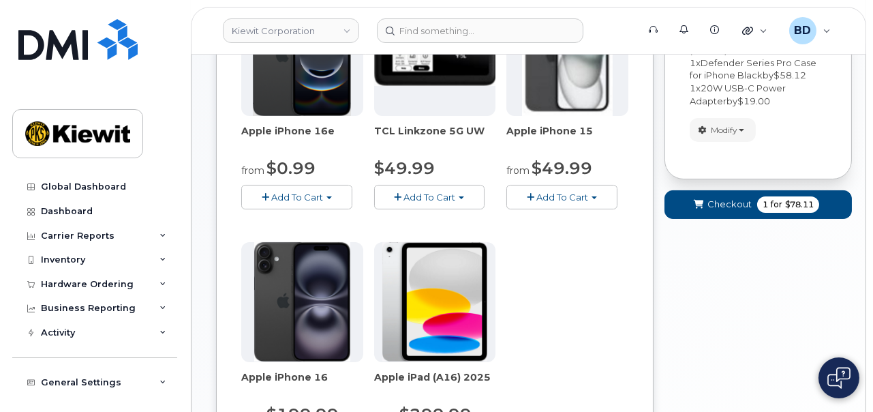
scroll to position [328, 0]
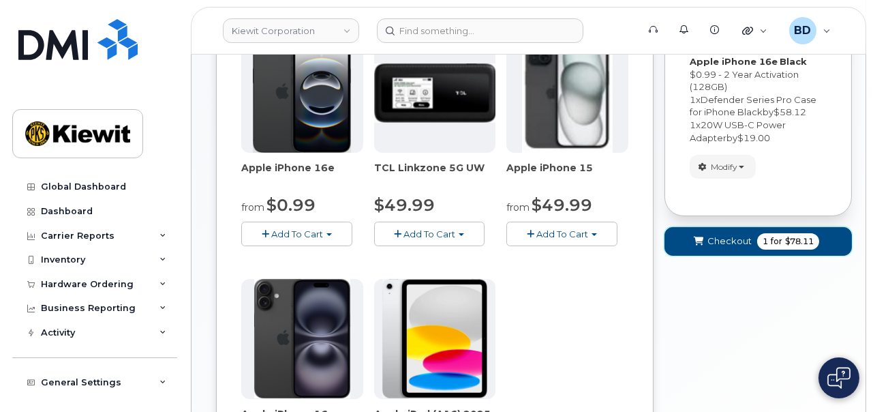
click at [737, 237] on span "Checkout" at bounding box center [729, 240] width 44 height 13
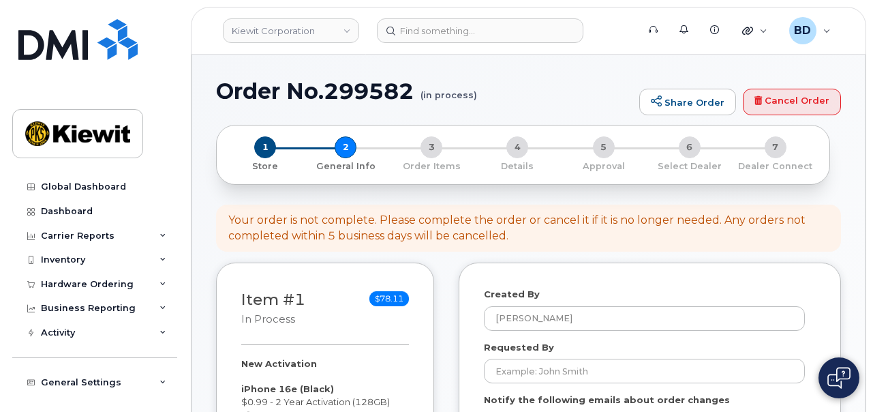
select select
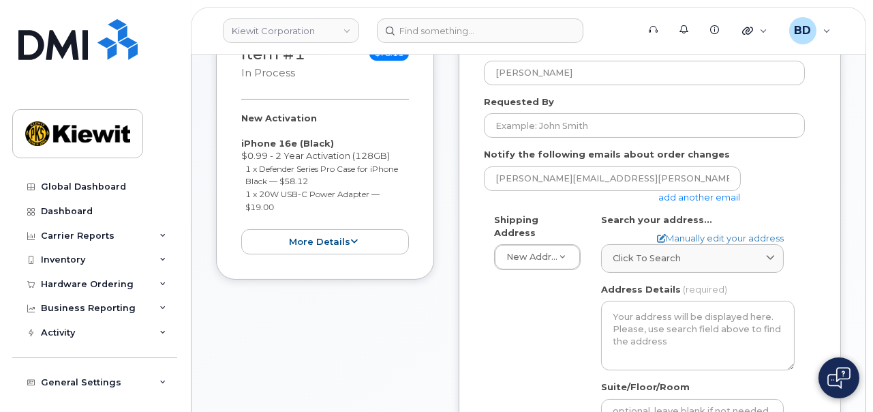
scroll to position [256, 0]
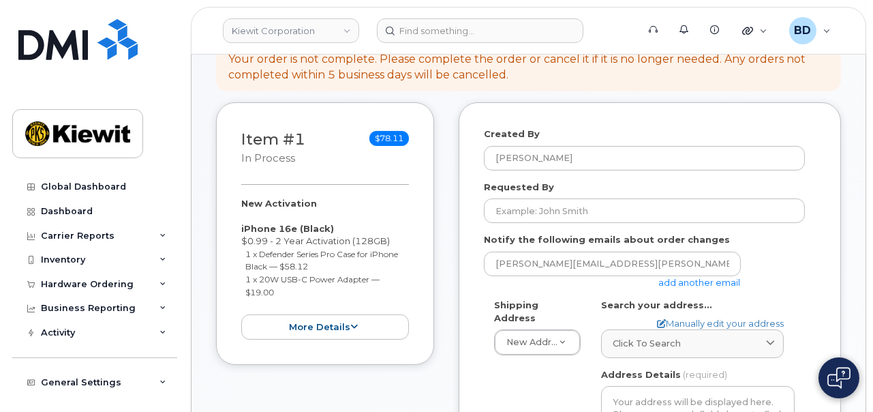
click at [686, 280] on link "add another email" at bounding box center [700, 282] width 82 height 11
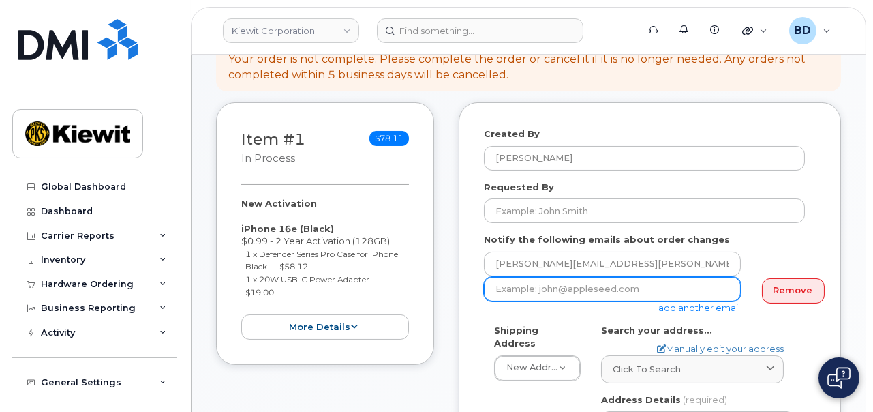
click at [563, 277] on input "email" at bounding box center [612, 289] width 257 height 25
paste input "taylor.blagdon@kiewit.com"
type input "taylor.blagdon@kiewit.com"
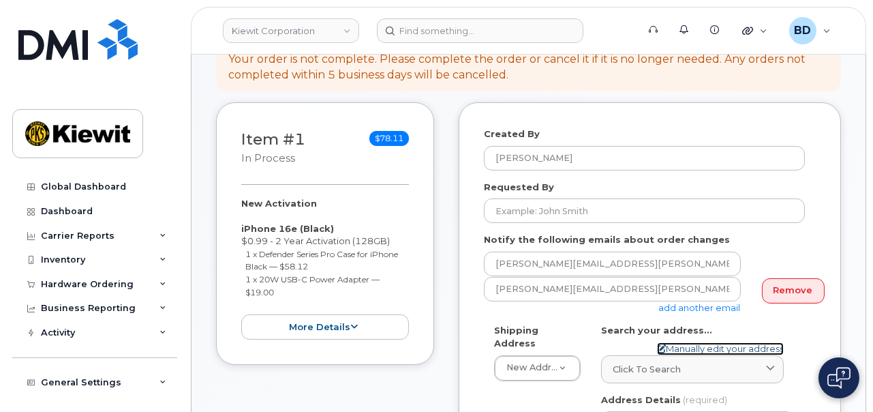
click at [697, 346] on link "Manually edit your address" at bounding box center [720, 348] width 127 height 13
select select
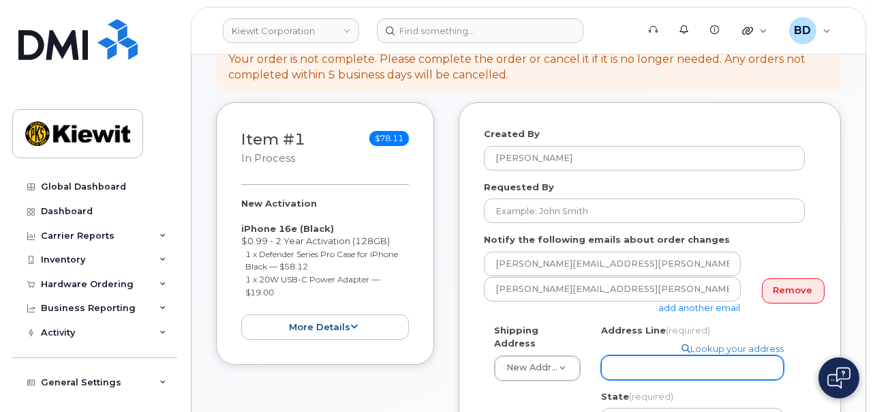
click at [635, 367] on input "Address Line (required)" at bounding box center [692, 367] width 183 height 25
paste input "8900 Renner Blvd"
select select
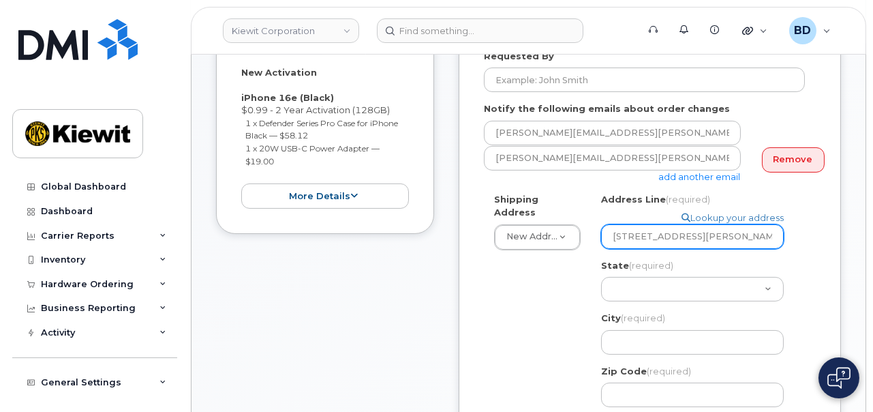
scroll to position [426, 0]
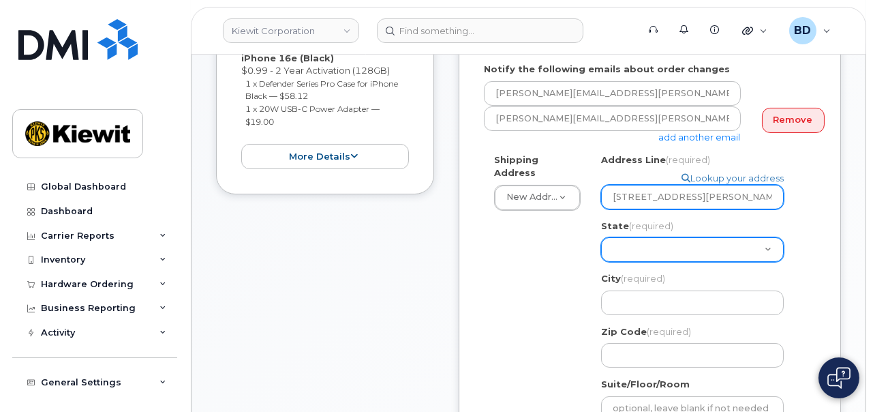
type input "8900 Renner Blvd"
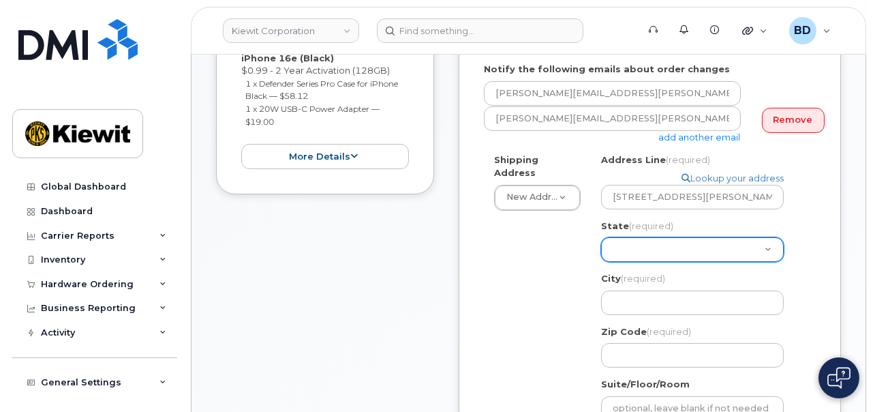
click at [638, 247] on select "Alabama Alaska American Samoa Arizona Arkansas California Colorado Connecticut …" at bounding box center [692, 249] width 183 height 25
select select "KS"
click at [601, 237] on select "Alabama Alaska American Samoa Arizona Arkansas California Colorado Connecticut …" at bounding box center [692, 249] width 183 height 25
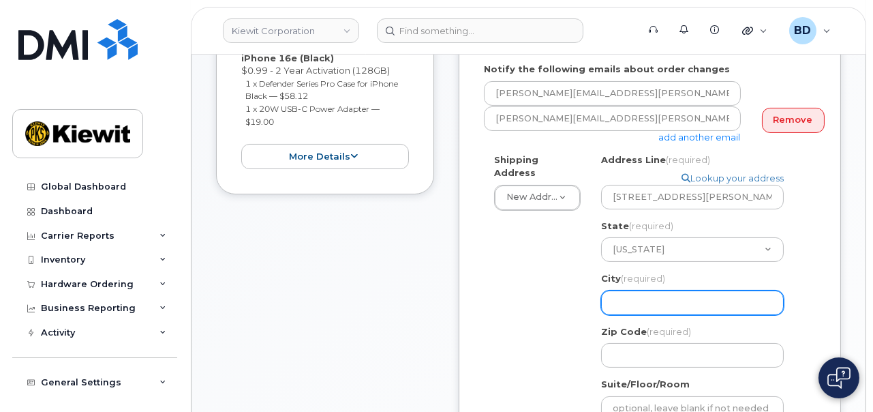
click at [631, 294] on input "City (required)" at bounding box center [692, 302] width 183 height 25
select select
type input "L"
select select
type input "Le"
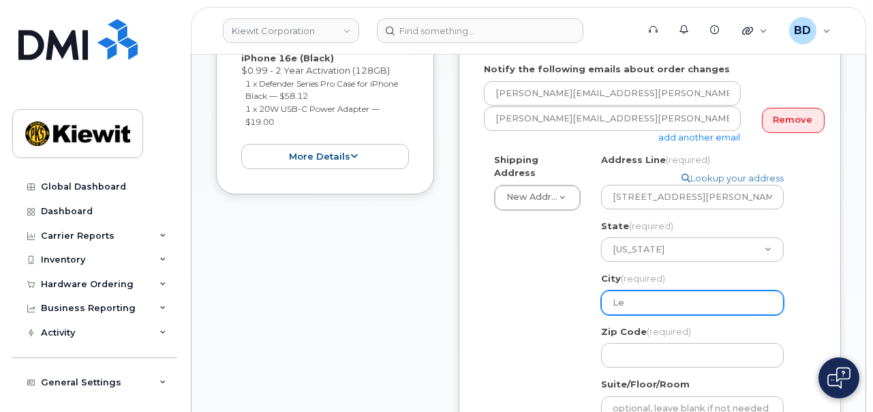
select select
type input "Len"
select select
type input "Lene"
select select
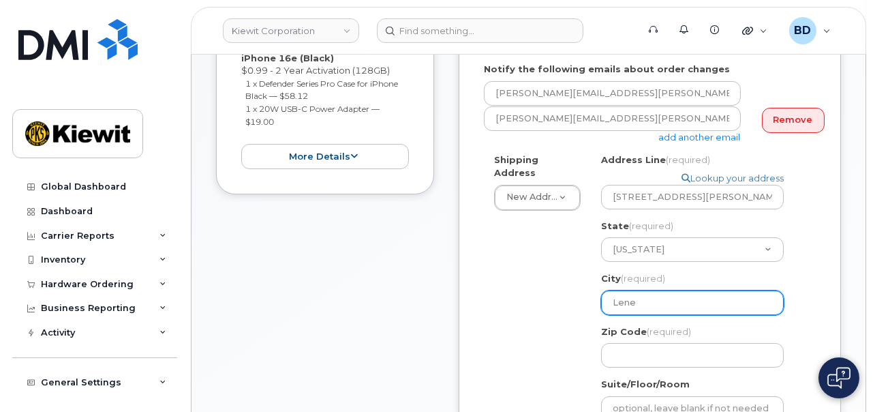
type input "Lenex"
select select
type input "Lenexa"
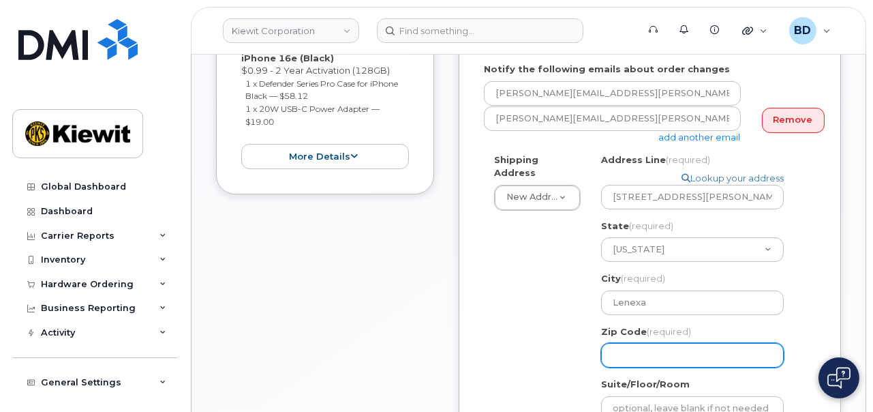
click at [635, 356] on input "Zip Code (required)" at bounding box center [692, 355] width 183 height 25
paste input "66219"
select select
type input "66219"
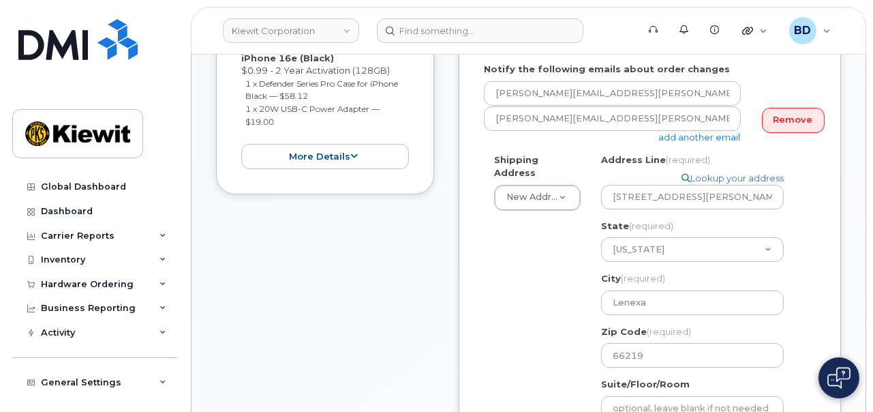
click at [502, 267] on div "Shipping Address New Address New Address 9701 Renner Blvd 1 Sand Island Access …" at bounding box center [644, 344] width 321 height 383
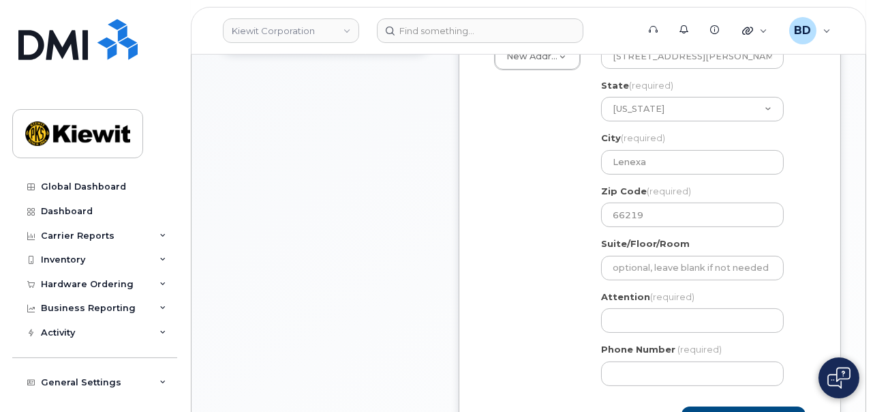
scroll to position [596, 0]
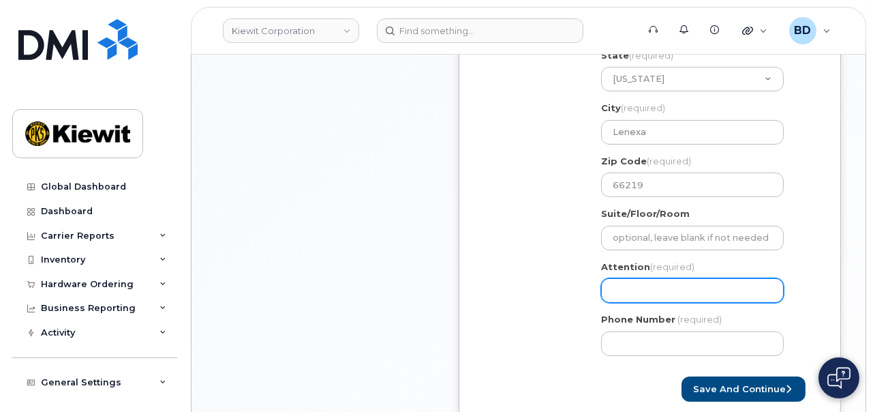
click at [612, 292] on input "Attention (required)" at bounding box center [692, 290] width 183 height 25
select select
type input "C"
select select
type input "Ch"
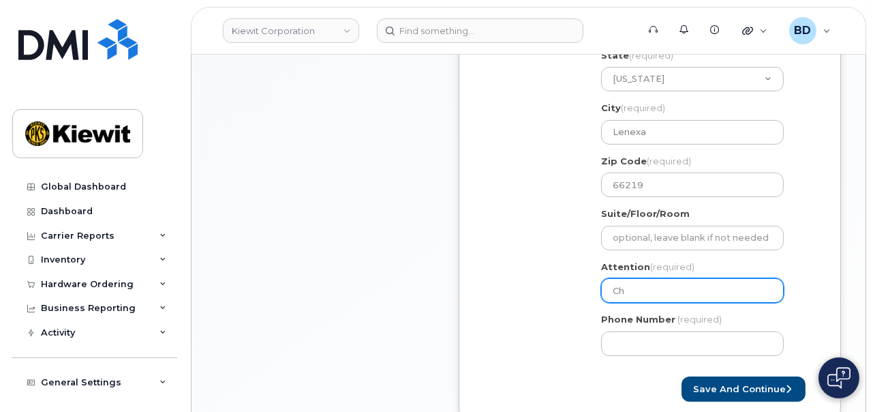
select select
type input "Cha"
select select
type input "Chad"
select select
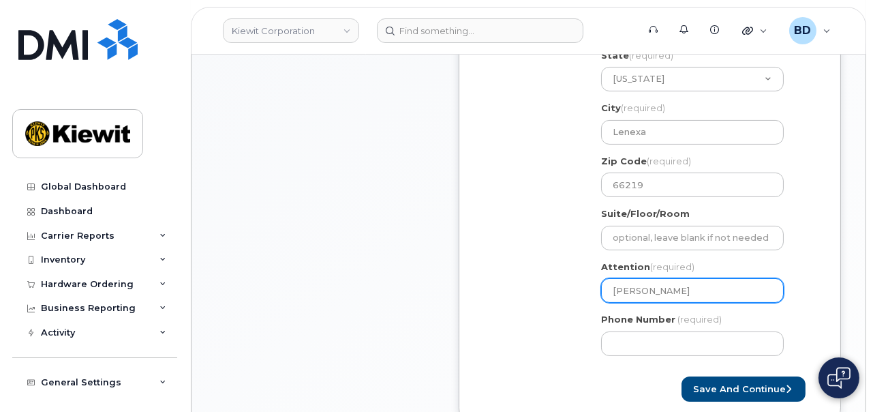
type input "Chad S"
select select
type input "Chad Su"
select select
type input "Chad Sun"
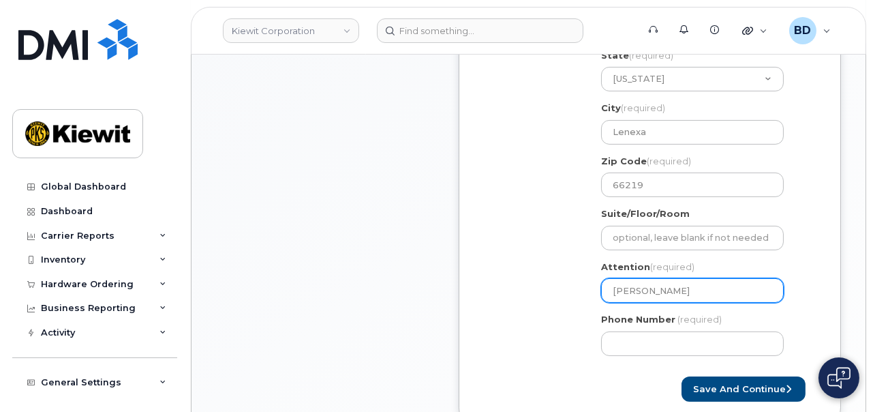
select select
type input "Chad Sund"
select select
type input "Chad Sund/"
select select
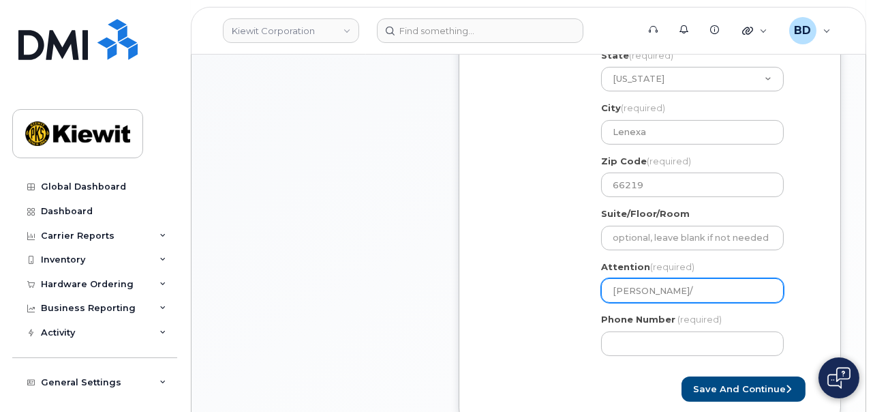
type input "Chad Sund/R"
select select
type input "Chad Sund/Re"
select select
type input "Chad Sund/Rei"
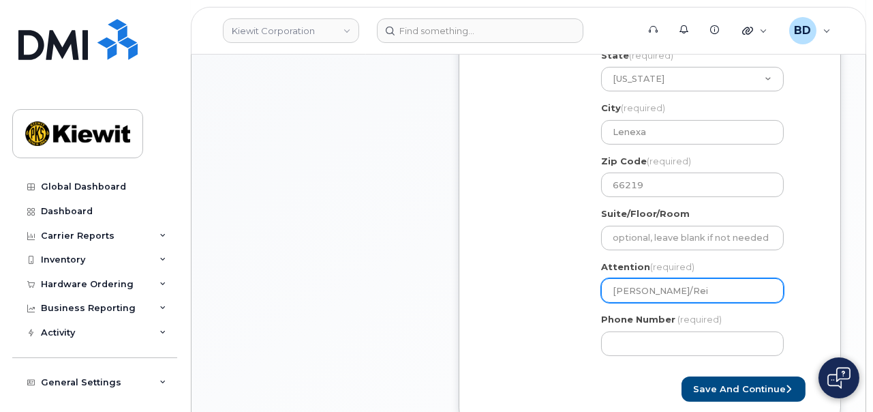
select select
type input "Chad Sund/Reil"
select select
type input "Chad Sund/Reill"
select select
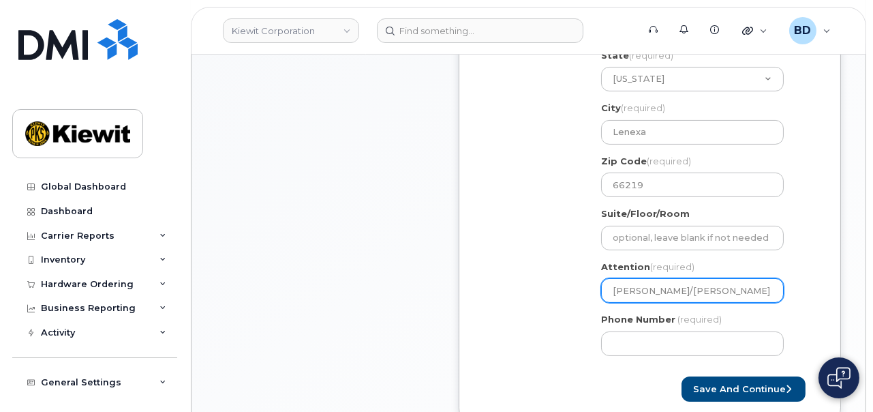
type input "Chad Sund/Reilly"
select select
type input "Chad Sund/Reilly H"
select select
type input "Chad Sund/Reilly Ha"
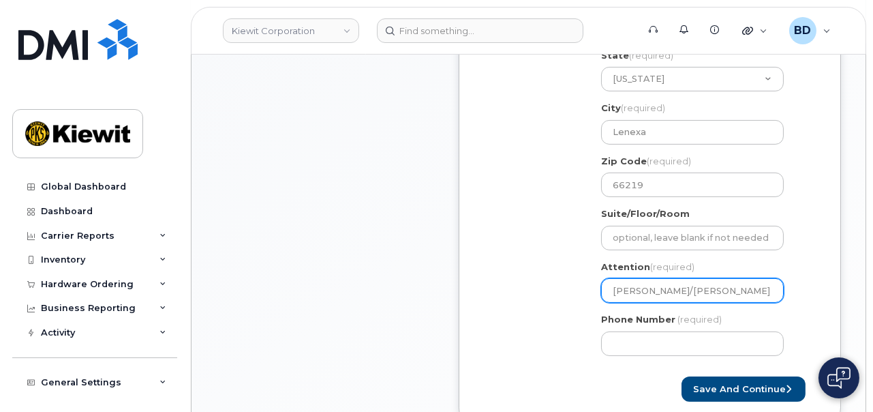
select select
type input "Chad Sund/Reilly Hav"
select select
type input "Chad Sund/Reilly Have"
select select
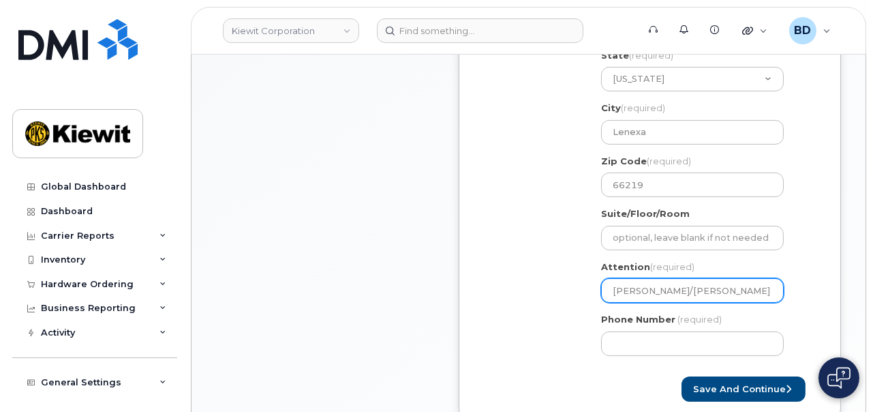
type input "Chad Sund/Reilly Haver"
select select
type input "Chad Sund/Reilly Haverk"
select select
type input "Chad Sund/Reilly Haverka"
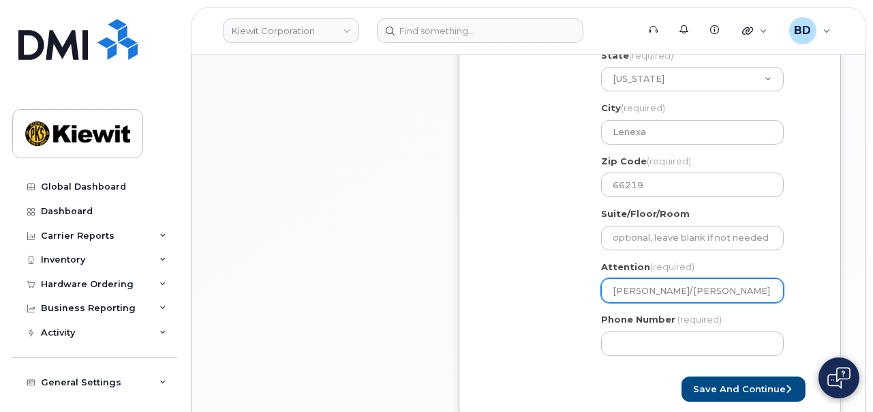
select select
type input "Chad Sund/Reilly Haverkam"
select select
drag, startPoint x: 757, startPoint y: 292, endPoint x: 664, endPoint y: 294, distance: 93.4
click at [664, 294] on input "[PERSON_NAME]/[PERSON_NAME] [PERSON_NAME]" at bounding box center [692, 290] width 183 height 25
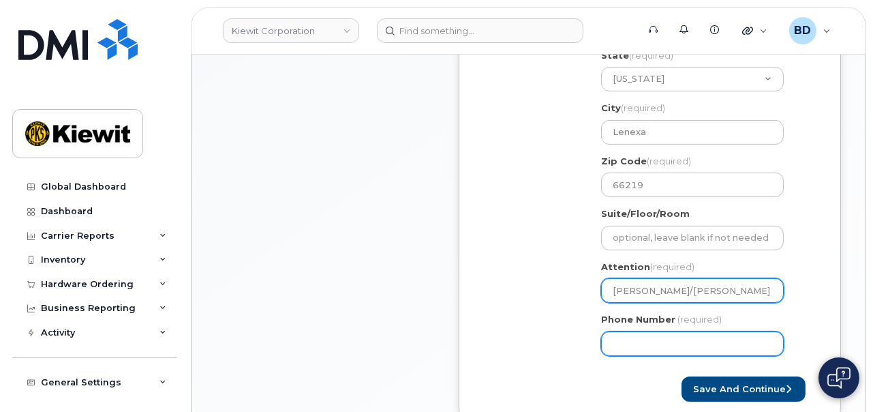
type input "[PERSON_NAME]/[PERSON_NAME] [PERSON_NAME]"
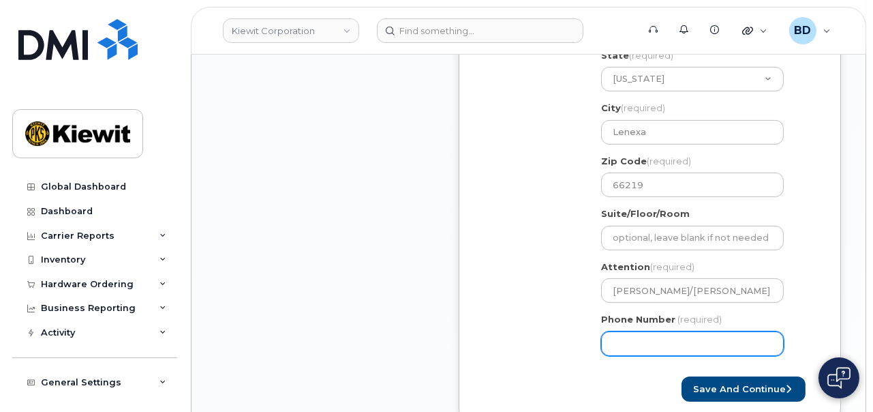
click at [633, 331] on input "Phone Number" at bounding box center [692, 343] width 183 height 25
click at [635, 344] on input "877" at bounding box center [692, 343] width 183 height 25
type input "8777727707"
select select
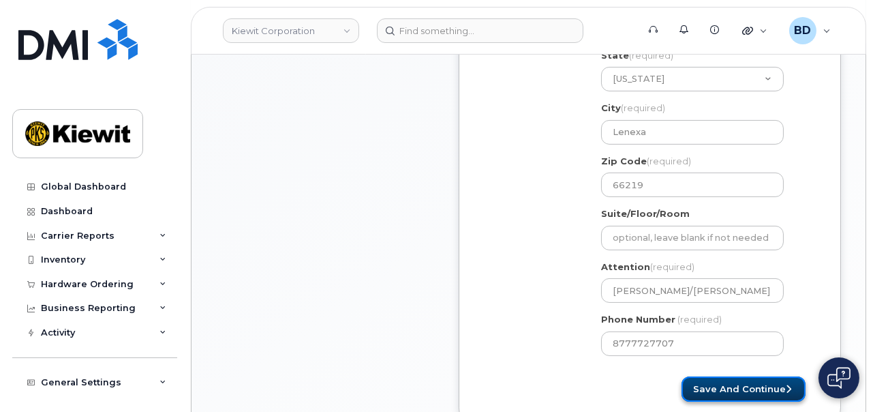
click at [719, 391] on button "Save and Continue" at bounding box center [744, 388] width 124 height 25
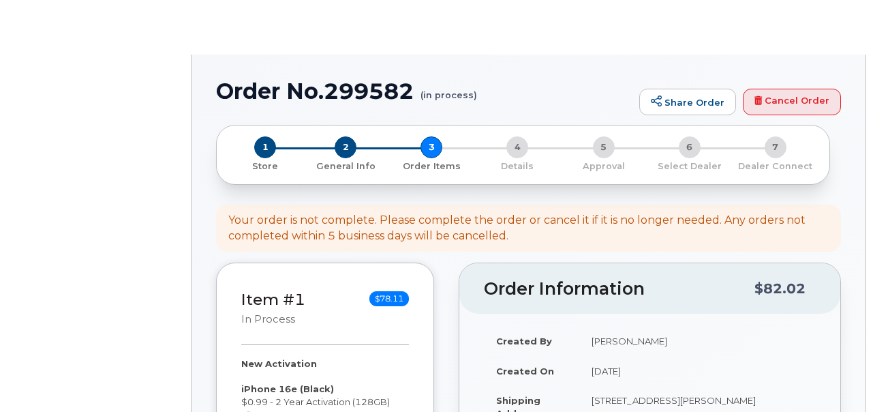
select select
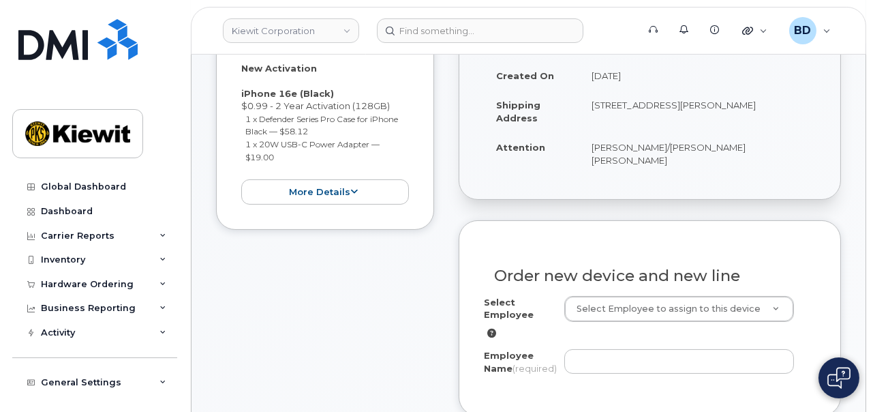
scroll to position [426, 0]
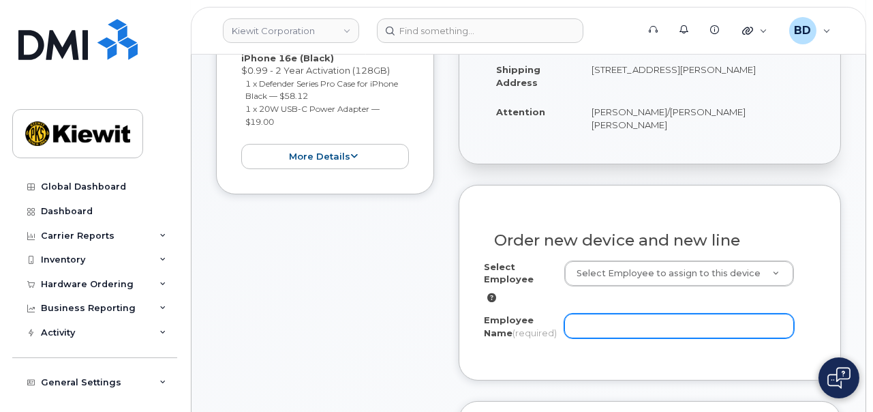
click at [590, 320] on input "Employee Name (required)" at bounding box center [679, 326] width 230 height 25
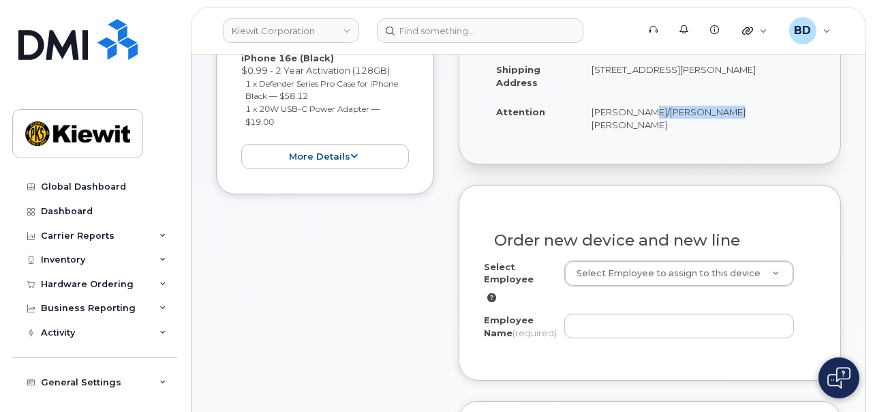
drag, startPoint x: 645, startPoint y: 108, endPoint x: 725, endPoint y: 114, distance: 79.3
click at [725, 114] on td "[PERSON_NAME]/[PERSON_NAME] [PERSON_NAME]" at bounding box center [697, 118] width 237 height 42
copy td "[PERSON_NAME] [PERSON_NAME]"
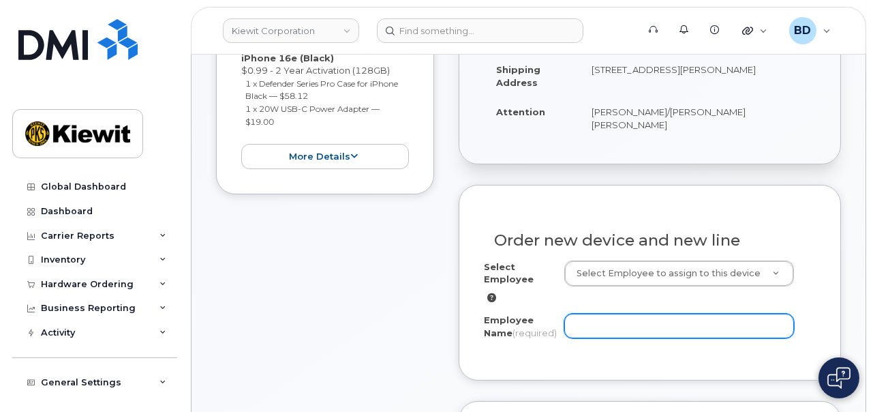
click at [592, 314] on input "Employee Name (required)" at bounding box center [679, 326] width 230 height 25
paste input "[PERSON_NAME] [PERSON_NAME]"
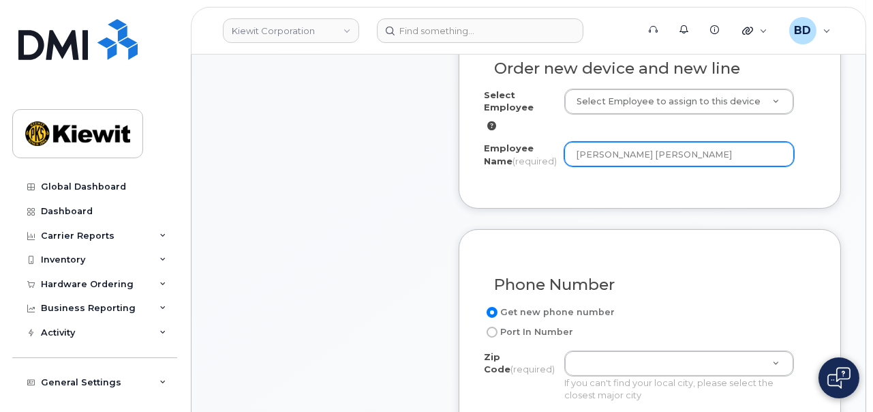
scroll to position [682, 0]
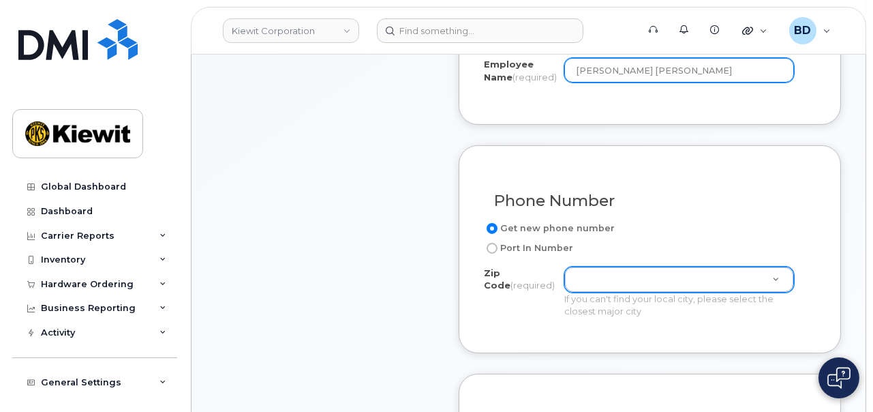
type input "[PERSON_NAME] [PERSON_NAME]"
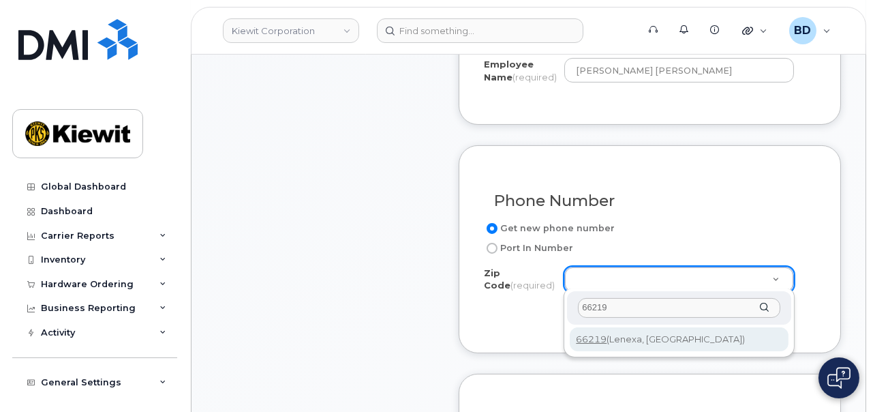
type input "66219"
type input "66219 (Lenexa, KS)"
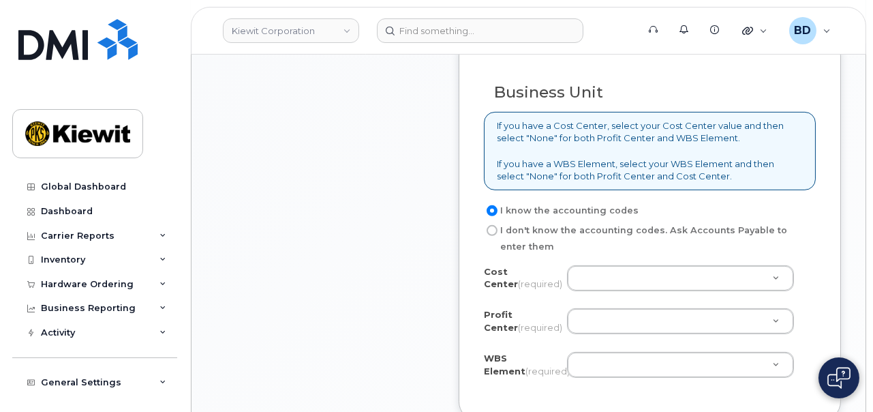
scroll to position [1278, 0]
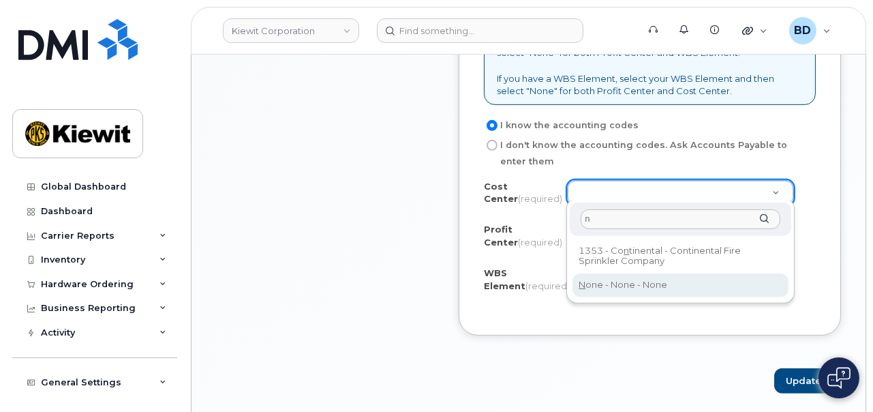
type input "n"
type input "None"
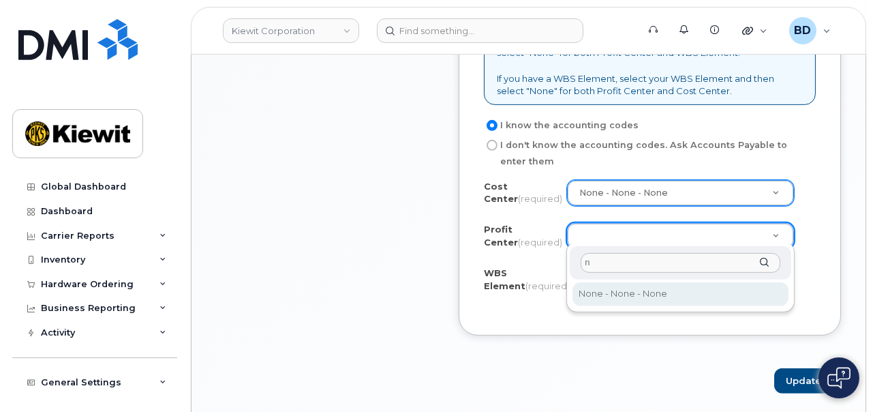
type input "n"
select select "None"
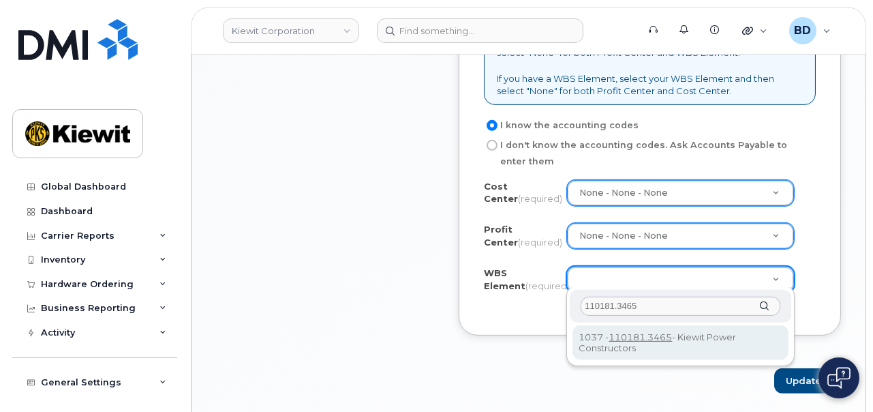
type input "110181.3465"
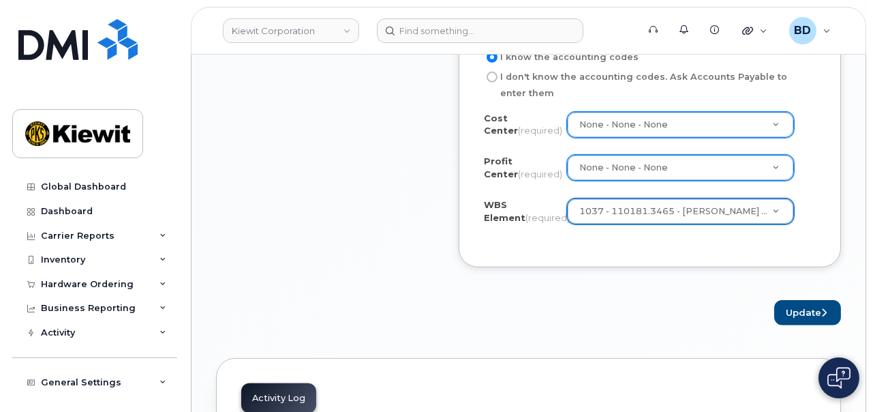
scroll to position [1448, 0]
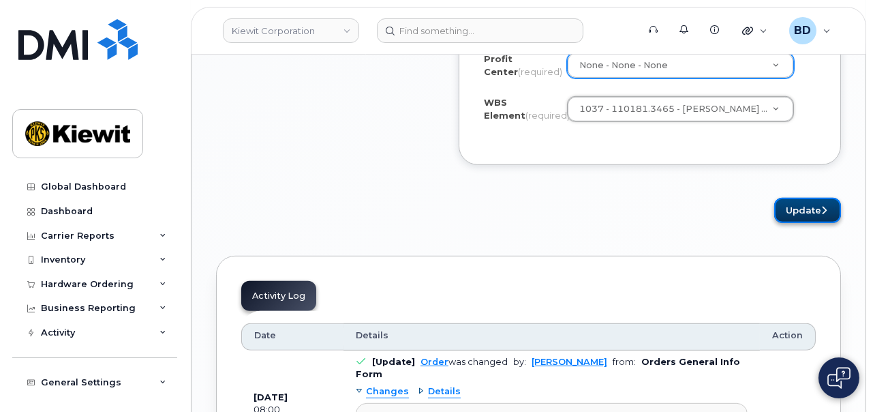
click at [811, 202] on button "Update" at bounding box center [807, 210] width 67 height 25
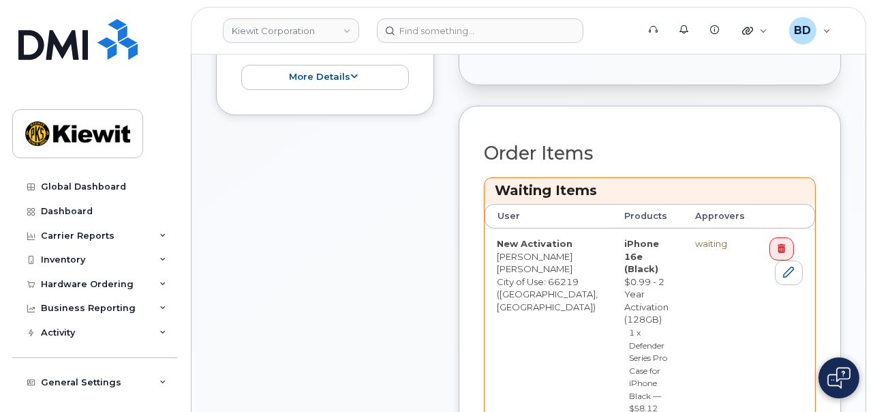
scroll to position [596, 0]
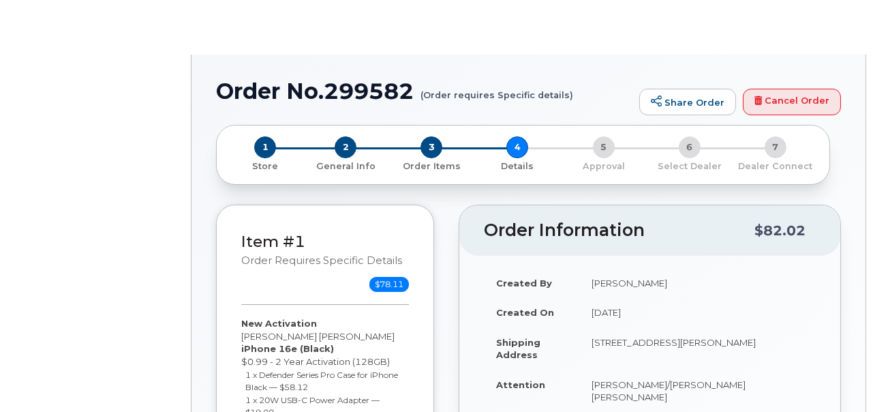
select select "Business Unlimited Smartphone"
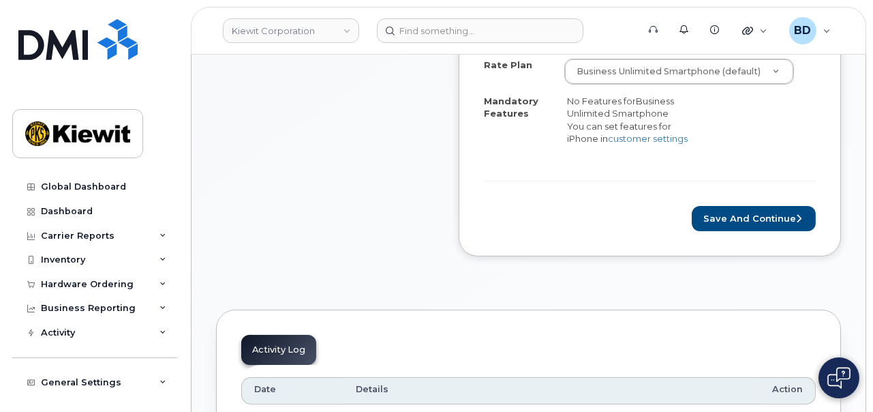
scroll to position [682, 0]
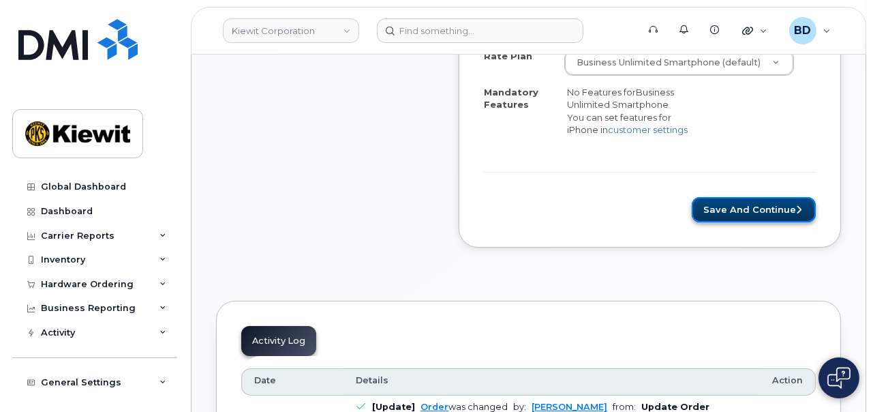
click at [728, 197] on button "Save and Continue" at bounding box center [754, 209] width 124 height 25
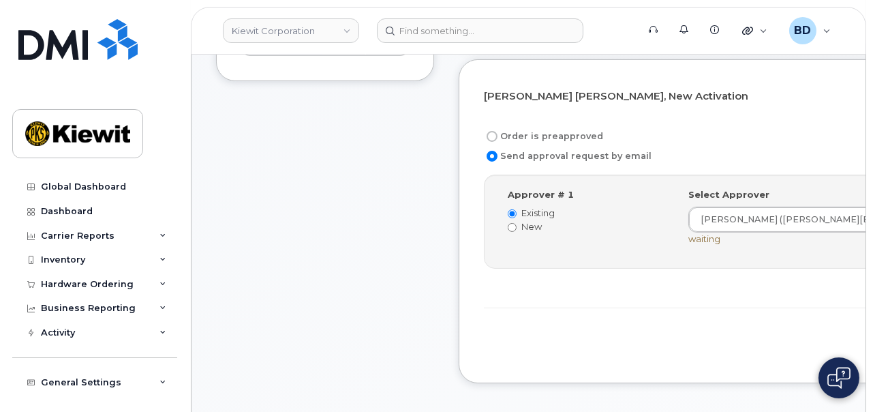
scroll to position [511, 0]
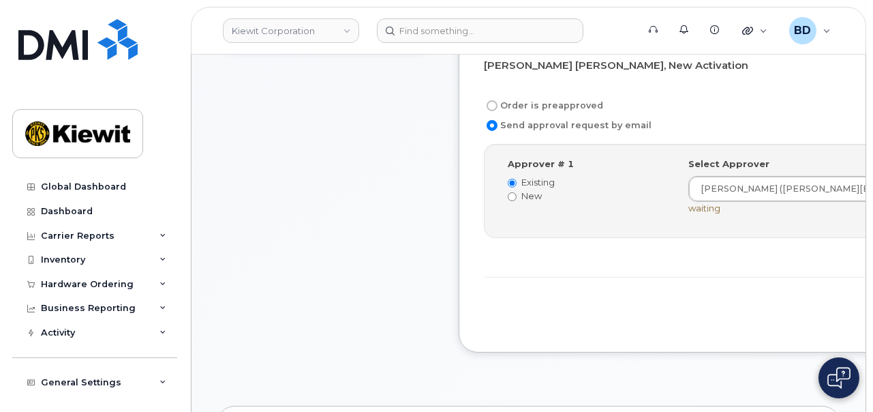
drag, startPoint x: 731, startPoint y: 309, endPoint x: 648, endPoint y: 299, distance: 83.8
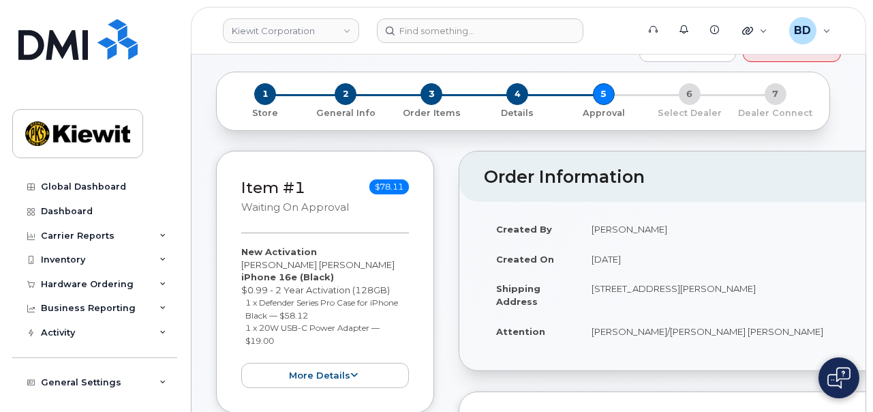
scroll to position [85, 0]
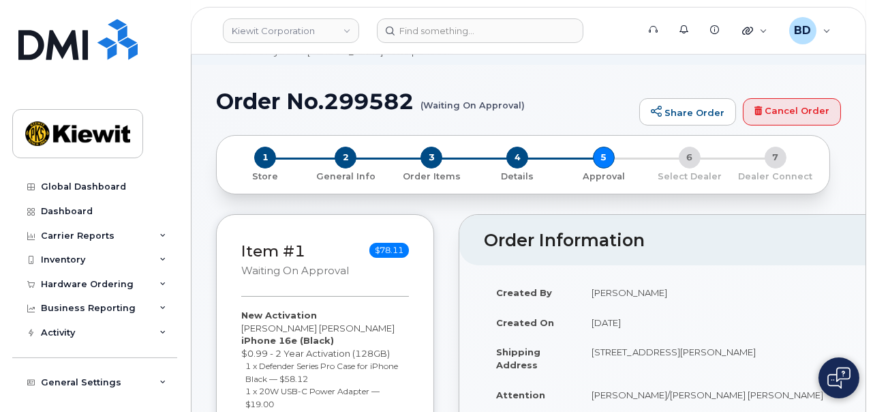
click at [384, 96] on h1 "Order No.299582 (Waiting On Approval)" at bounding box center [424, 101] width 416 height 24
copy h1 "299582"
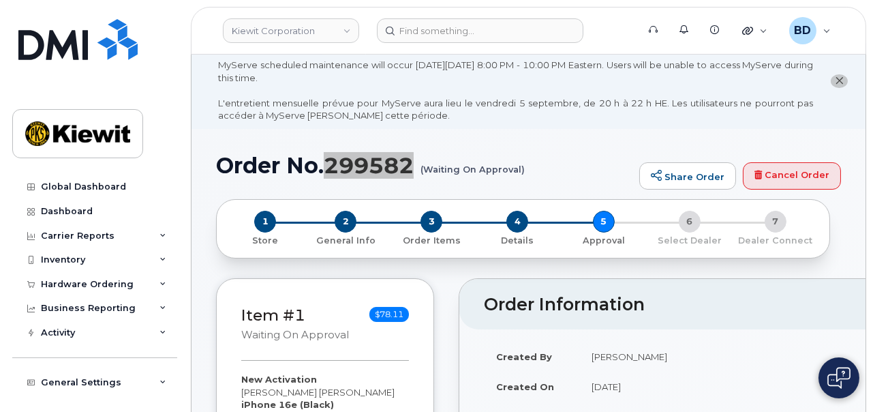
scroll to position [0, 0]
